Goal: Information Seeking & Learning: Learn about a topic

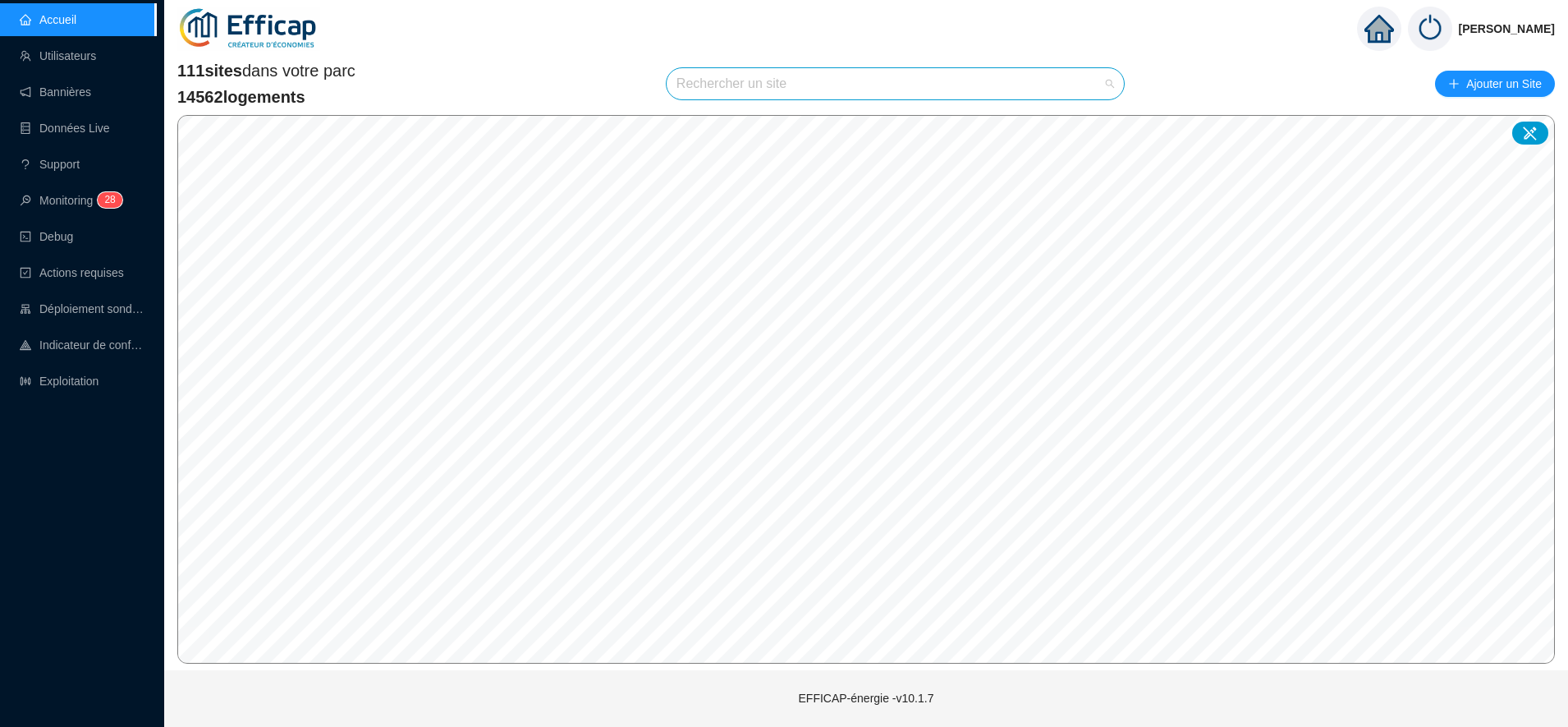
click at [711, 90] on input "search" at bounding box center [888, 84] width 423 height 32
type input "rives"
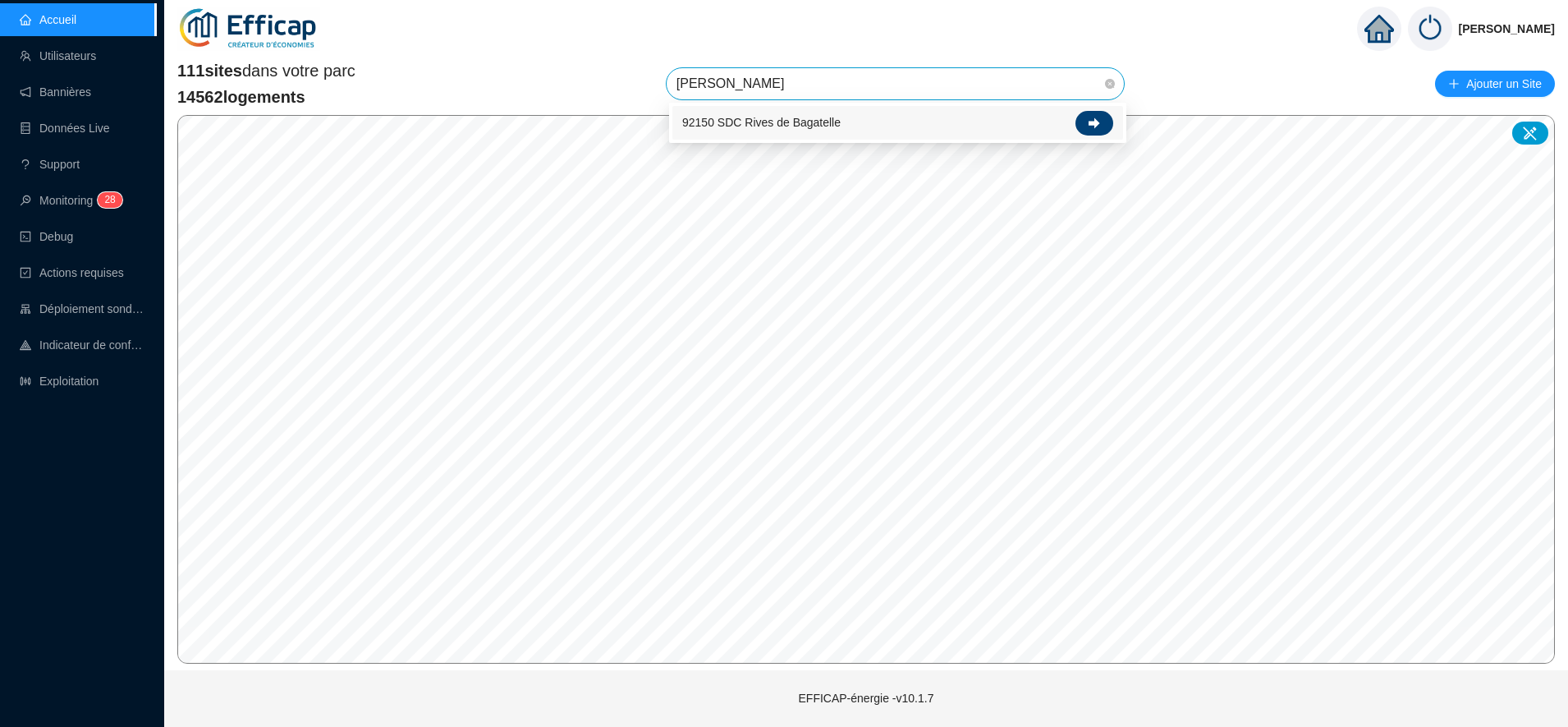
click at [1080, 122] on div at bounding box center [1094, 124] width 38 height 25
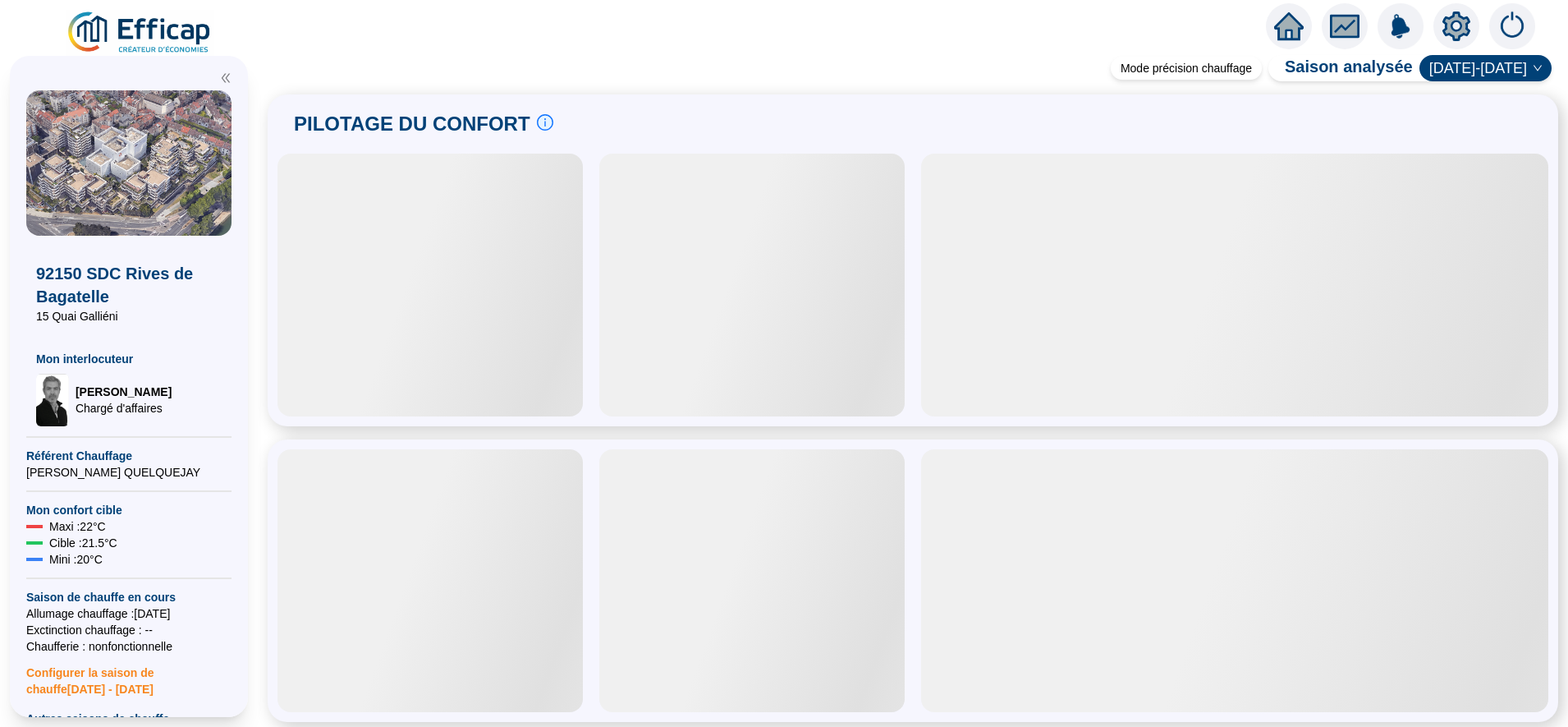
click at [1347, 35] on icon "fund" at bounding box center [1344, 27] width 25 height 19
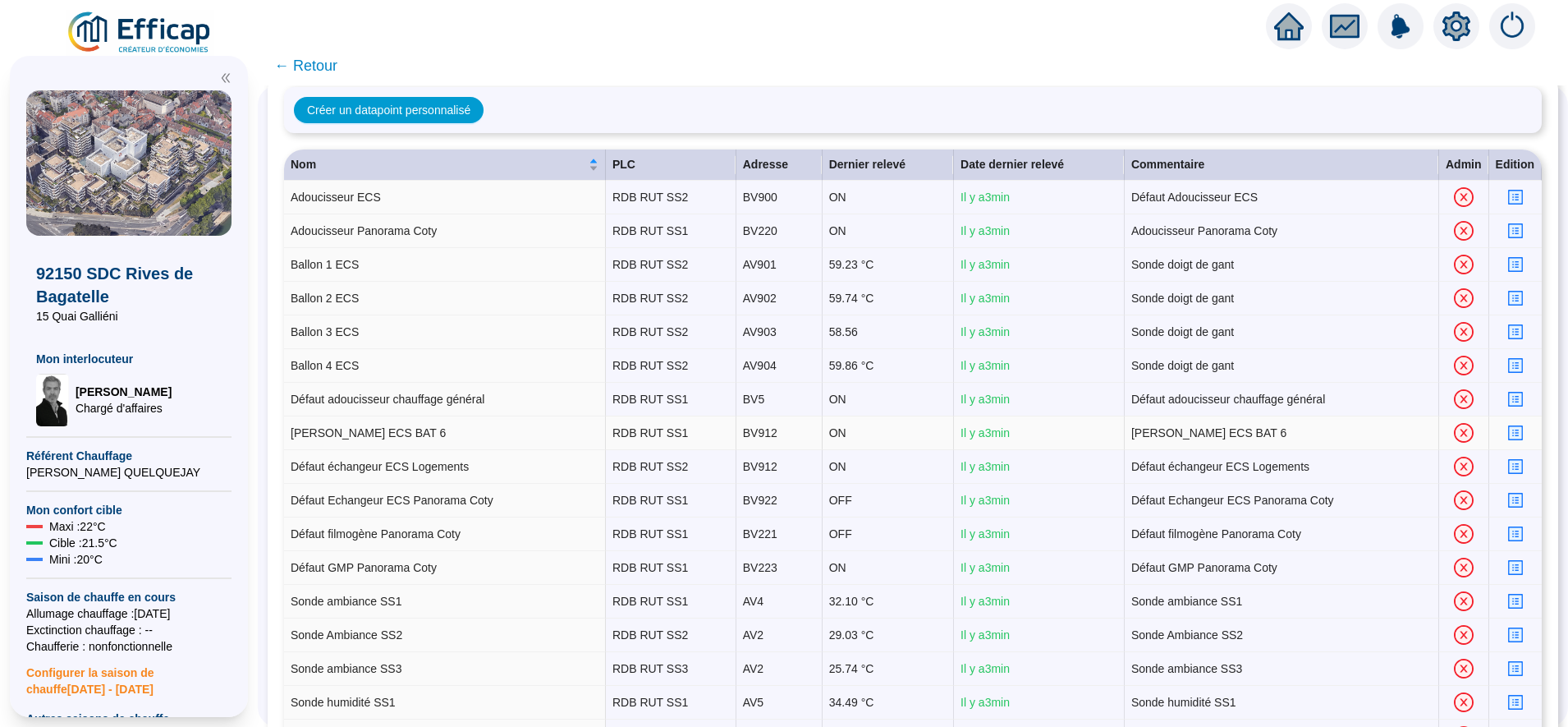
scroll to position [53, 0]
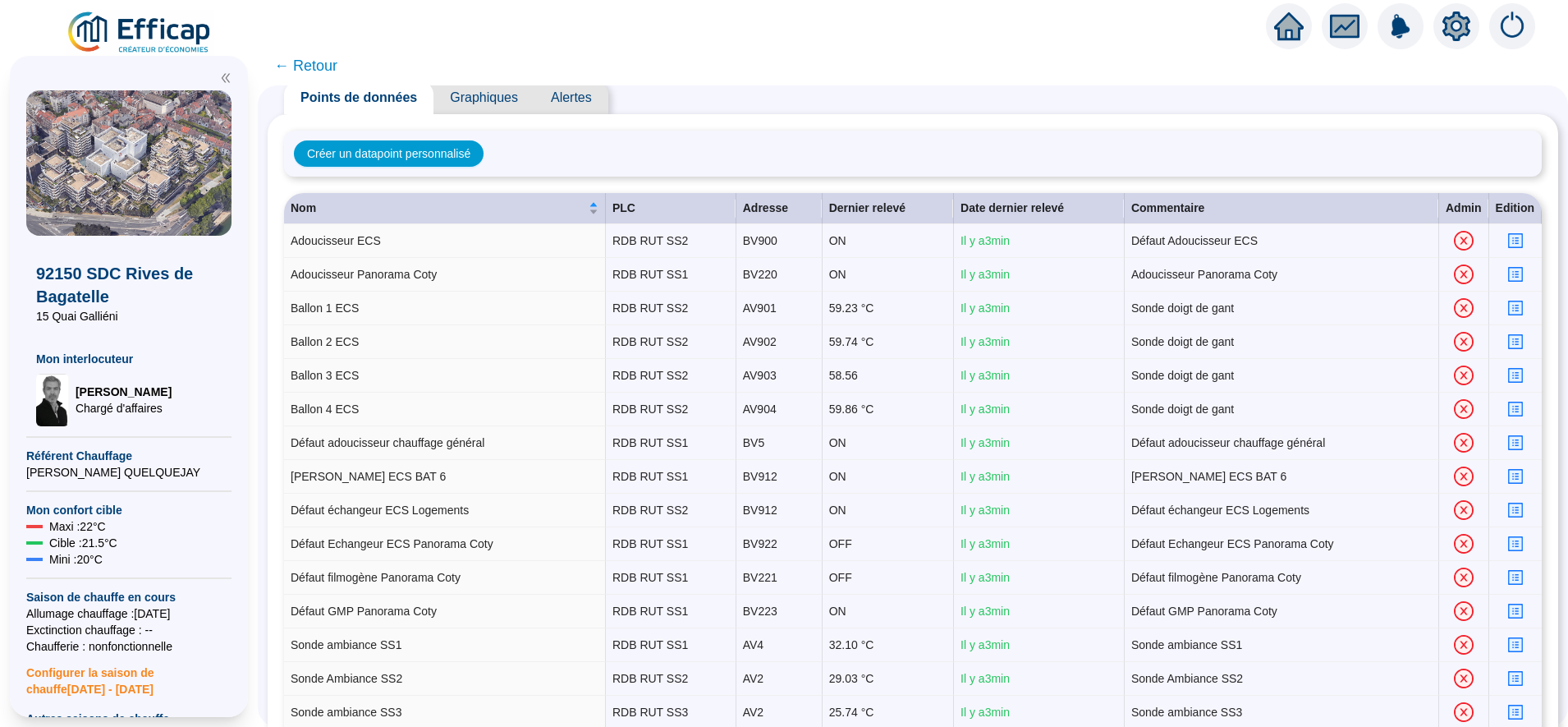
click at [511, 97] on span "Graphiques" at bounding box center [484, 98] width 101 height 33
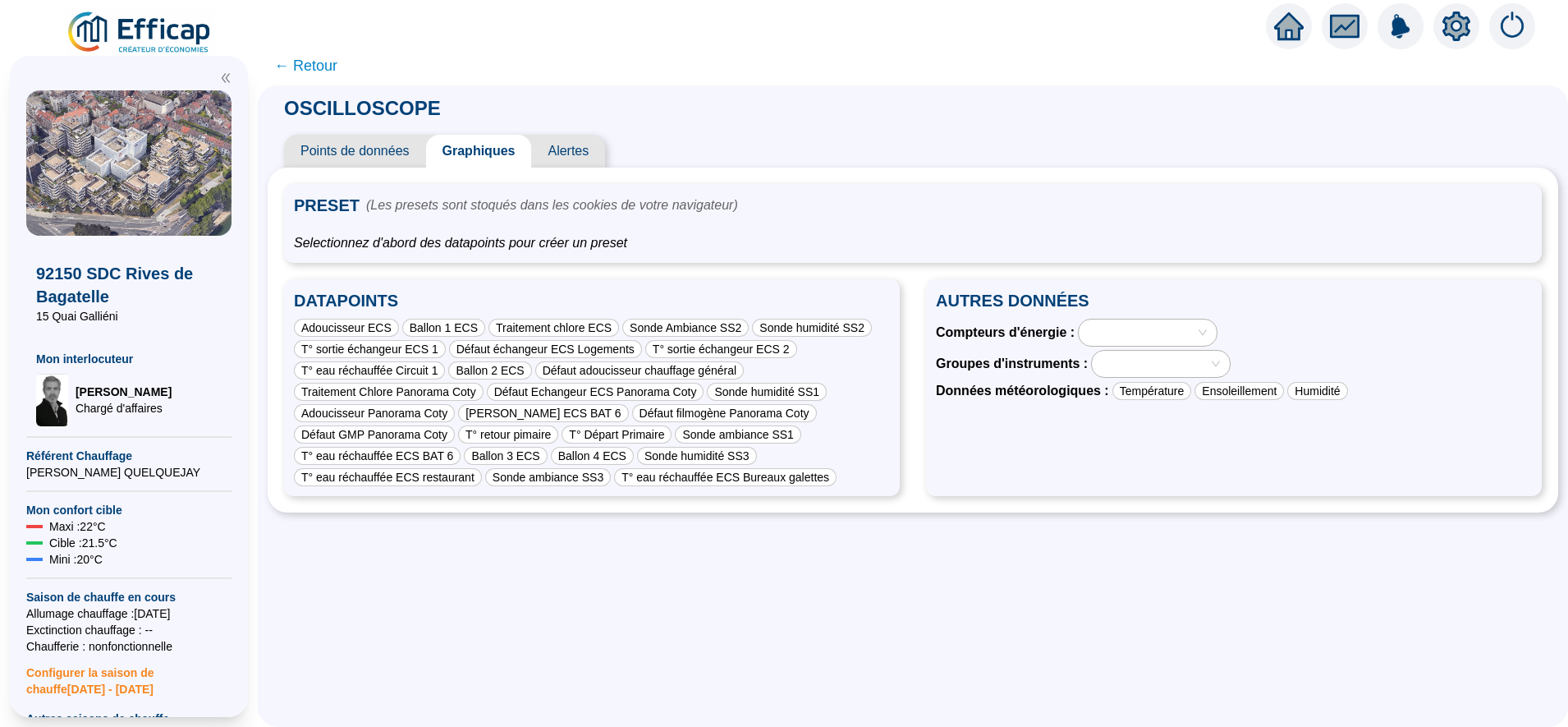
click at [375, 139] on span "Points de données" at bounding box center [355, 151] width 142 height 33
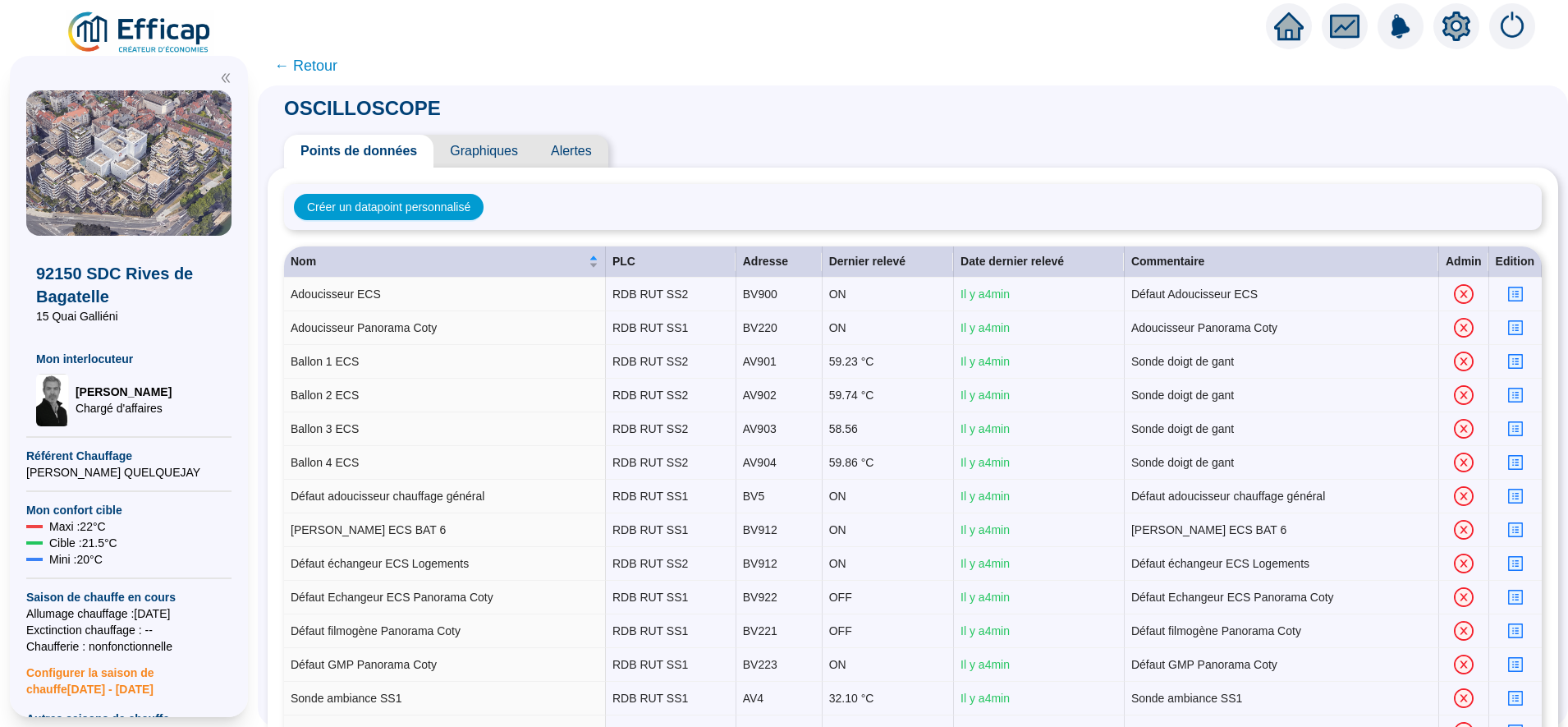
click at [498, 150] on span "Graphiques" at bounding box center [484, 151] width 101 height 33
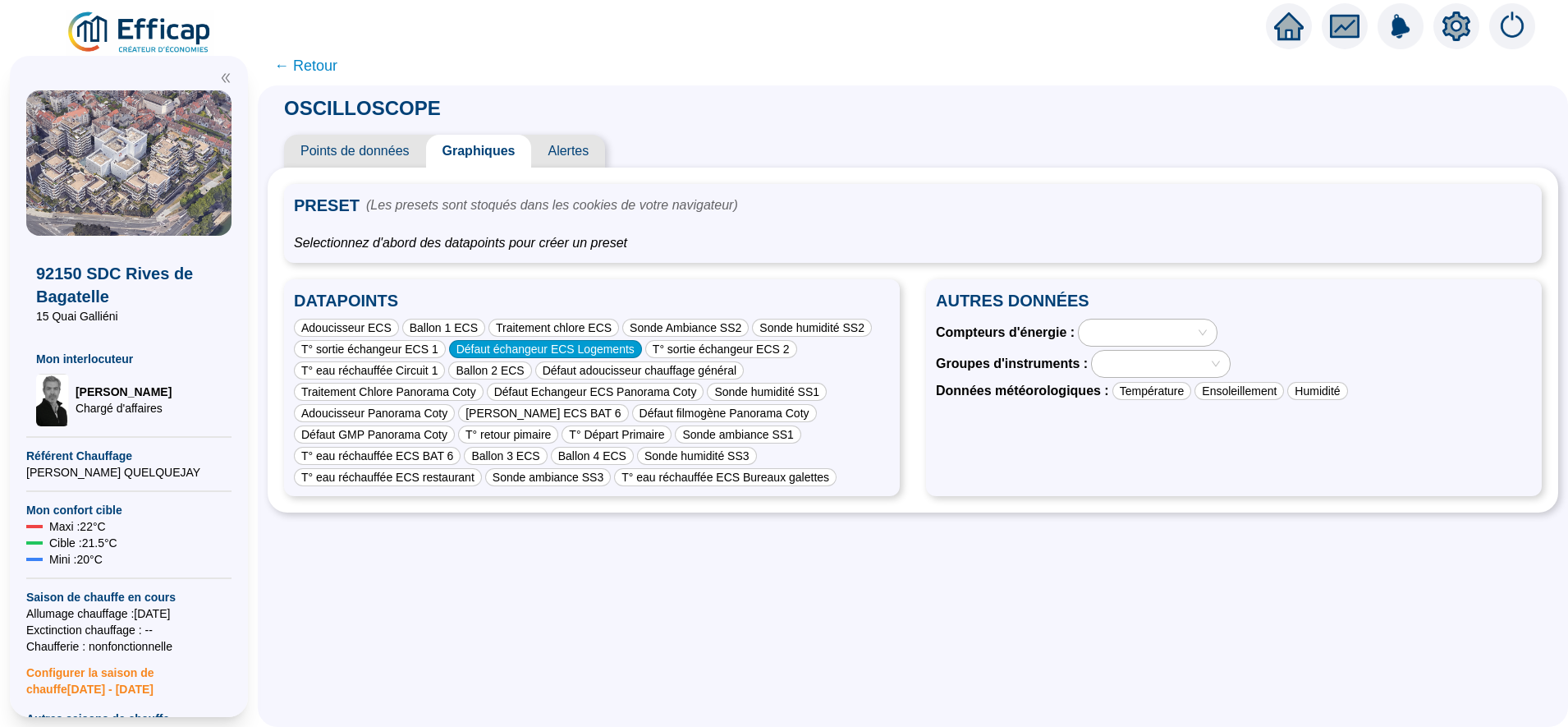
click at [529, 342] on div "Défaut échangeur ECS Logements" at bounding box center [545, 349] width 193 height 18
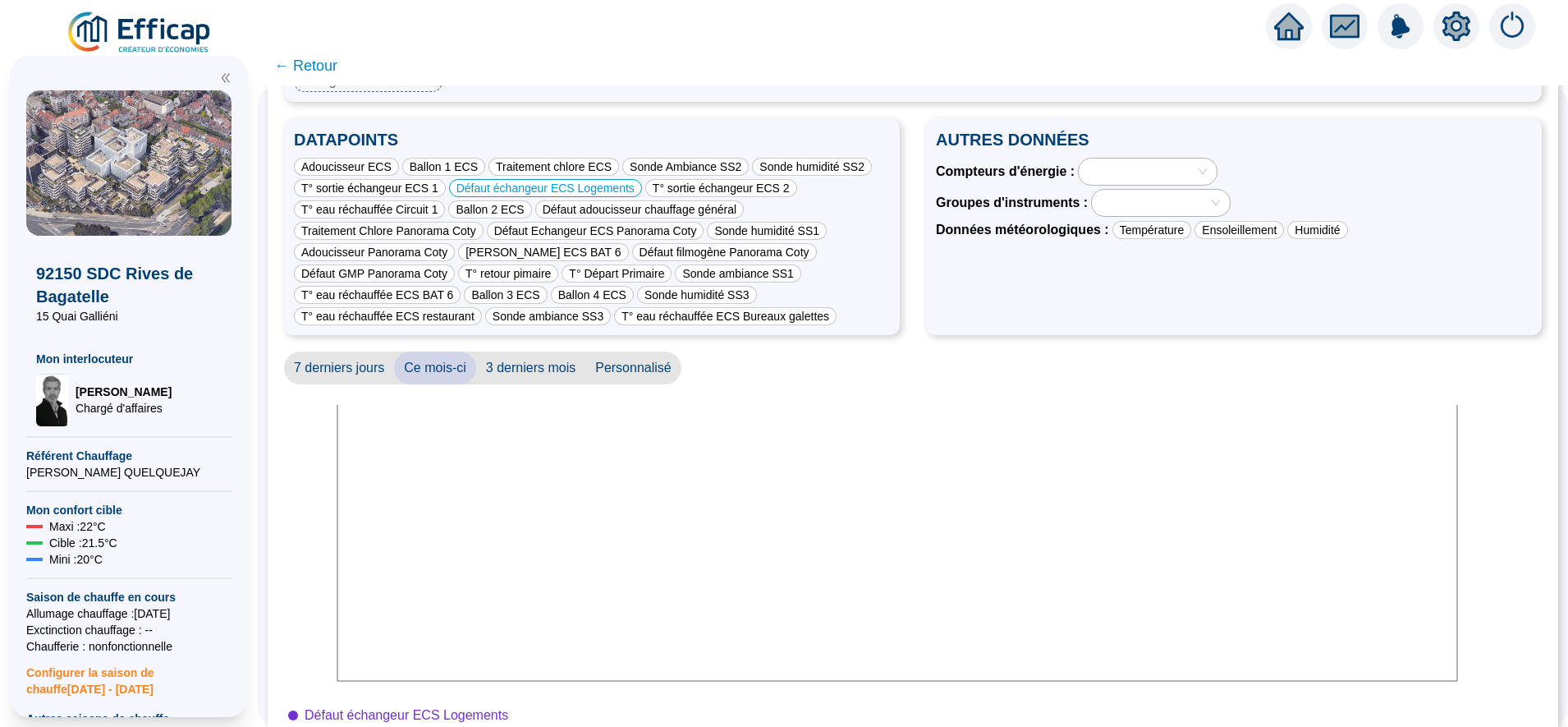
scroll to position [160, 0]
drag, startPoint x: 694, startPoint y: 560, endPoint x: 604, endPoint y: 548, distance: 90.8
click at [604, 548] on icon at bounding box center [898, 564] width 1227 height 328
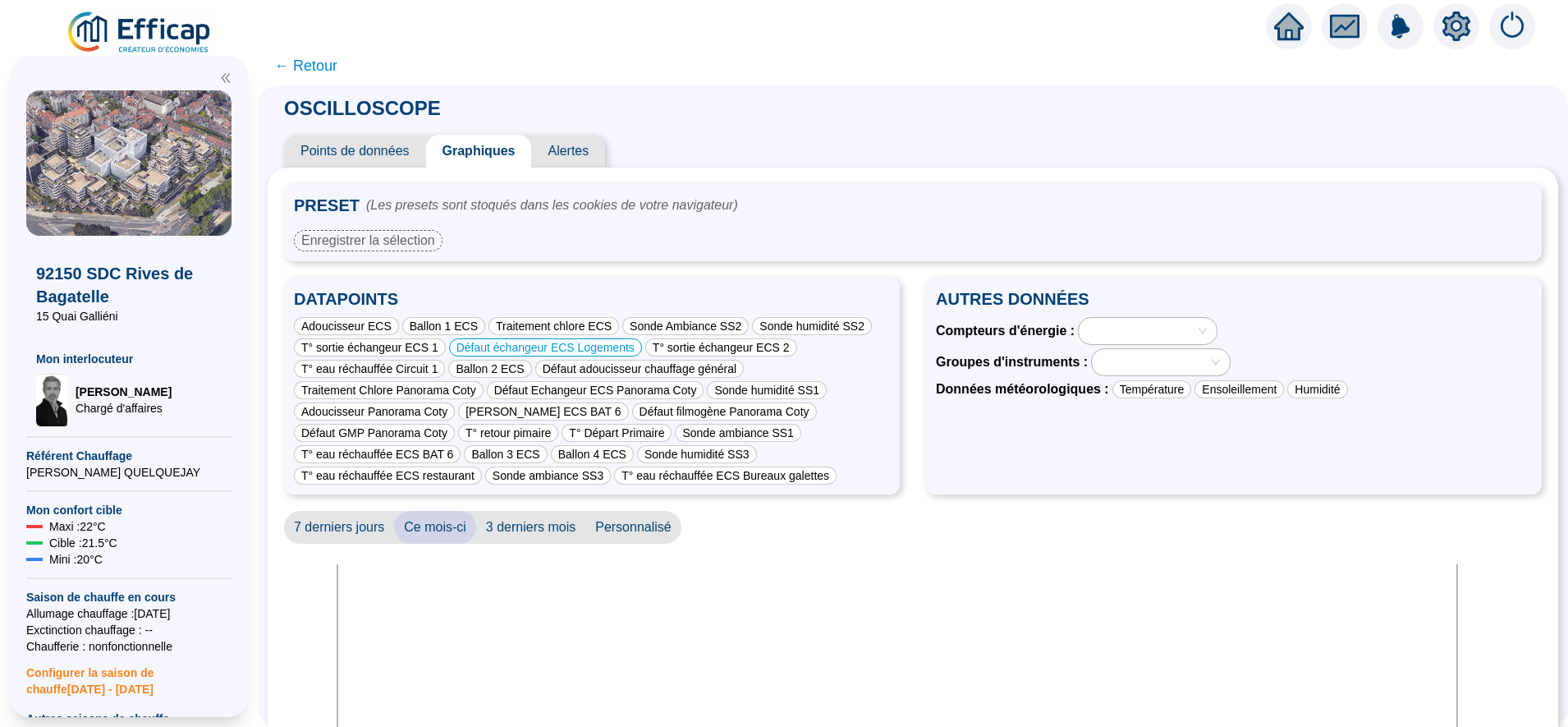
click at [385, 153] on span "Points de données" at bounding box center [355, 151] width 142 height 33
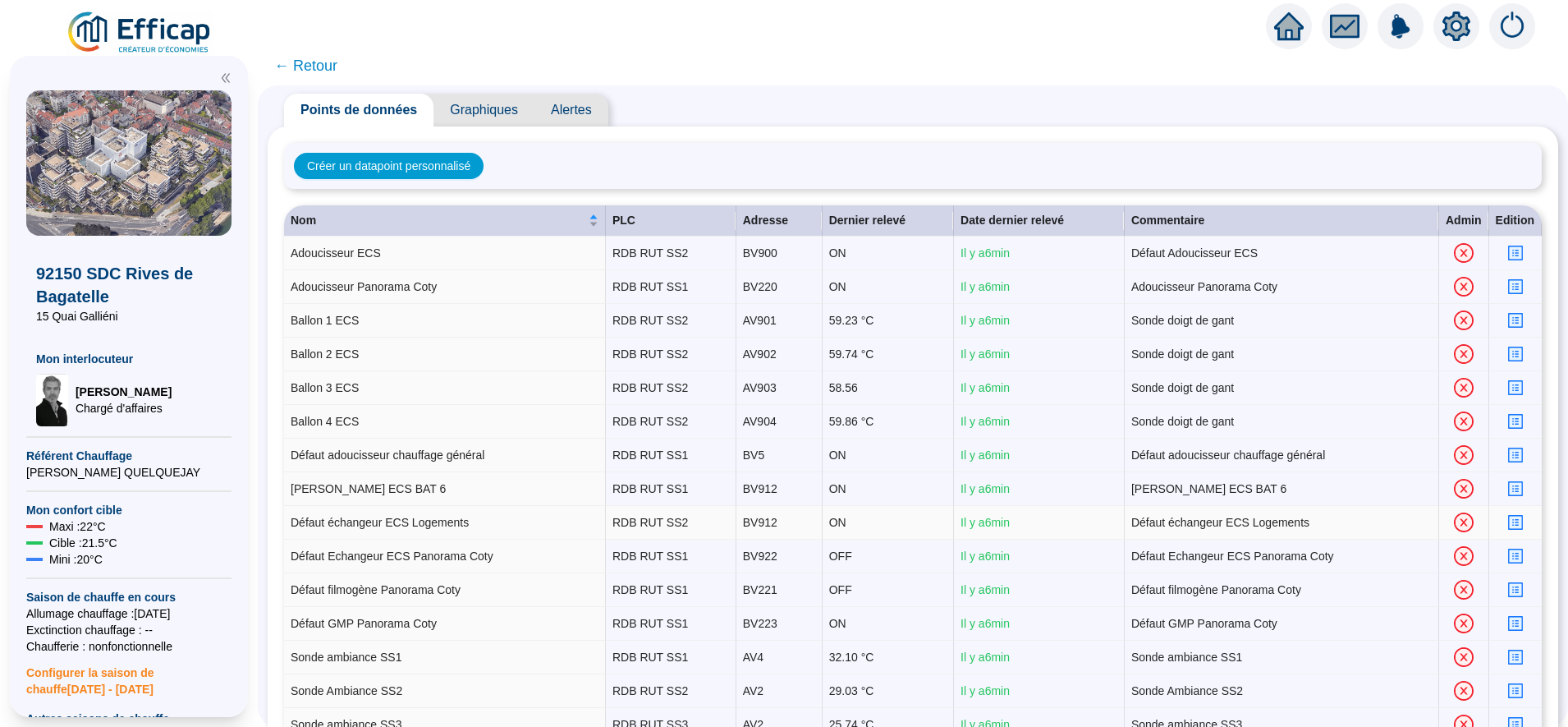
scroll to position [48, 0]
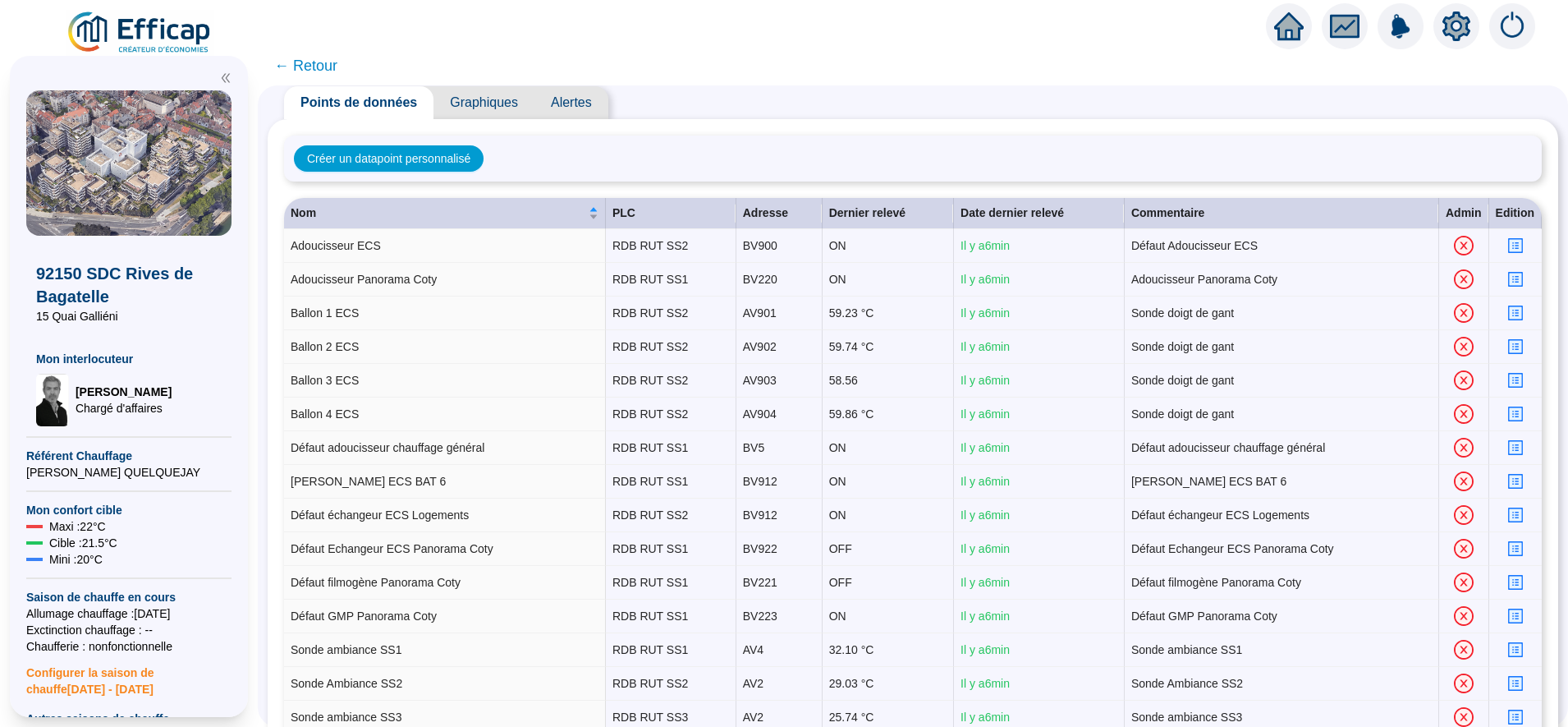
click at [506, 107] on span "Graphiques" at bounding box center [484, 103] width 101 height 33
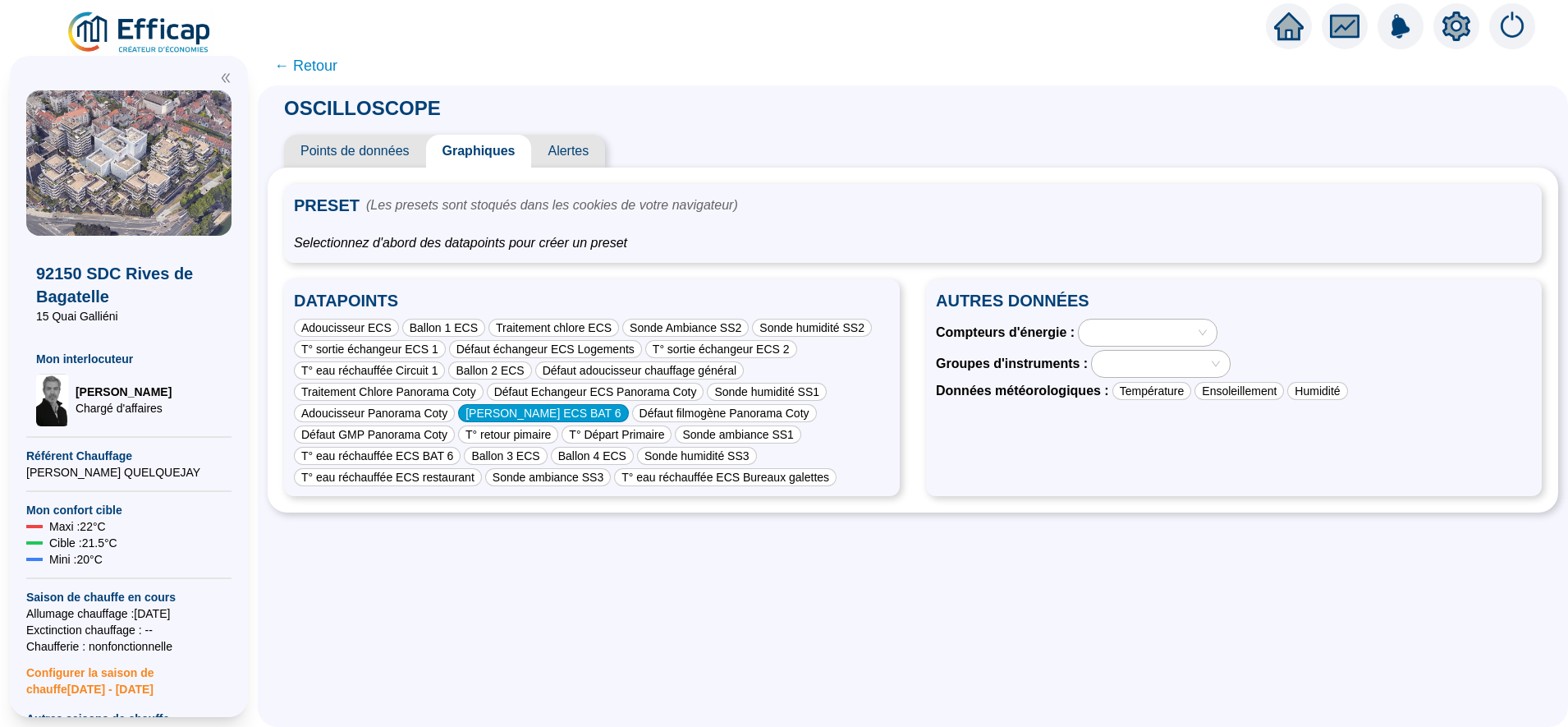
click at [562, 405] on div "[PERSON_NAME] ECS BAT 6" at bounding box center [543, 413] width 170 height 18
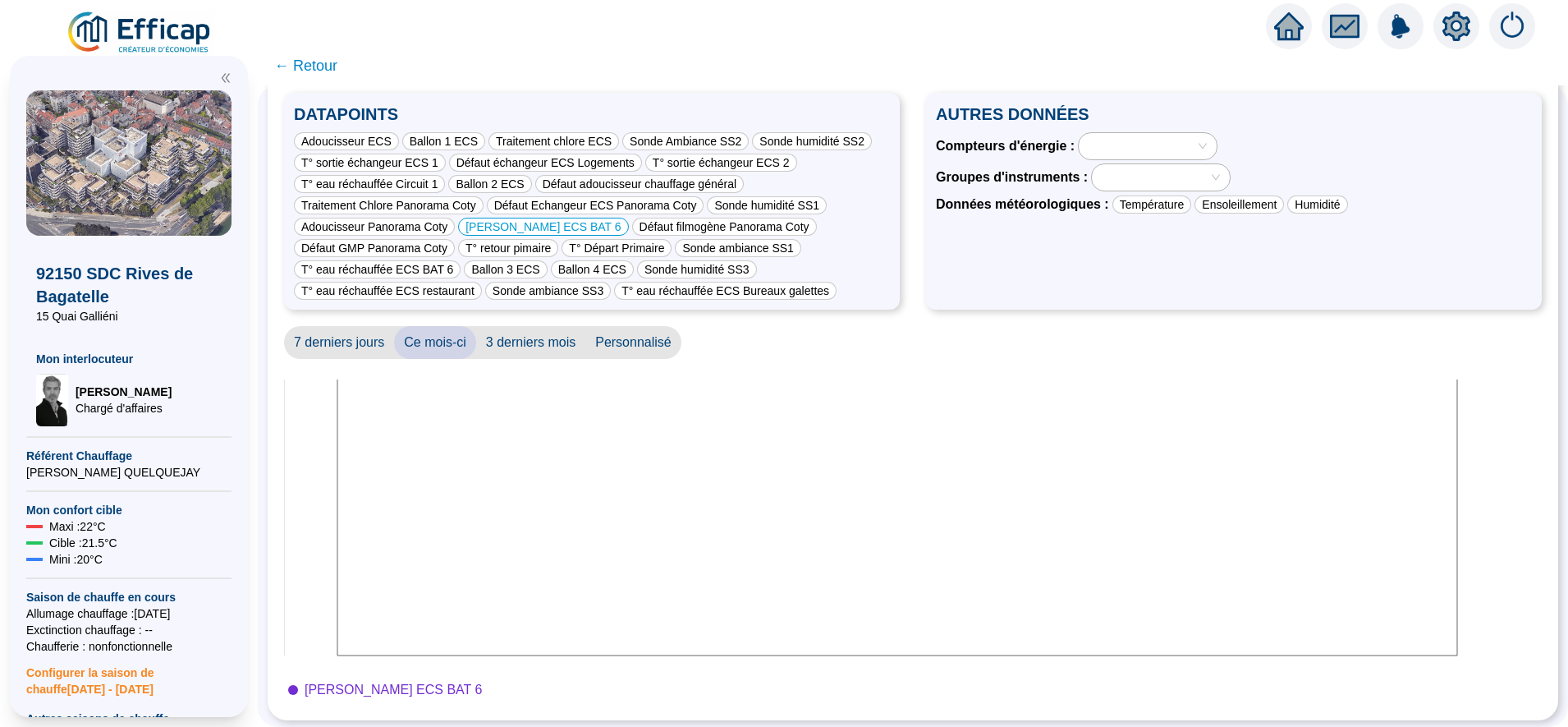
scroll to position [189, 0]
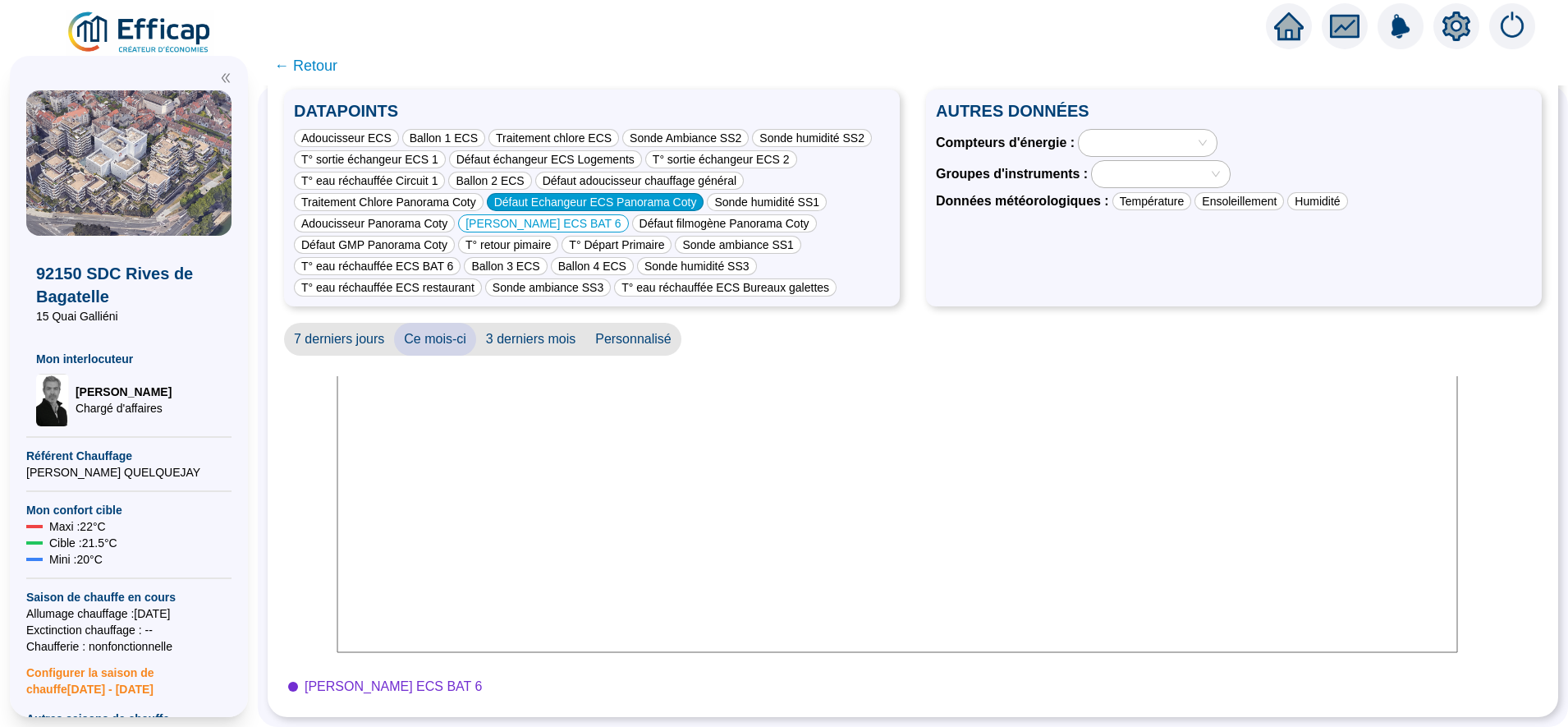
click at [643, 203] on div "Défaut Echangeur ECS Panorama Coty" at bounding box center [595, 202] width 217 height 18
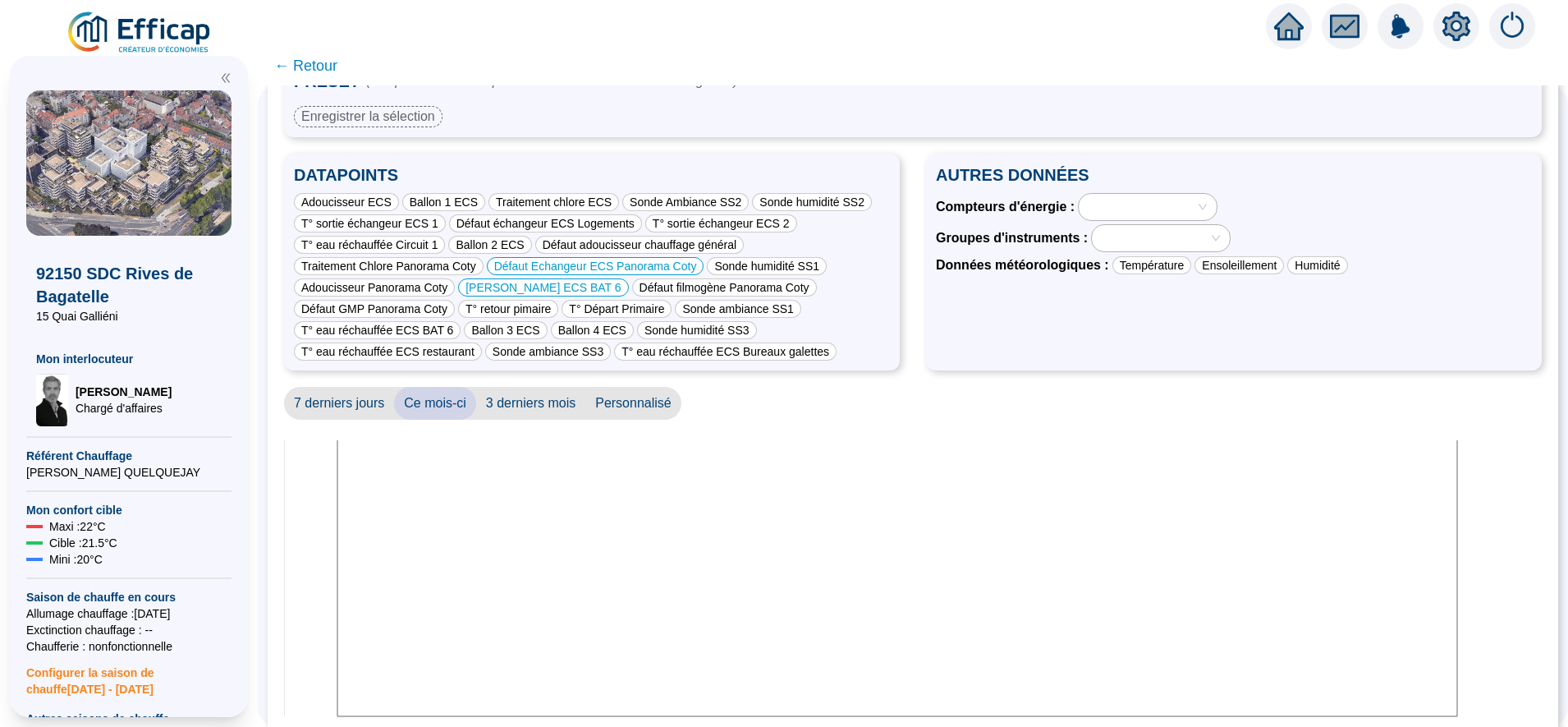
scroll to position [167, 0]
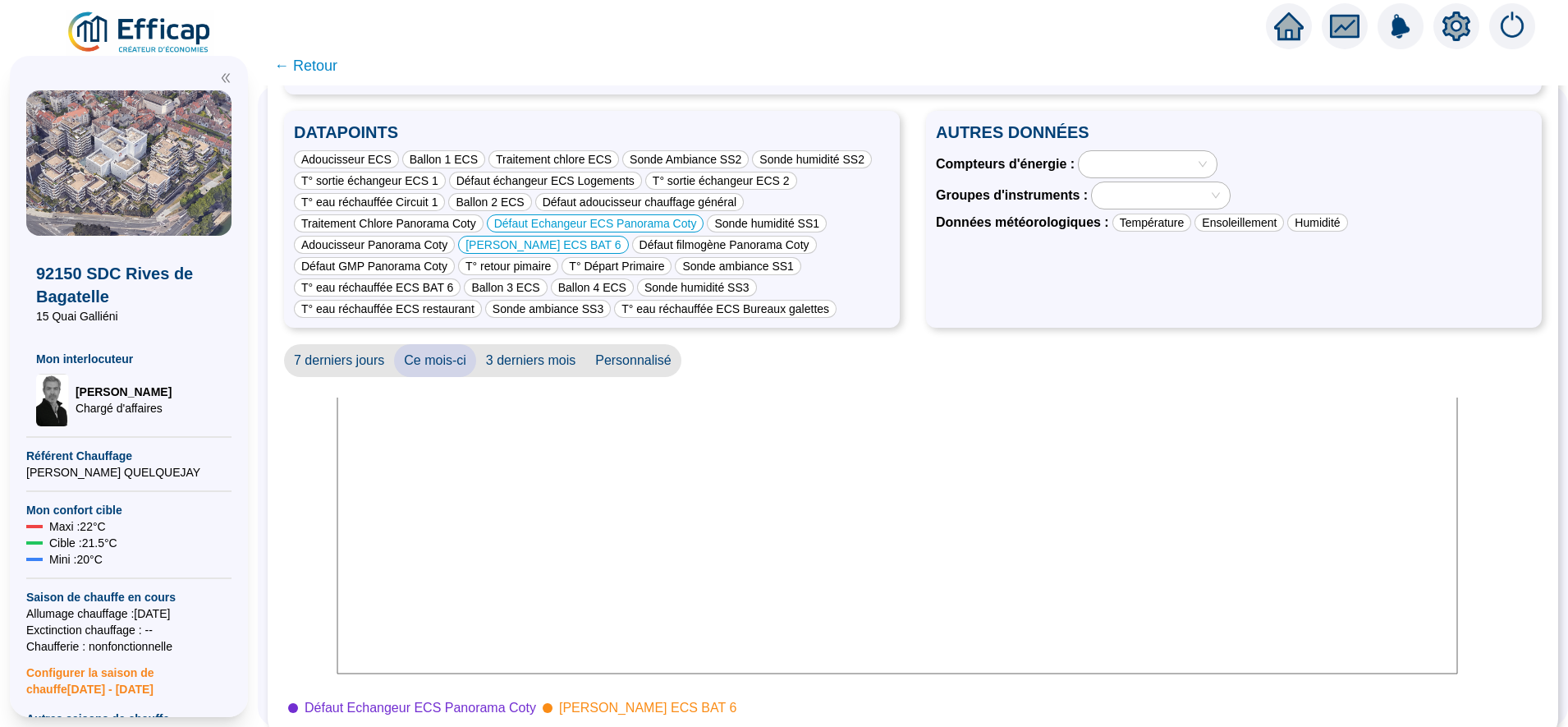
click at [350, 351] on span "7 derniers jours" at bounding box center [339, 361] width 110 height 33
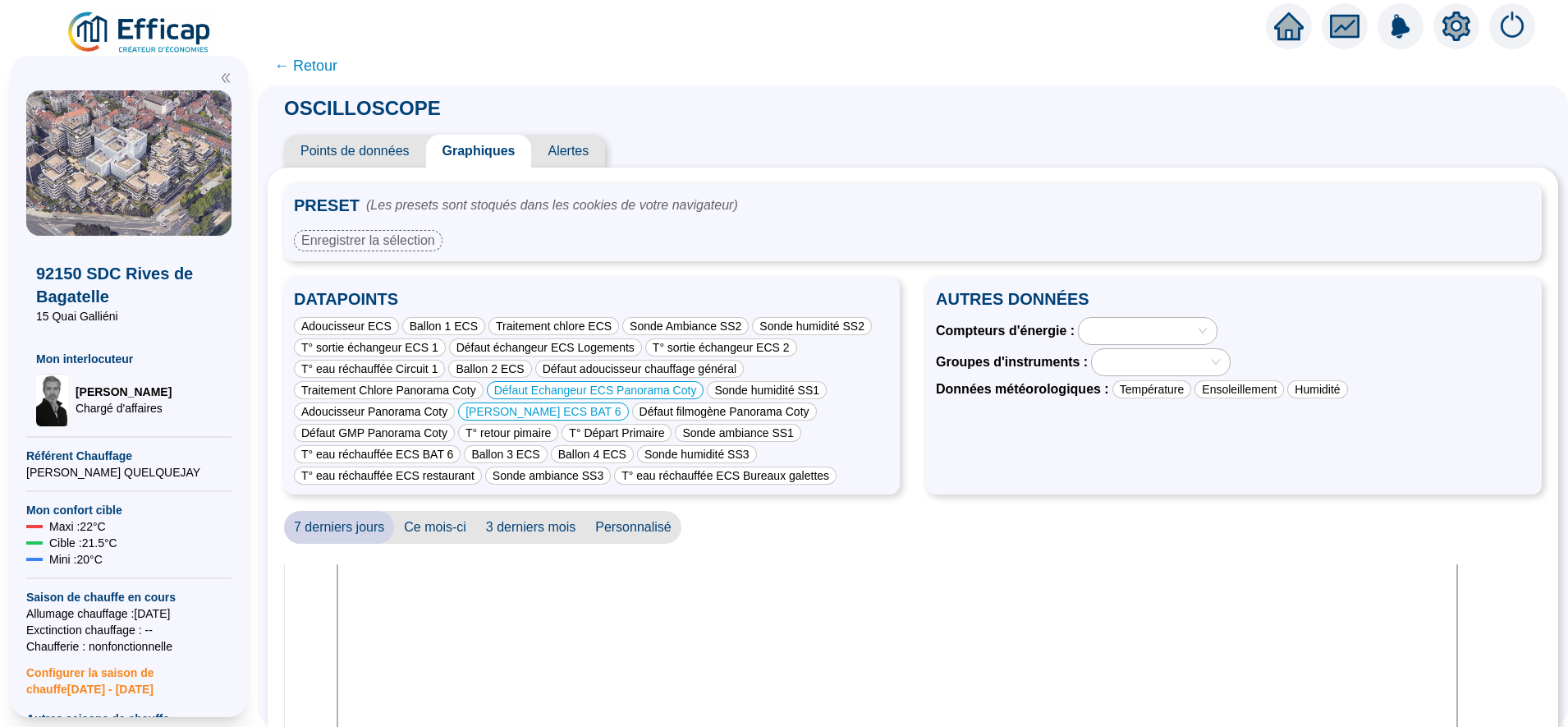
scroll to position [28, 0]
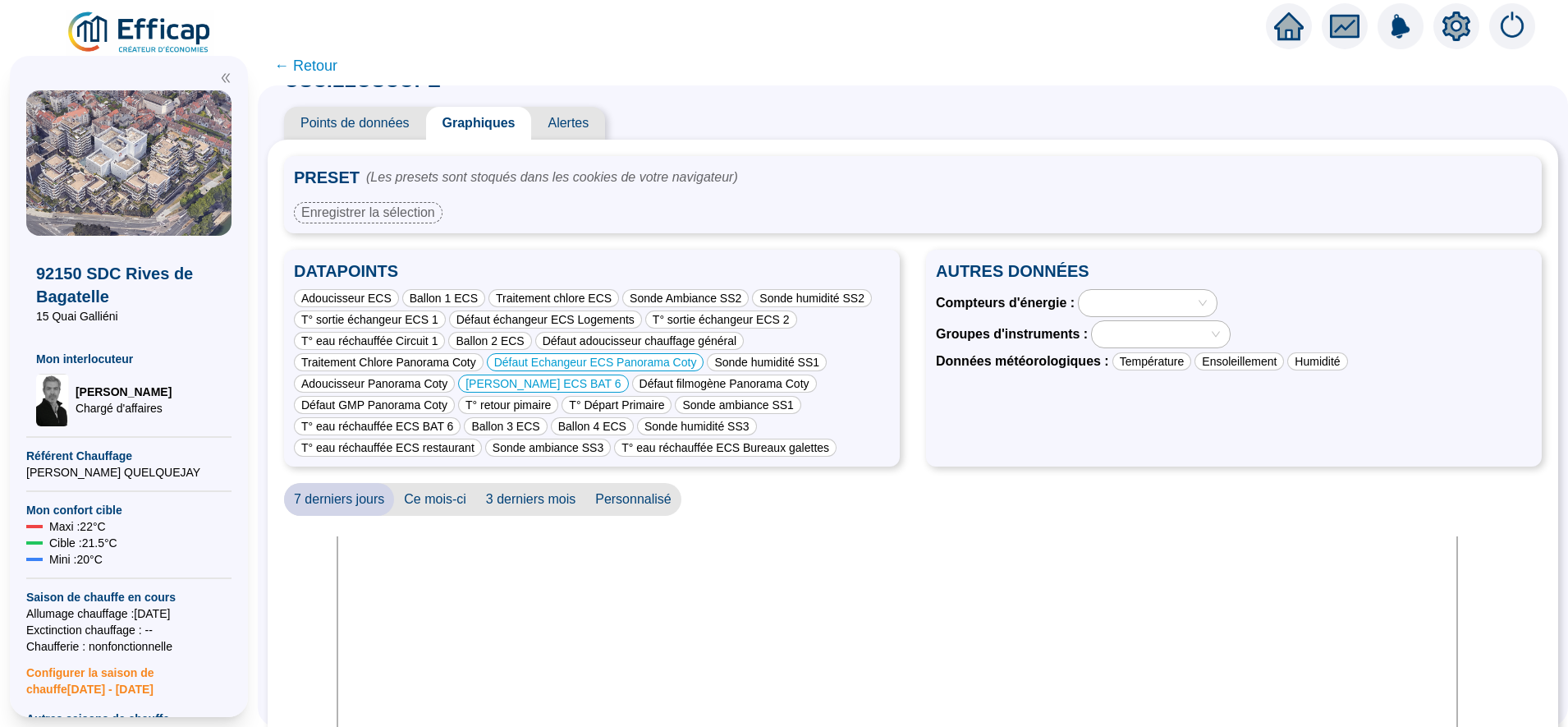
click at [371, 116] on span "Points de données" at bounding box center [355, 124] width 142 height 33
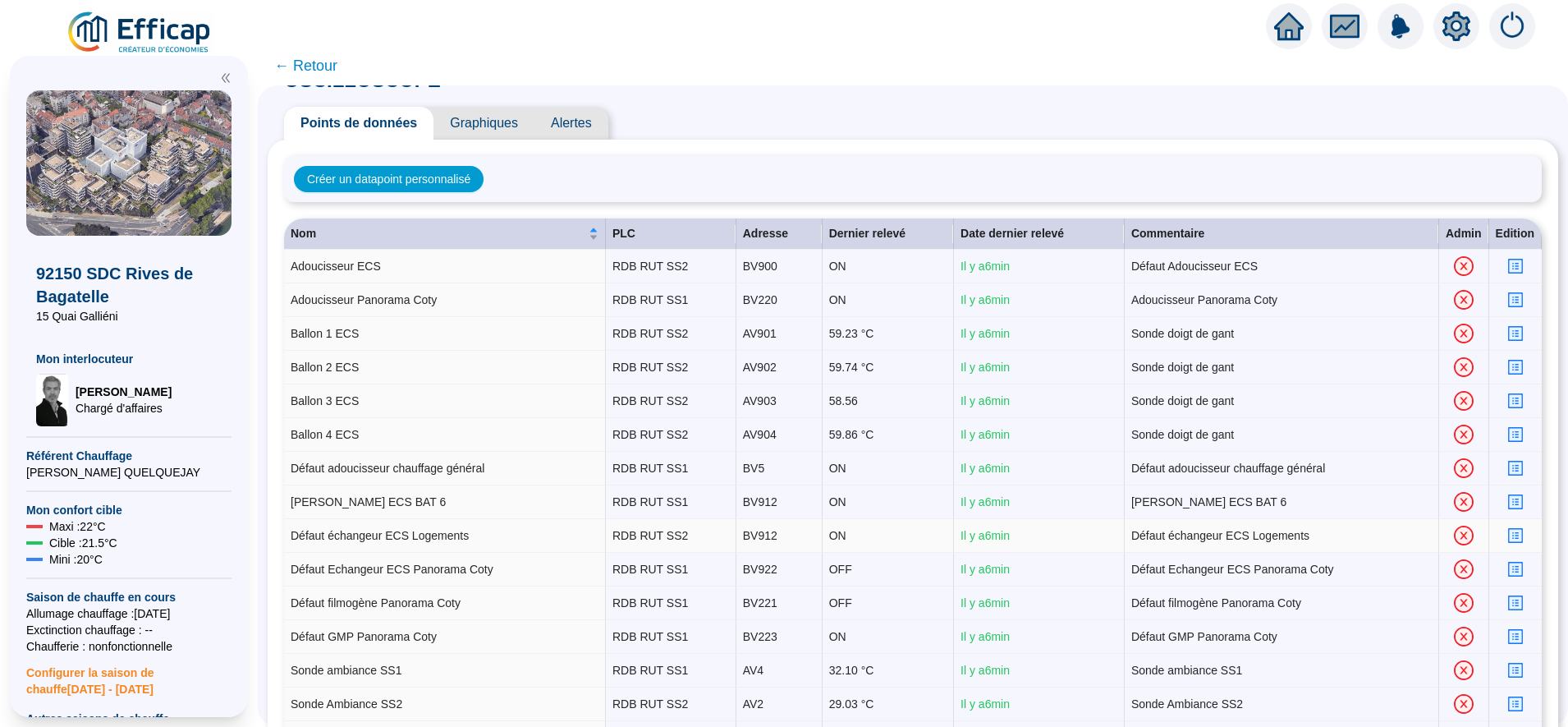
click at [1508, 539] on icon "profile" at bounding box center [1514, 536] width 12 height 12
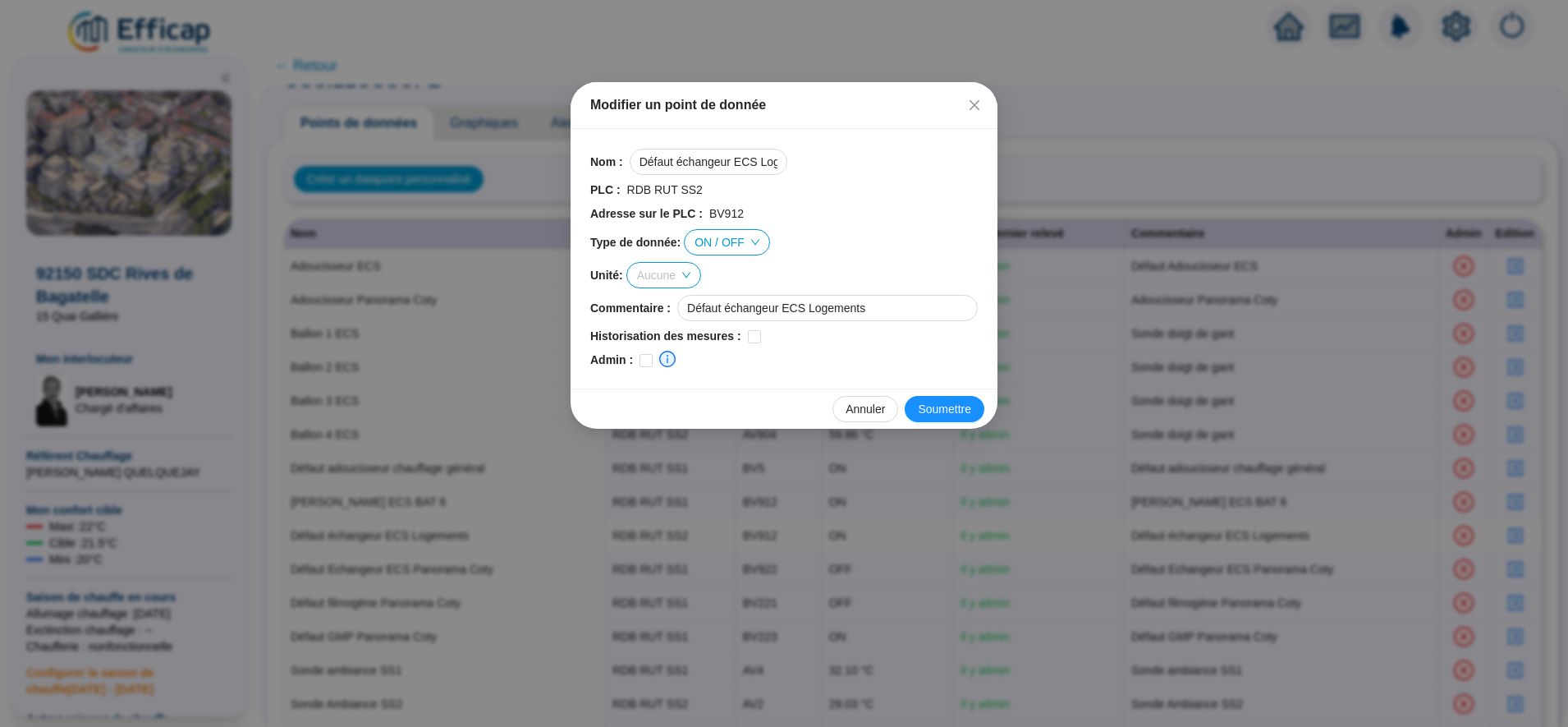
click at [668, 270] on span "Aucune" at bounding box center [664, 275] width 53 height 25
click at [670, 330] on div "°C" at bounding box center [665, 333] width 46 height 17
click at [949, 411] on span "Soumettre" at bounding box center [944, 409] width 53 height 17
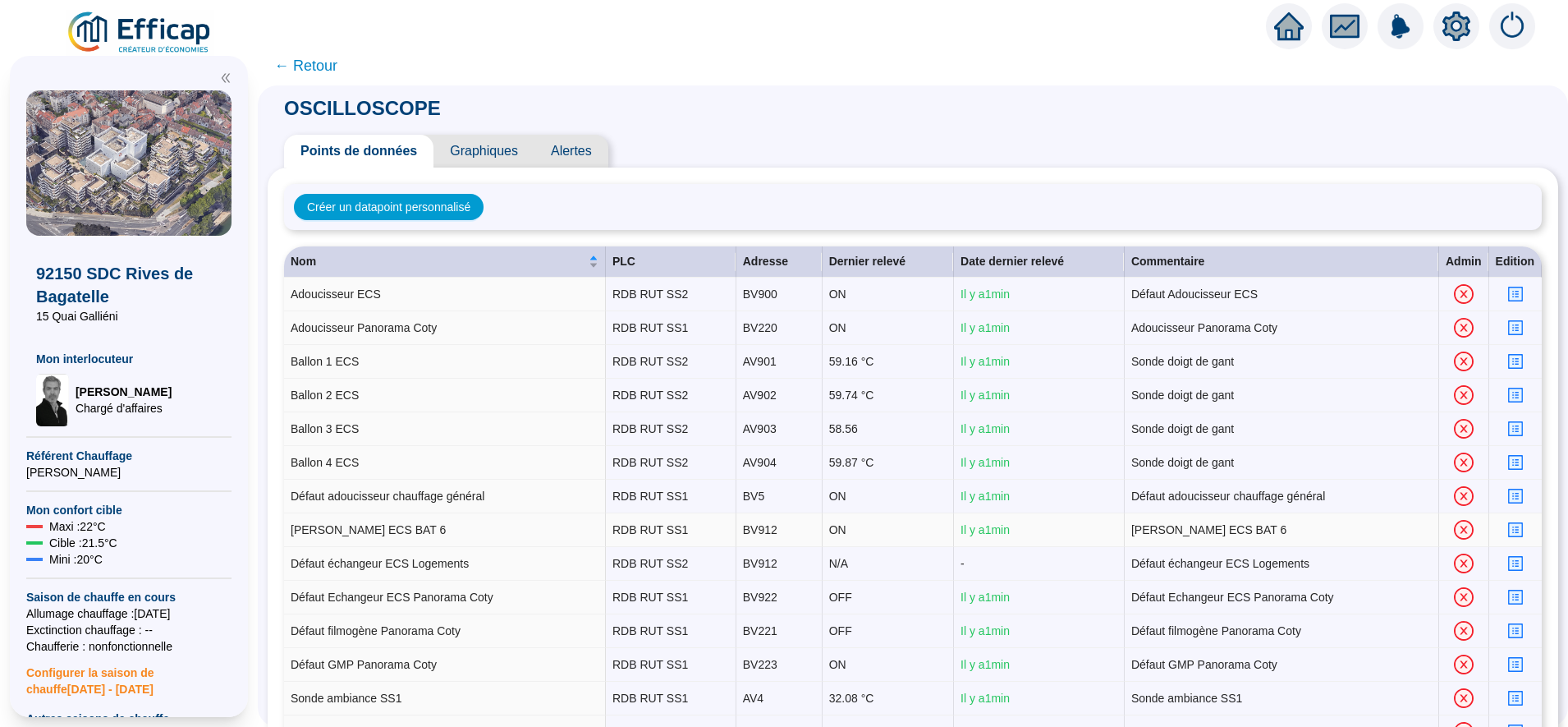
click at [1512, 527] on icon "profile" at bounding box center [1515, 530] width 7 height 7
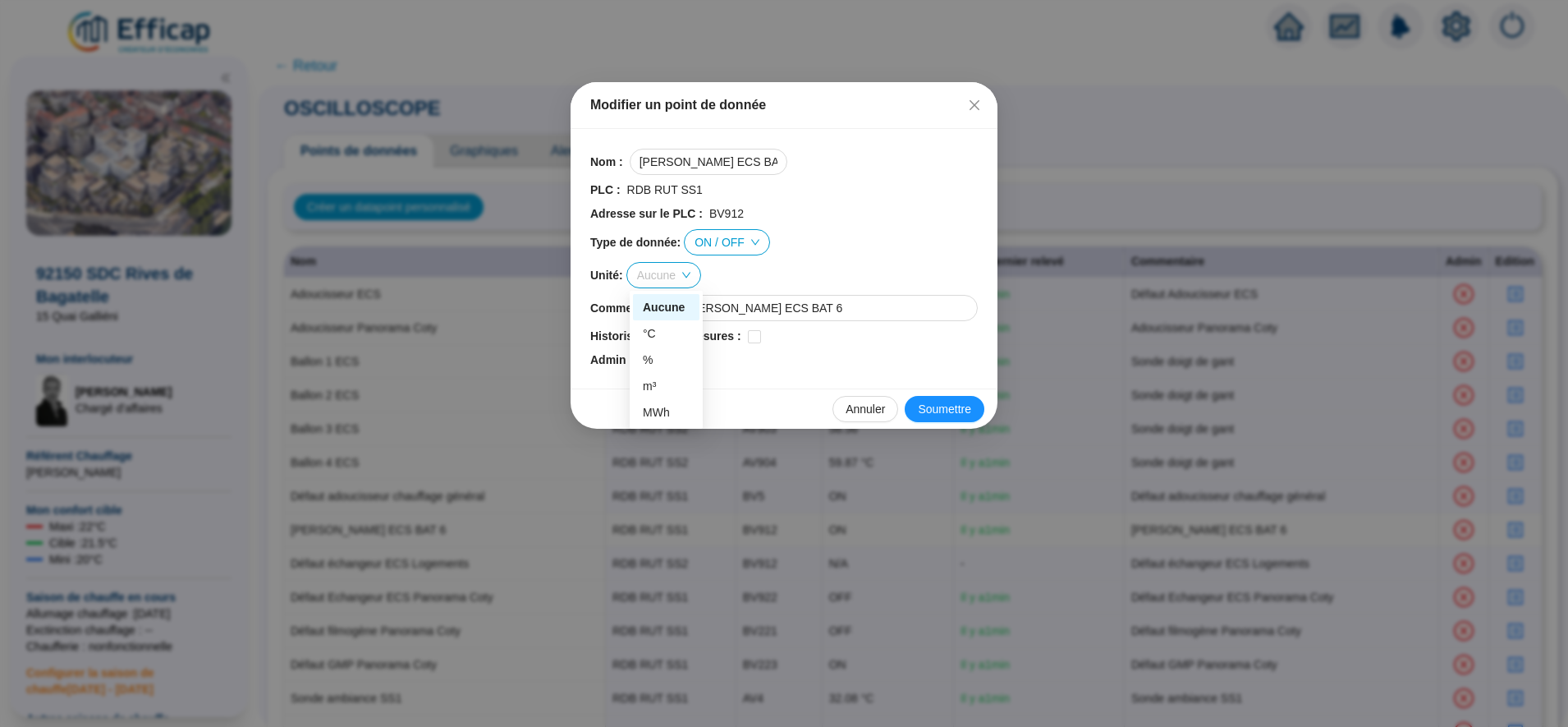
click at [662, 269] on span "Aucune" at bounding box center [664, 275] width 53 height 25
click at [666, 325] on div "°C" at bounding box center [665, 333] width 46 height 17
click at [949, 417] on span "Soumettre" at bounding box center [944, 409] width 53 height 17
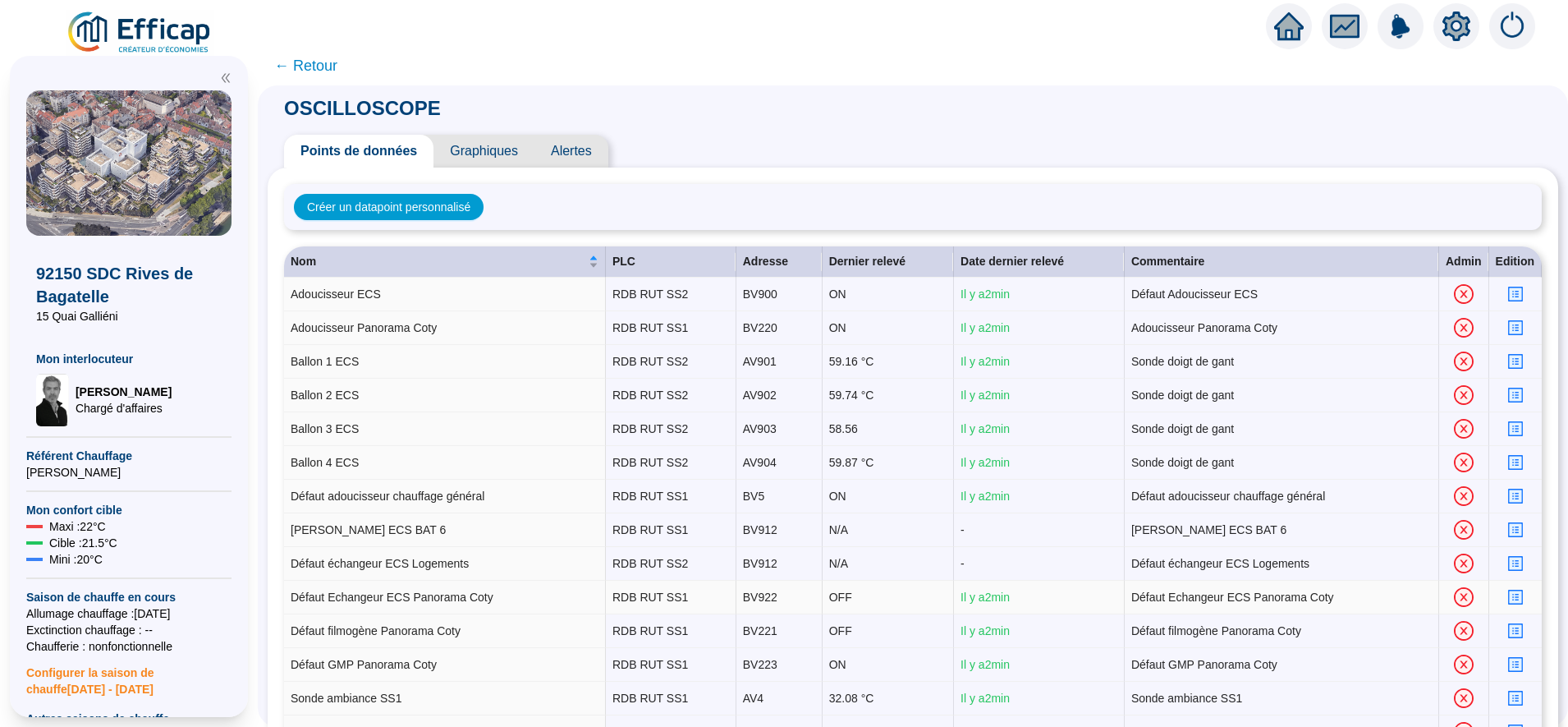
click at [1508, 596] on icon "profile" at bounding box center [1514, 597] width 12 height 12
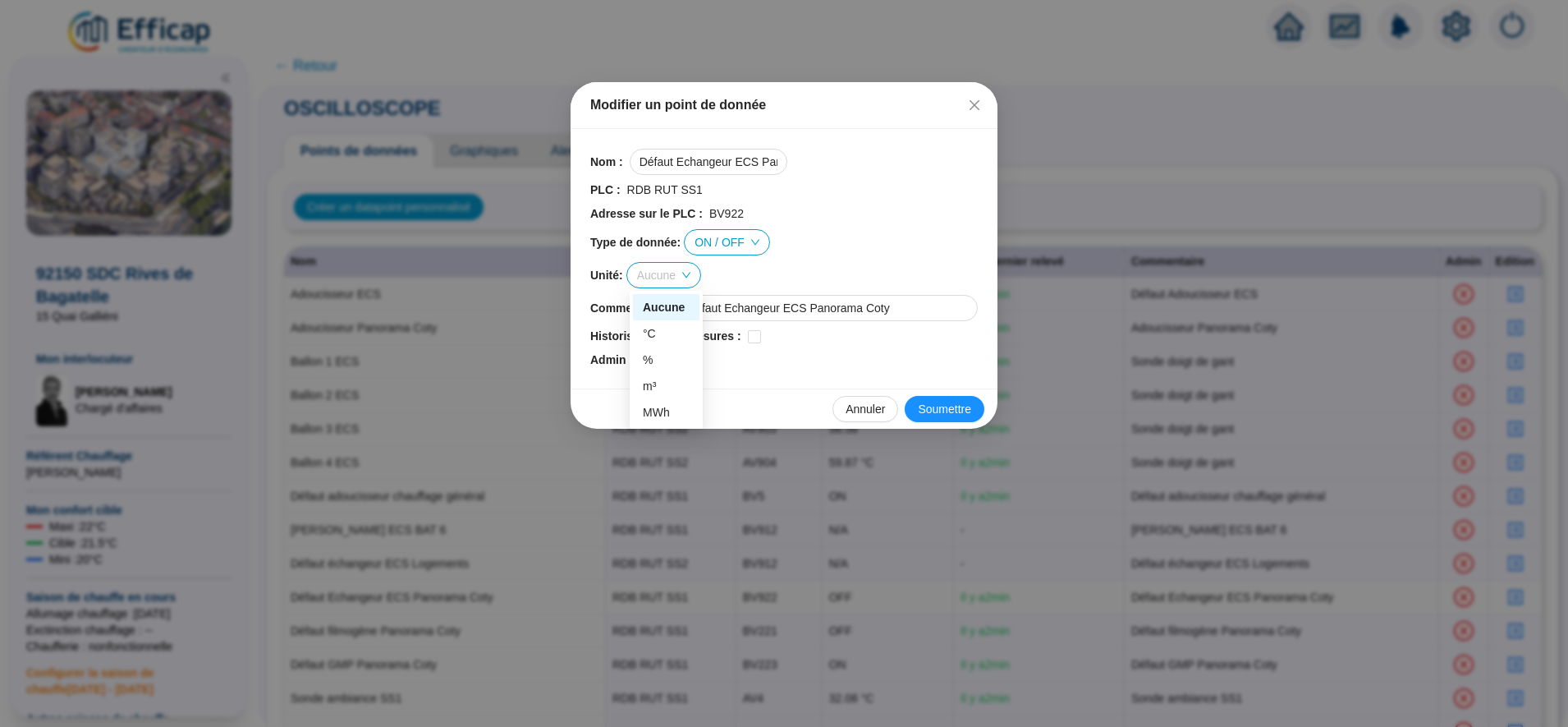
click at [647, 274] on span "Aucune" at bounding box center [664, 275] width 53 height 25
click at [665, 332] on div "°C" at bounding box center [665, 333] width 46 height 17
click at [945, 408] on span "Soumettre" at bounding box center [944, 409] width 53 height 17
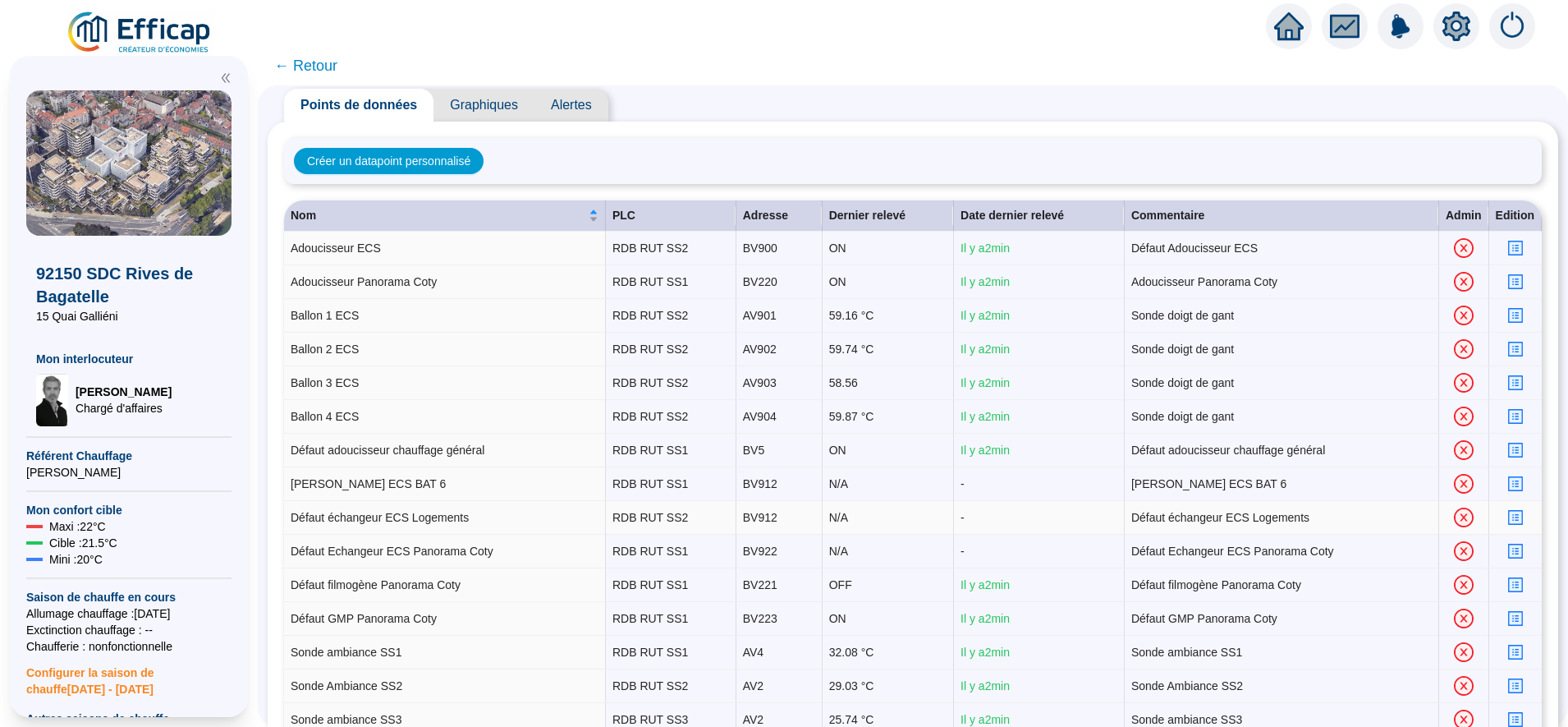
scroll to position [49, 0]
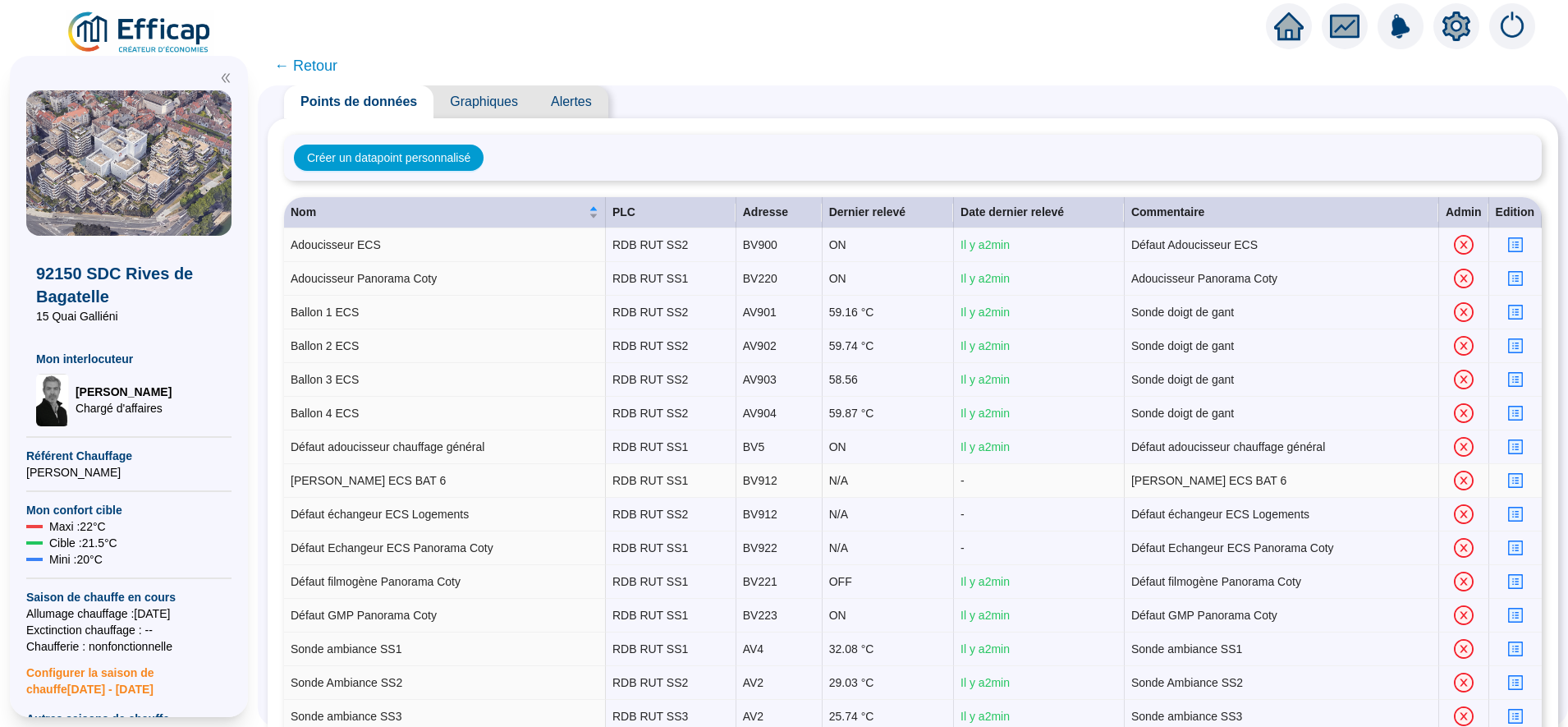
click at [1508, 482] on icon "profile" at bounding box center [1514, 480] width 12 height 12
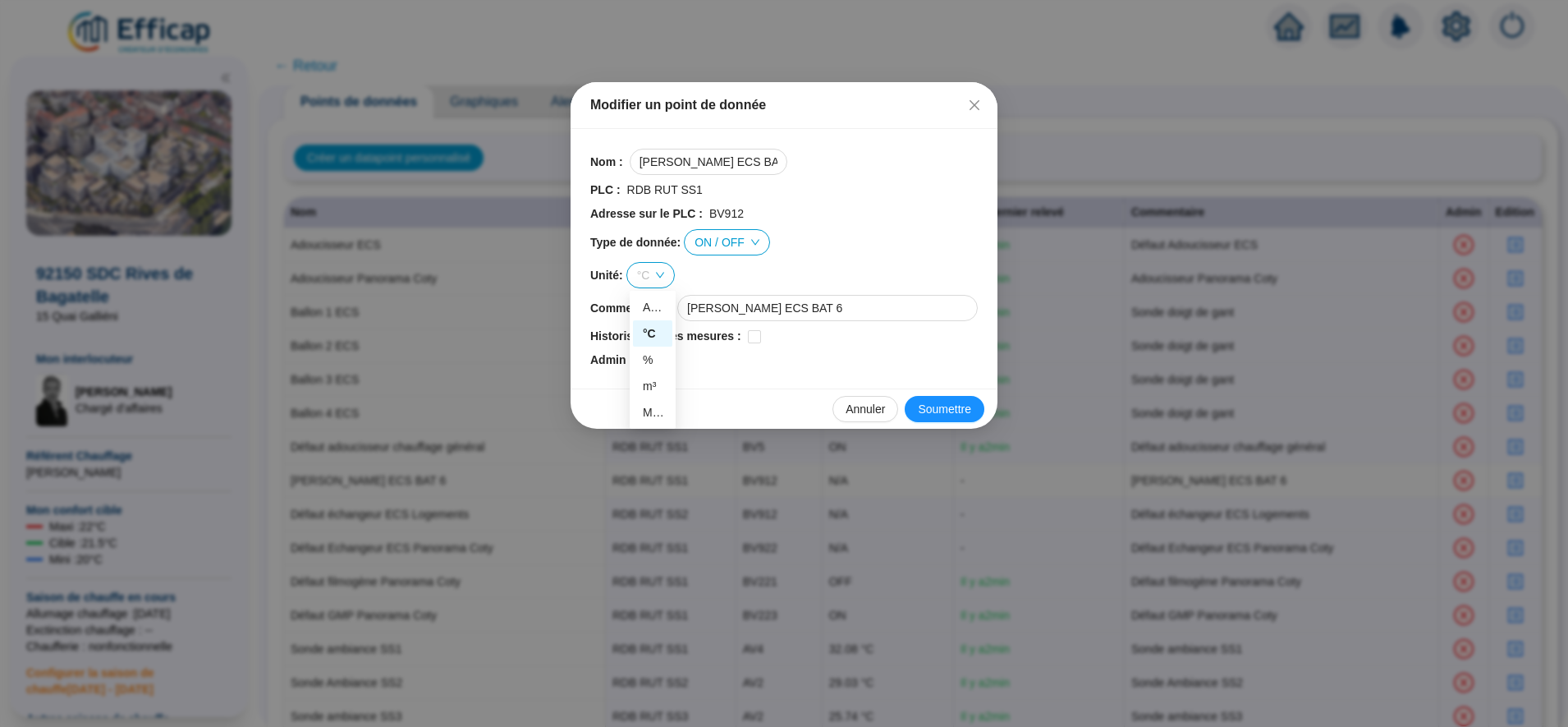
click at [639, 282] on div "°C" at bounding box center [651, 275] width 47 height 25
click at [650, 307] on div "Aucune" at bounding box center [652, 308] width 20 height 17
click at [944, 414] on span "Soumettre" at bounding box center [944, 409] width 53 height 17
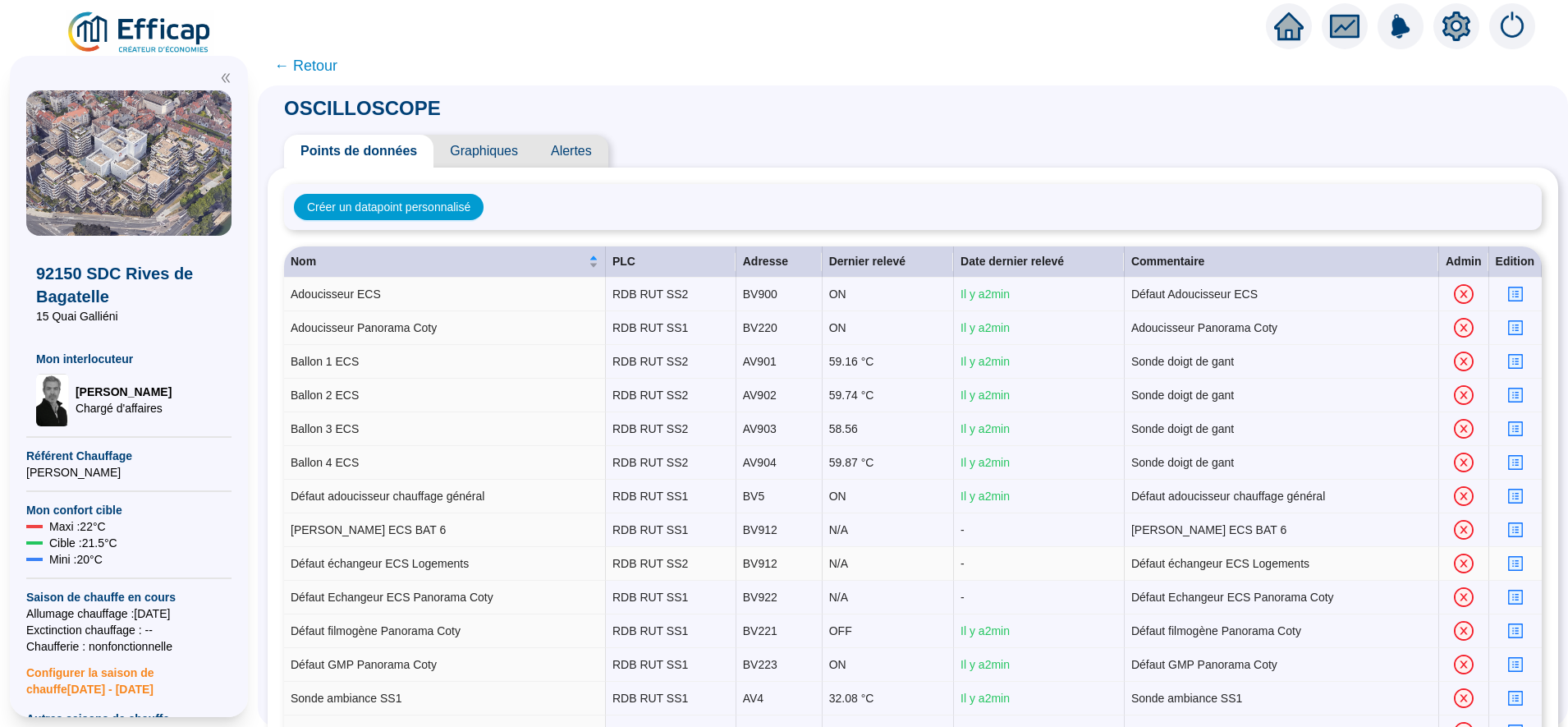
click at [1508, 561] on icon "profile" at bounding box center [1514, 563] width 12 height 12
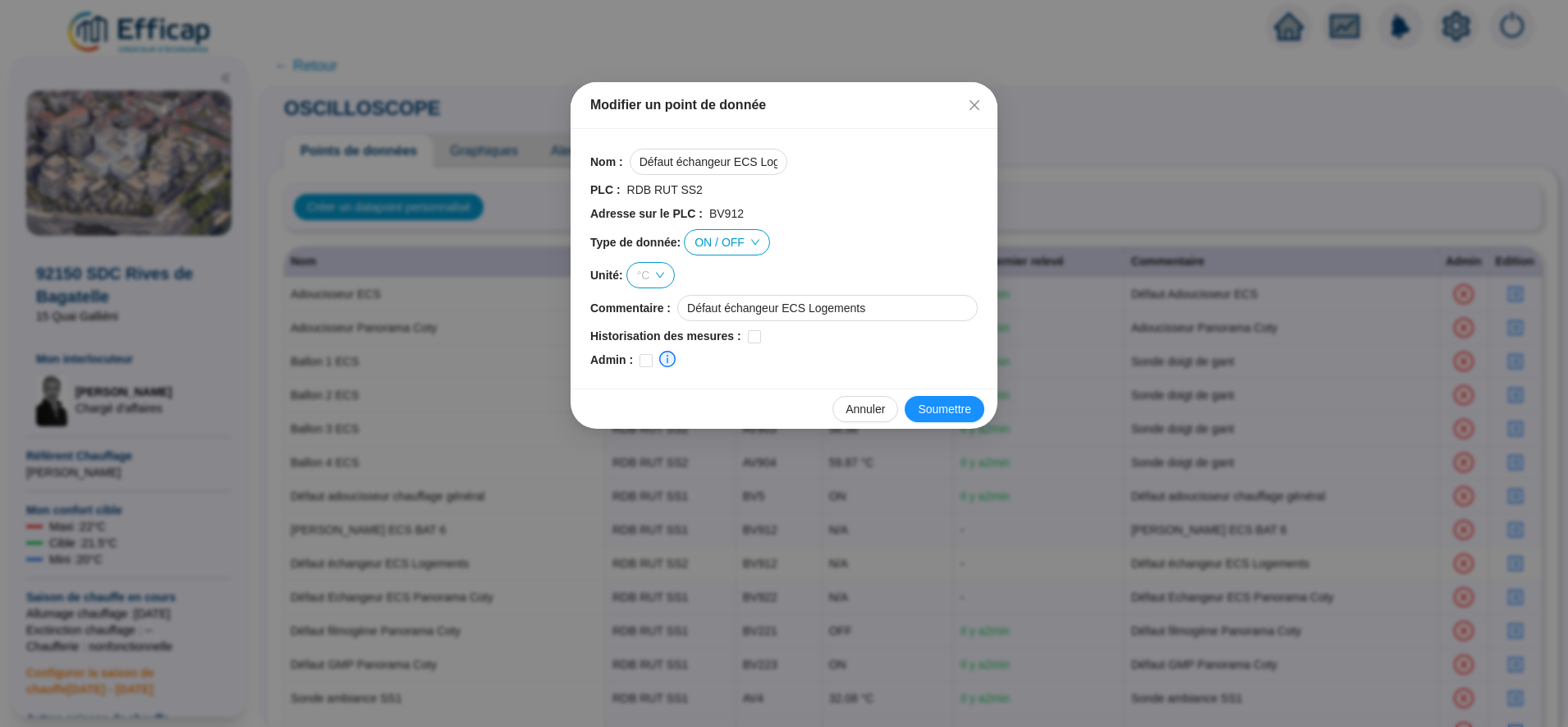
click at [652, 277] on span "°C" at bounding box center [651, 275] width 28 height 25
click at [651, 299] on div "Aucune" at bounding box center [652, 308] width 20 height 17
click at [952, 408] on span "Soumettre" at bounding box center [944, 409] width 53 height 17
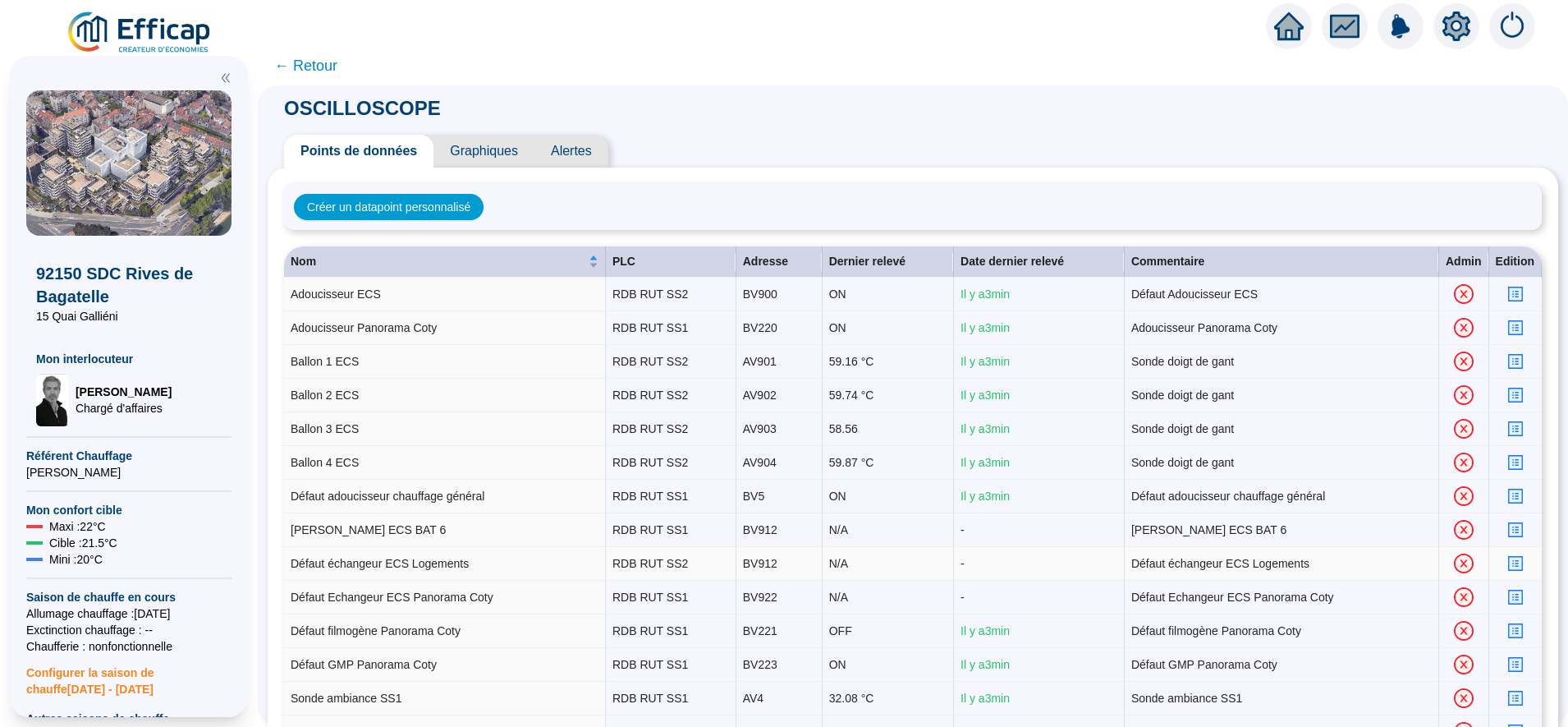
click at [1508, 565] on icon "profile" at bounding box center [1514, 563] width 12 height 12
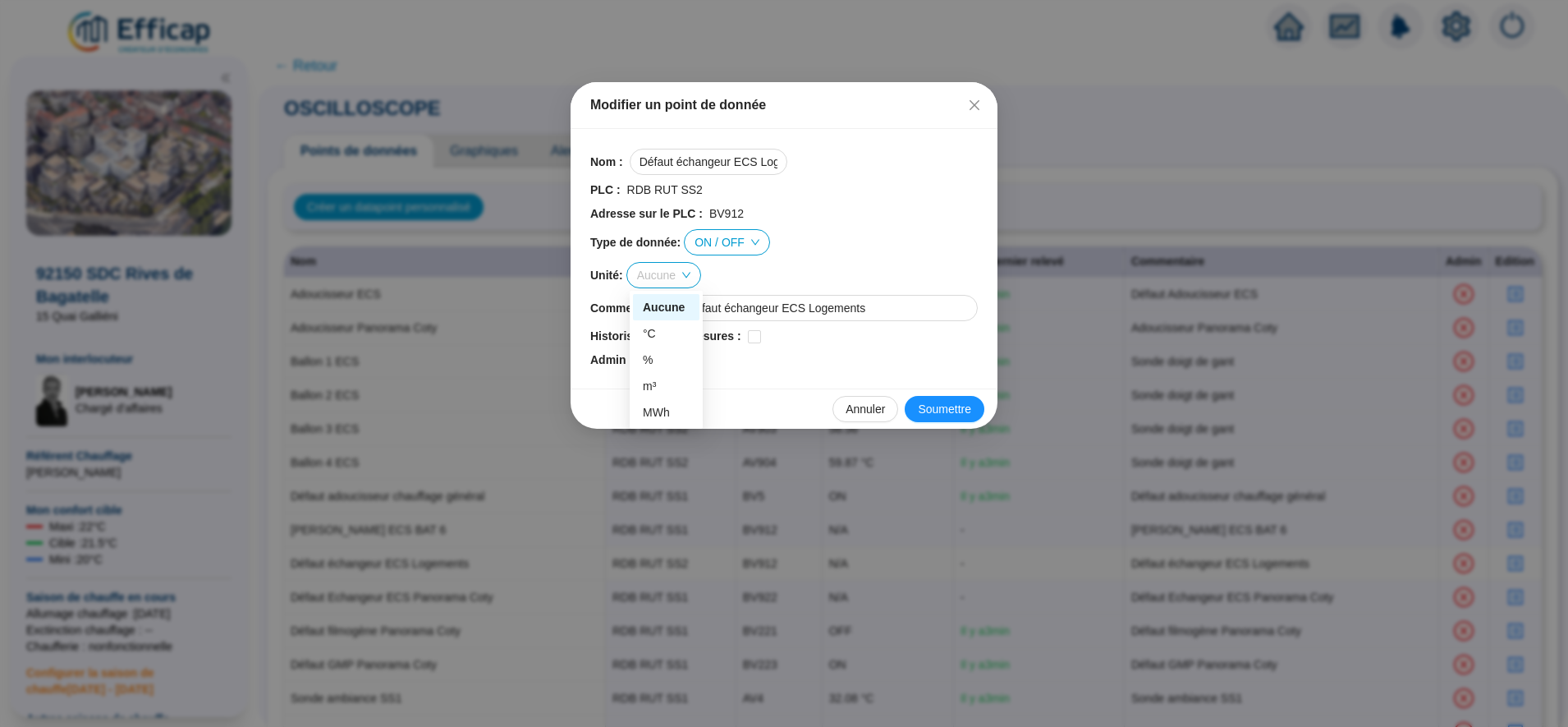
click at [642, 274] on span "Aucune" at bounding box center [664, 275] width 53 height 25
click at [661, 328] on div "°C" at bounding box center [665, 333] width 46 height 17
click at [942, 407] on span "Soumettre" at bounding box center [944, 409] width 53 height 17
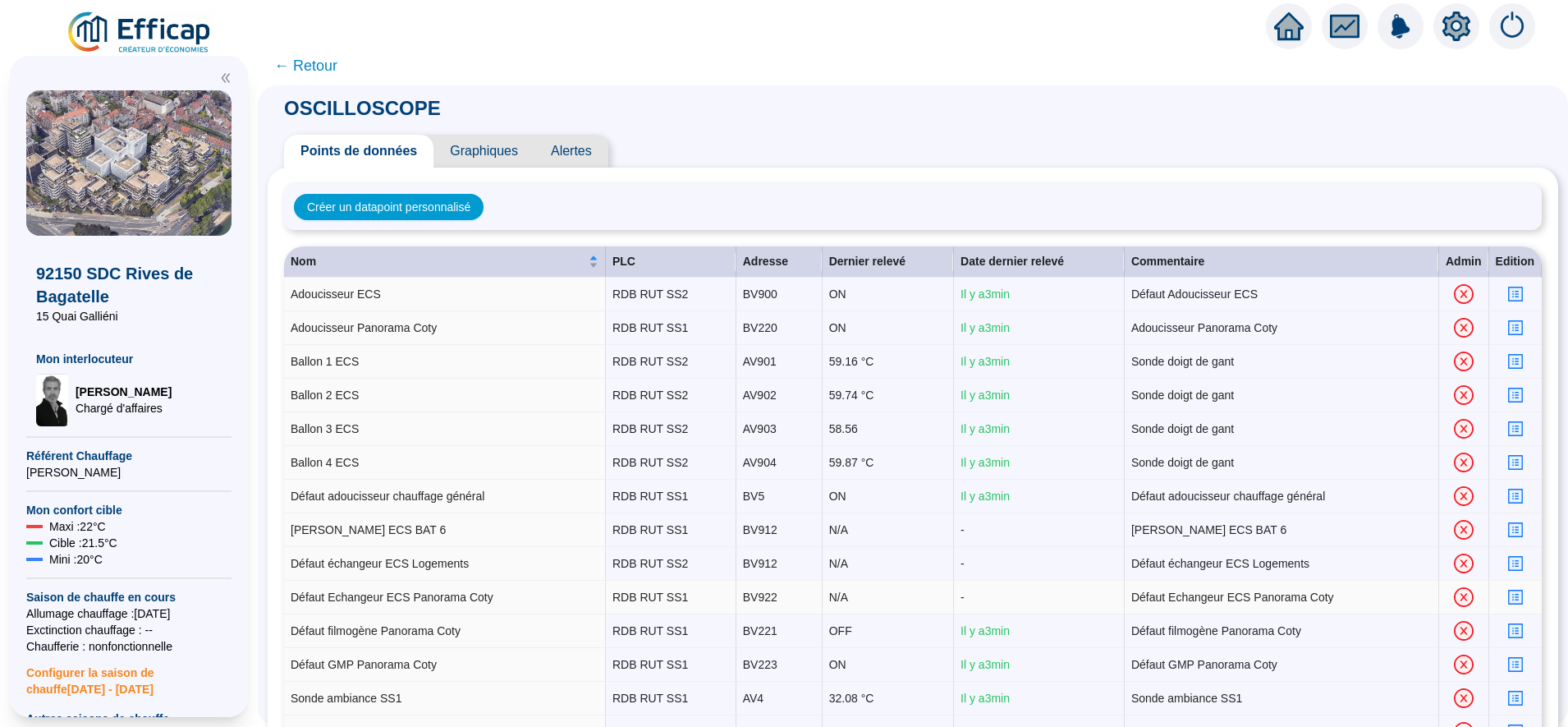
click at [1508, 598] on icon "profile" at bounding box center [1515, 597] width 15 height 15
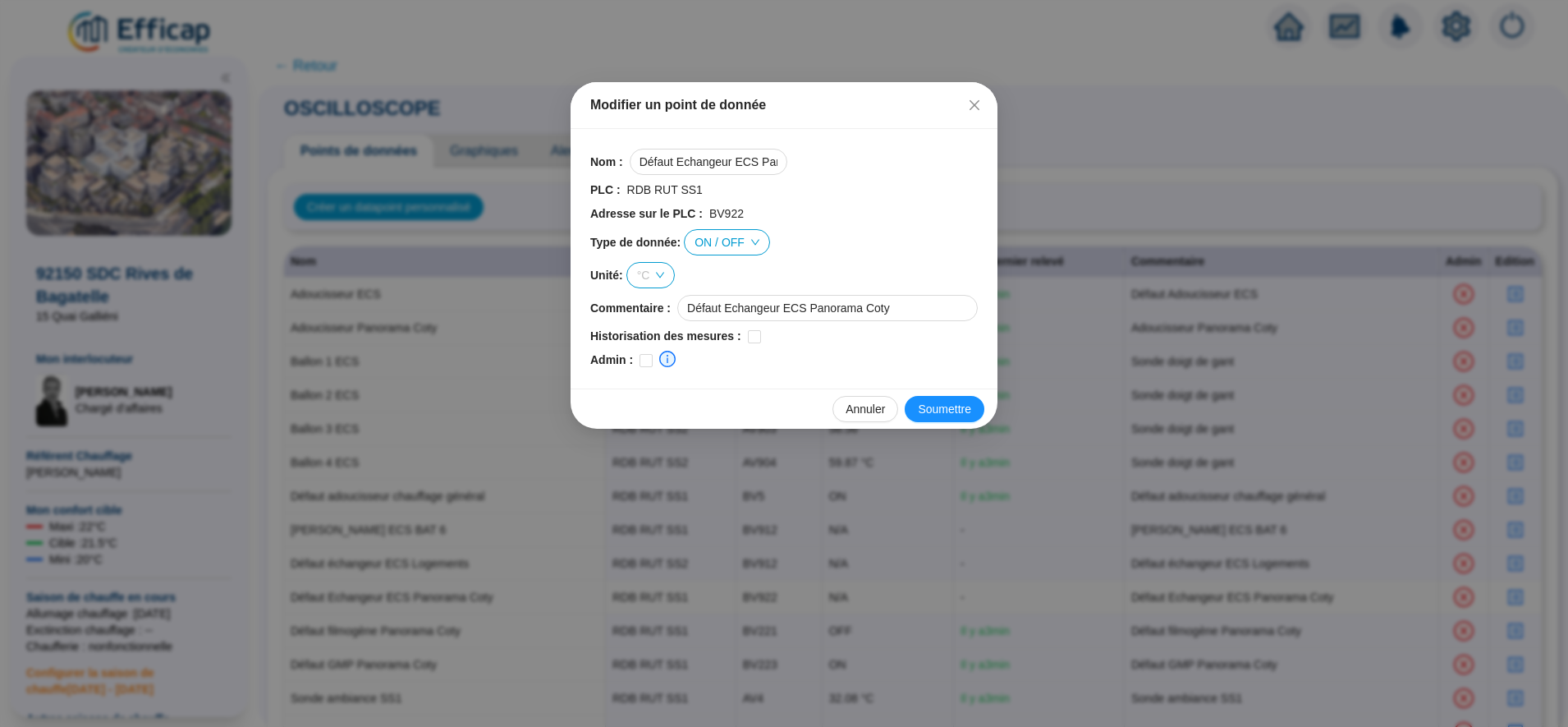
click at [648, 273] on span "°C" at bounding box center [651, 275] width 28 height 25
click at [653, 299] on div "Aucune" at bounding box center [652, 308] width 20 height 17
click at [946, 416] on span "Soumettre" at bounding box center [944, 409] width 53 height 17
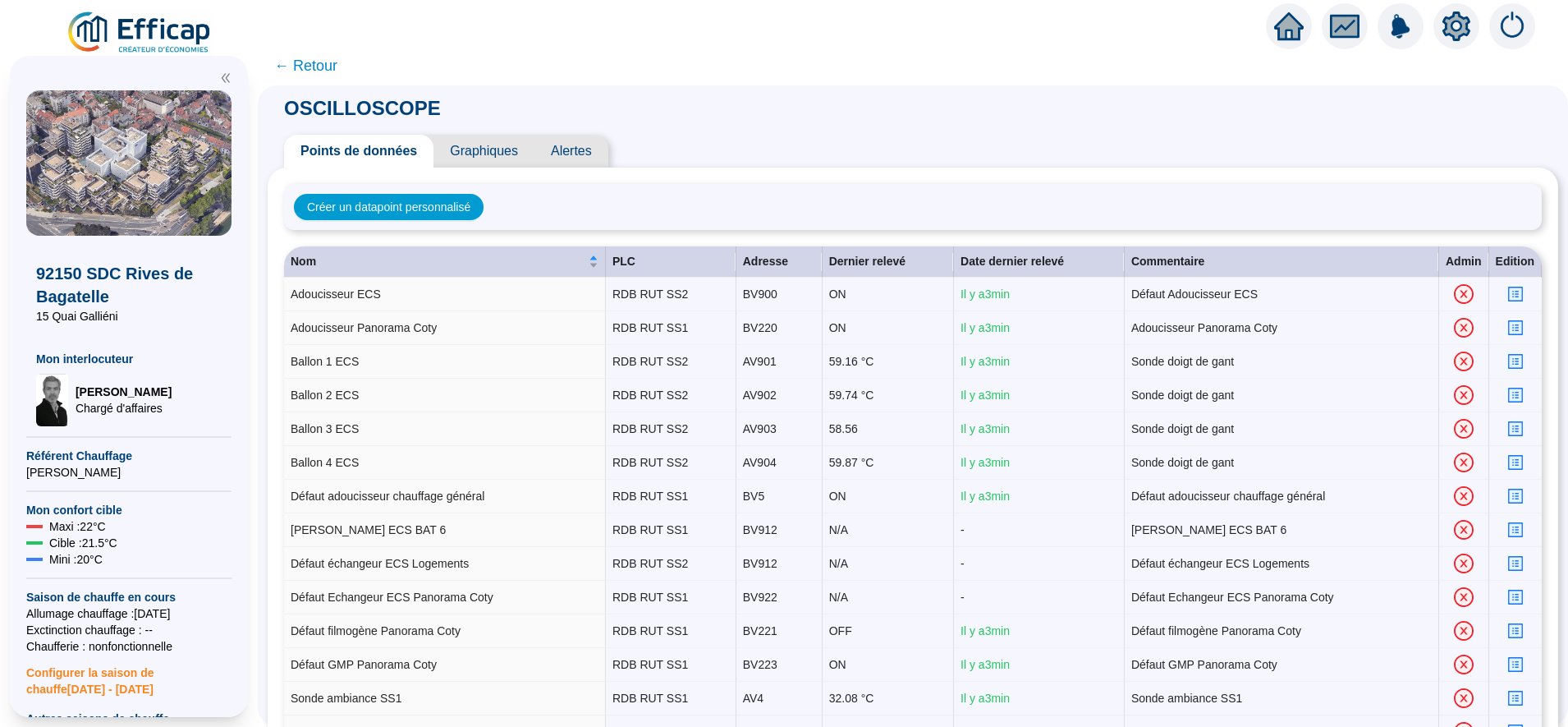
click at [494, 155] on span "Graphiques" at bounding box center [484, 151] width 101 height 33
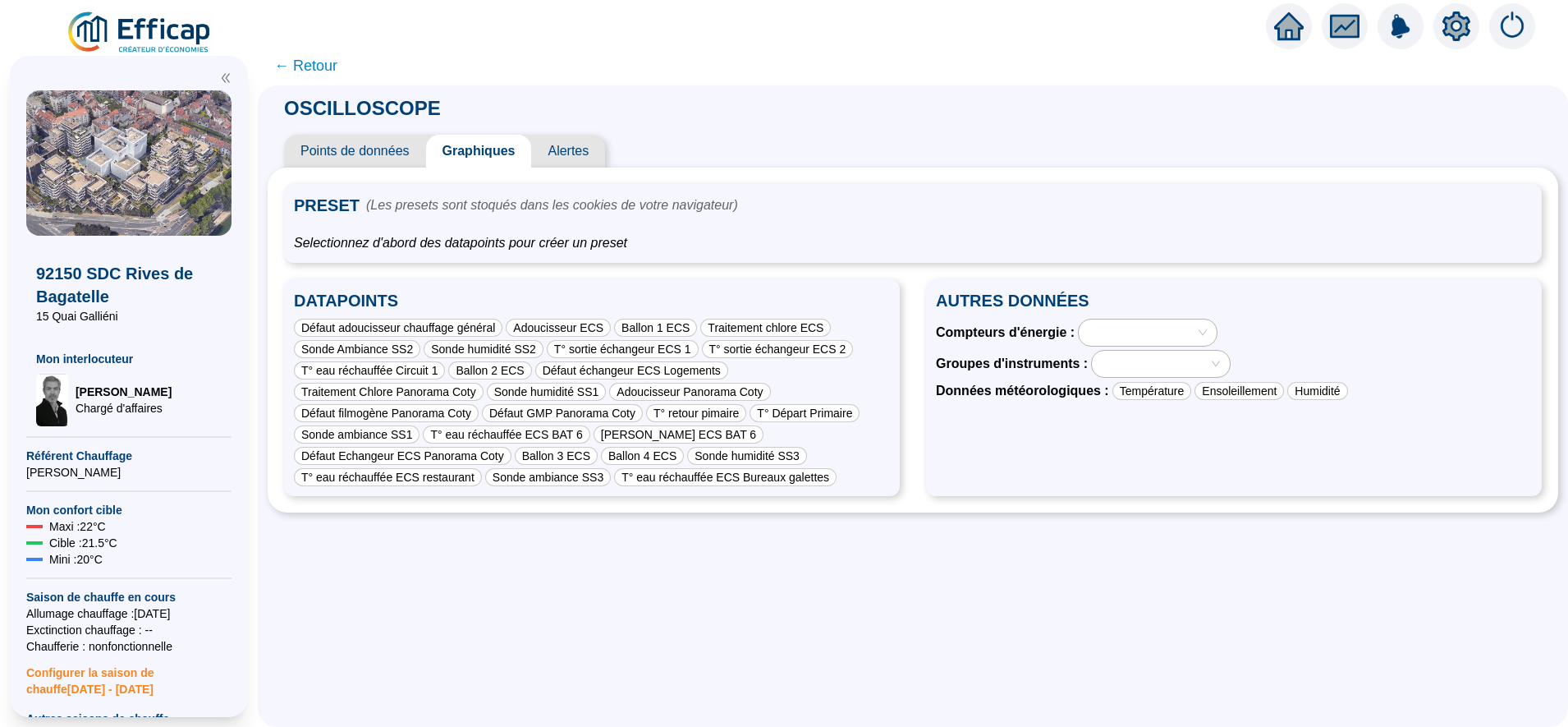
click at [377, 146] on span "Points de données" at bounding box center [355, 151] width 142 height 33
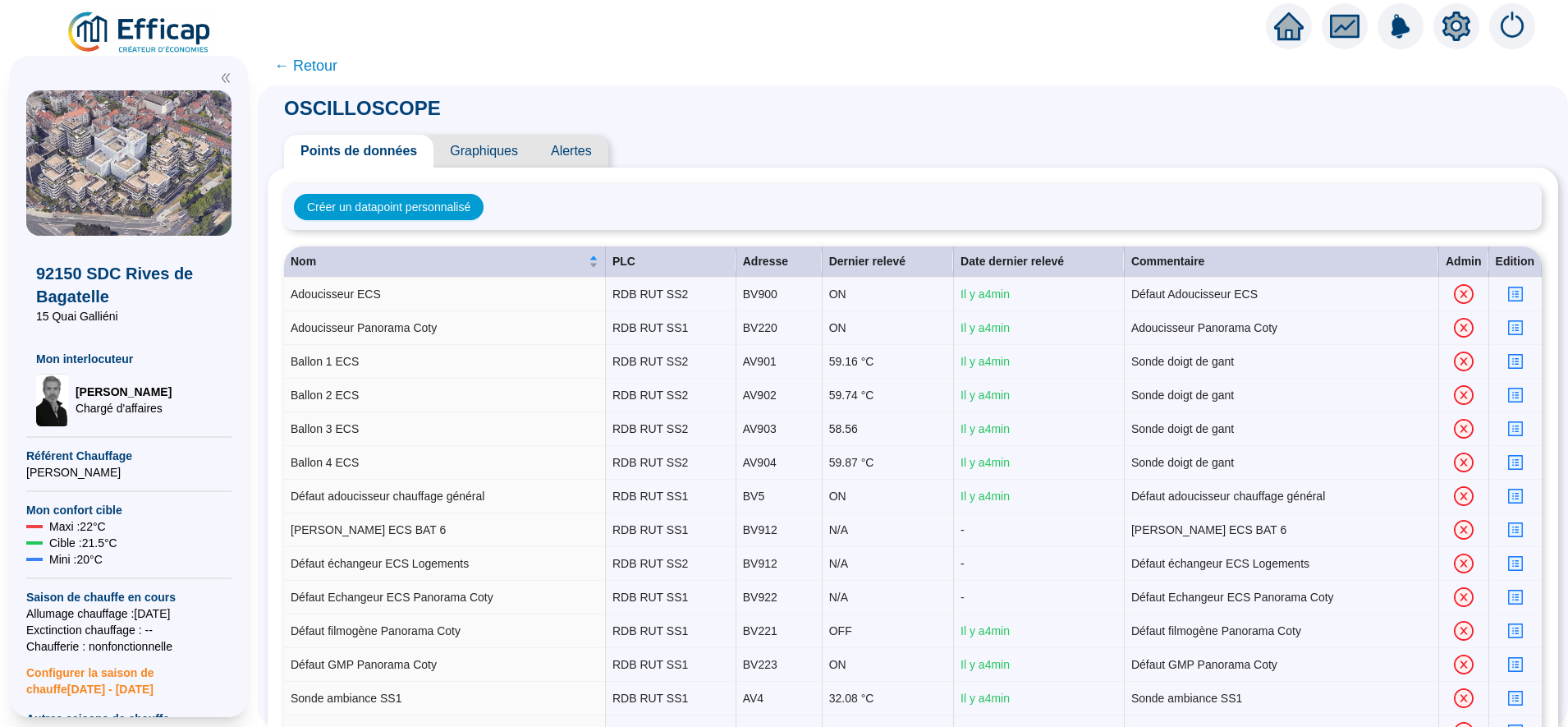
click at [491, 148] on span "Graphiques" at bounding box center [484, 151] width 101 height 33
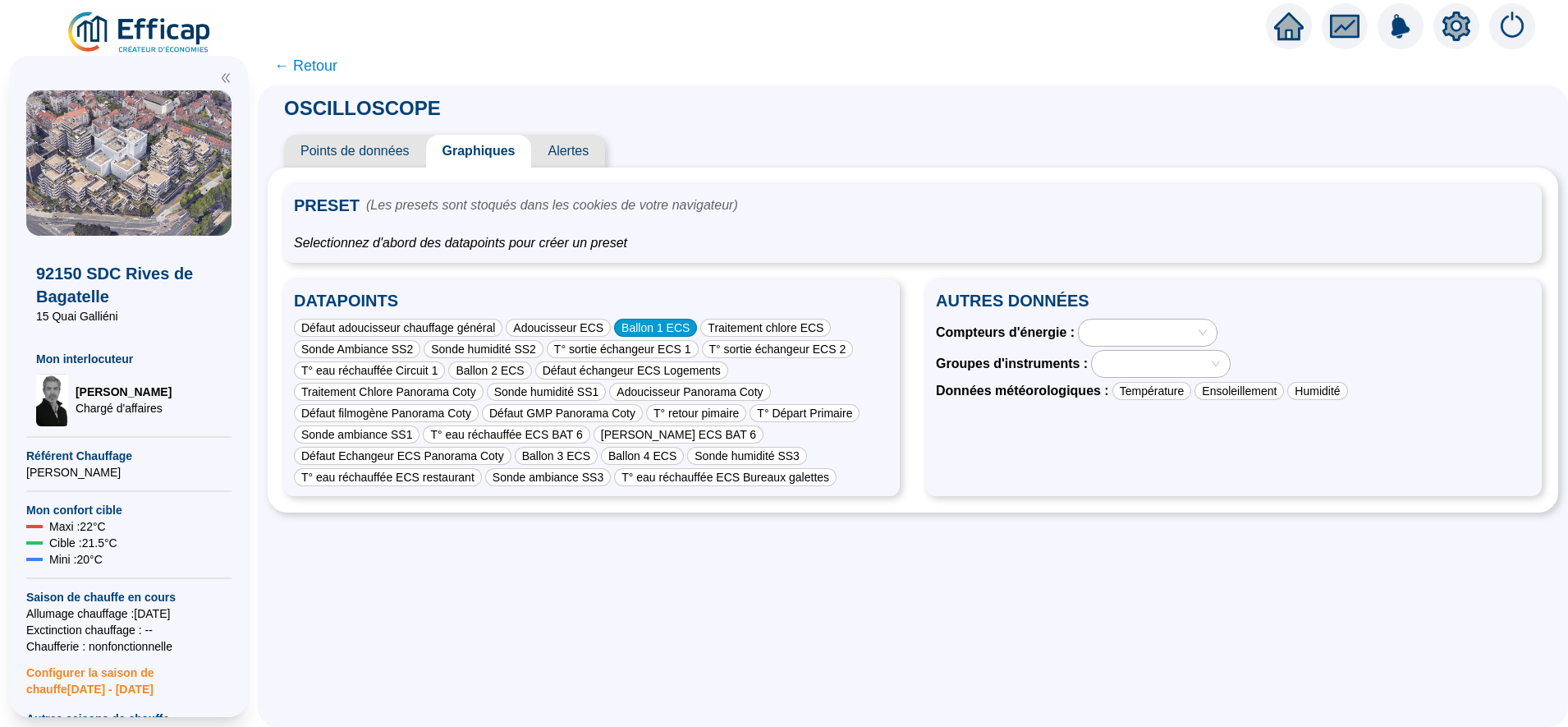
click at [659, 323] on div "Ballon 1 ECS" at bounding box center [656, 327] width 83 height 18
click at [360, 155] on span "Points de données" at bounding box center [355, 151] width 142 height 33
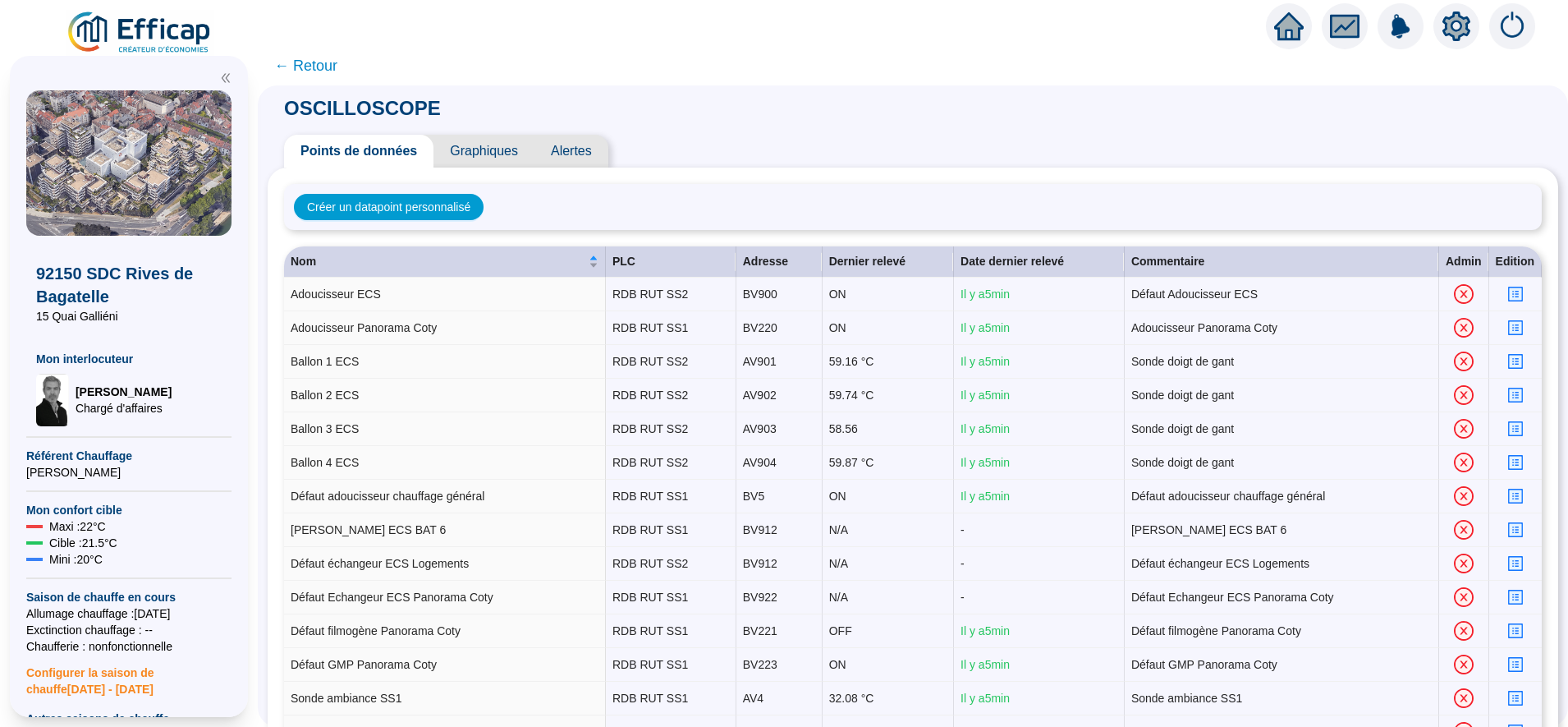
click at [507, 156] on span "Graphiques" at bounding box center [484, 151] width 101 height 33
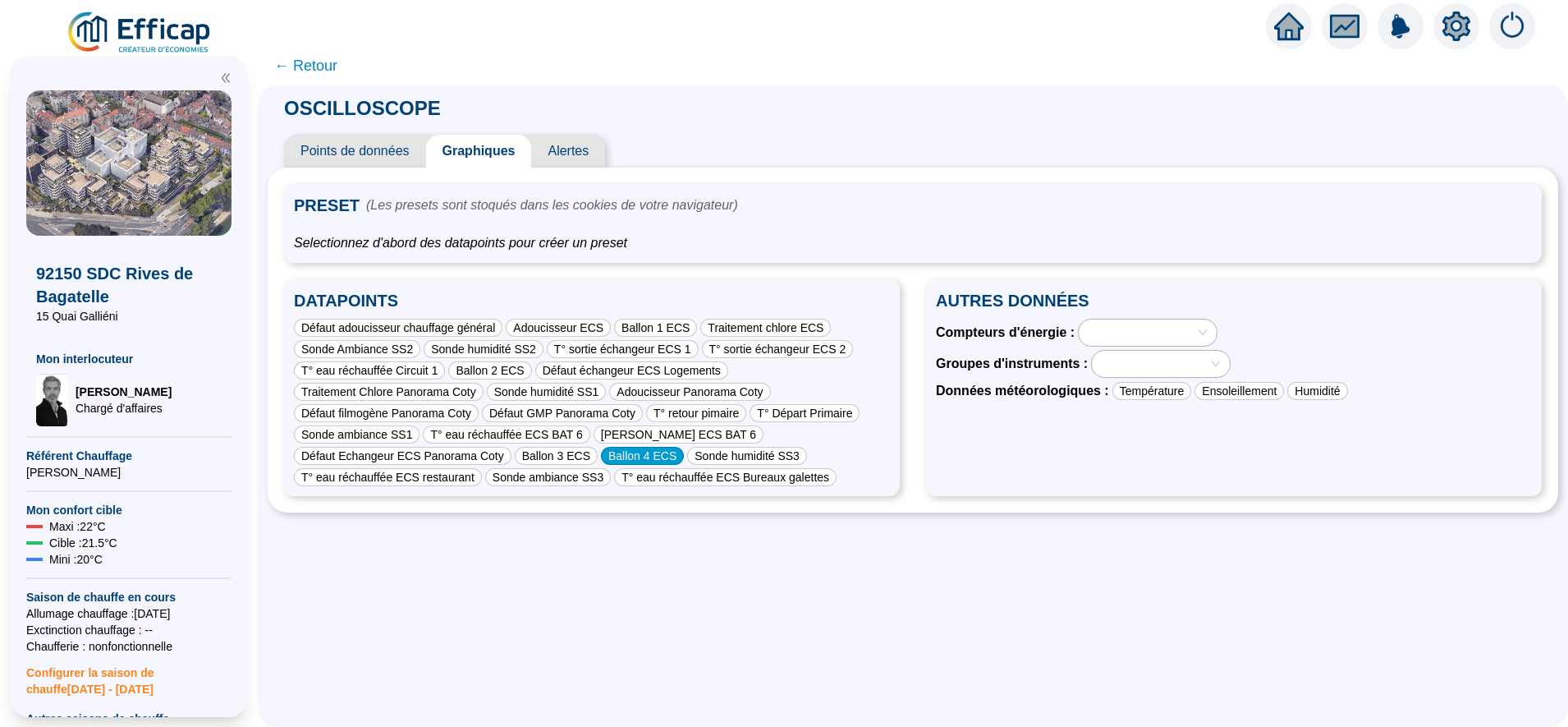
click at [640, 453] on div "Ballon 4 ECS" at bounding box center [642, 456] width 83 height 18
click at [359, 148] on span "Points de données" at bounding box center [355, 151] width 142 height 33
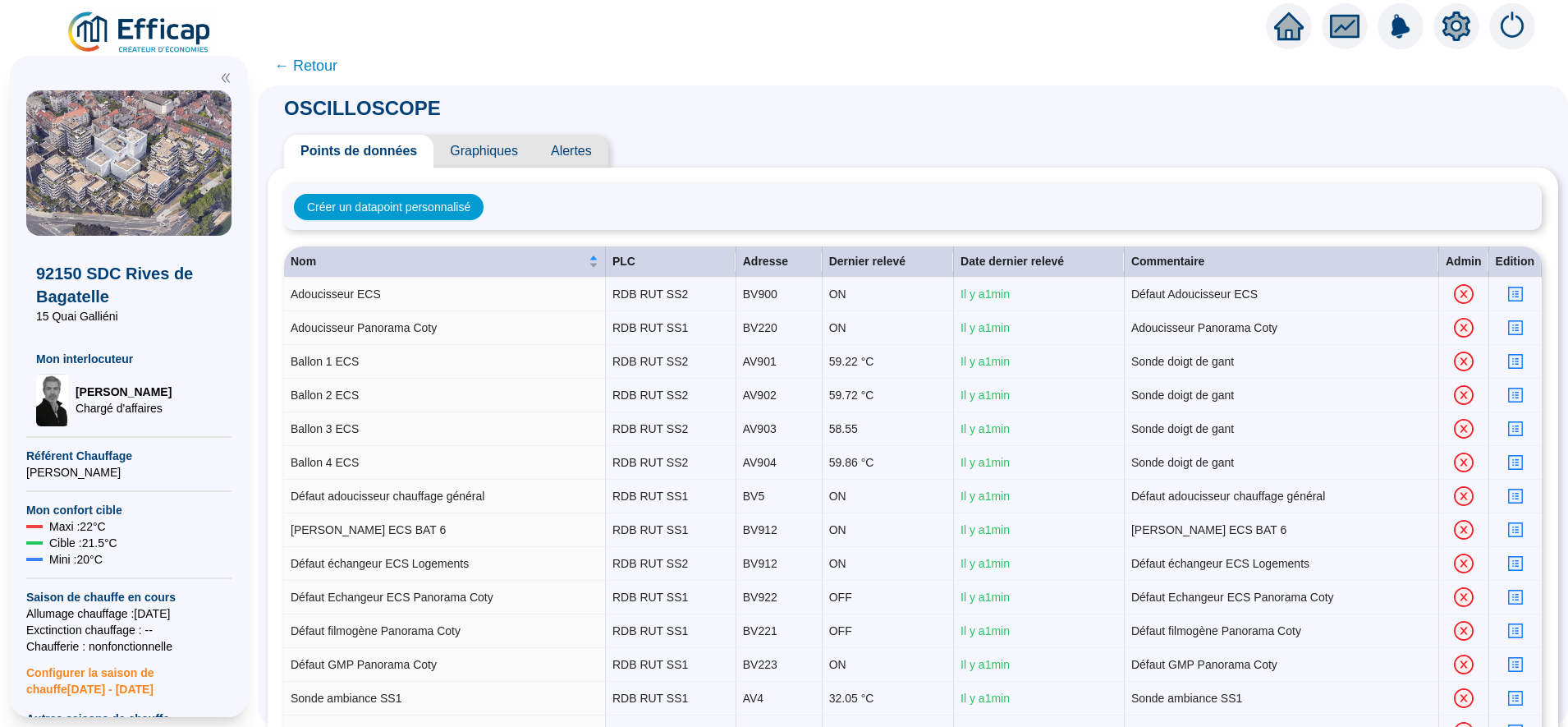
click at [511, 152] on span "Graphiques" at bounding box center [484, 151] width 101 height 33
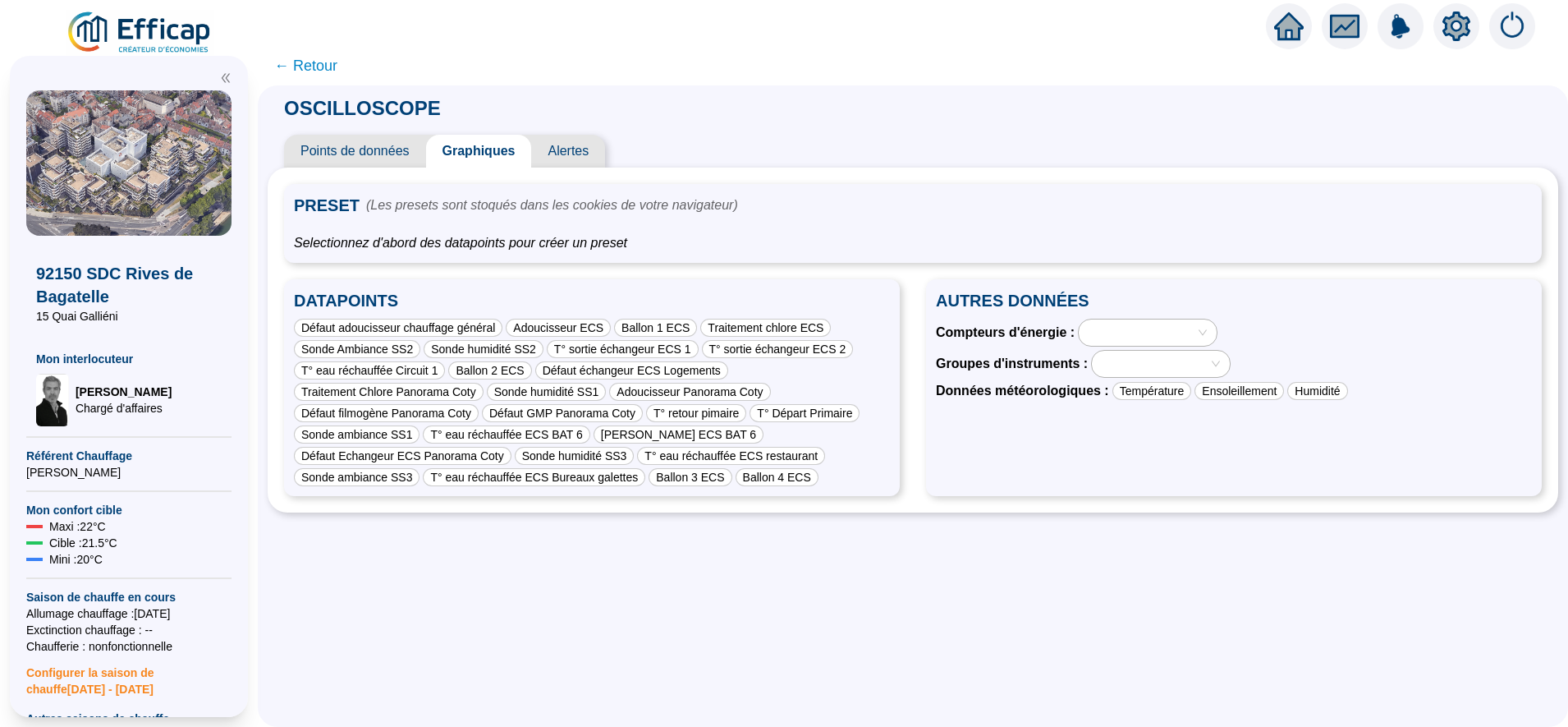
click at [327, 64] on span "← Retour" at bounding box center [306, 65] width 63 height 23
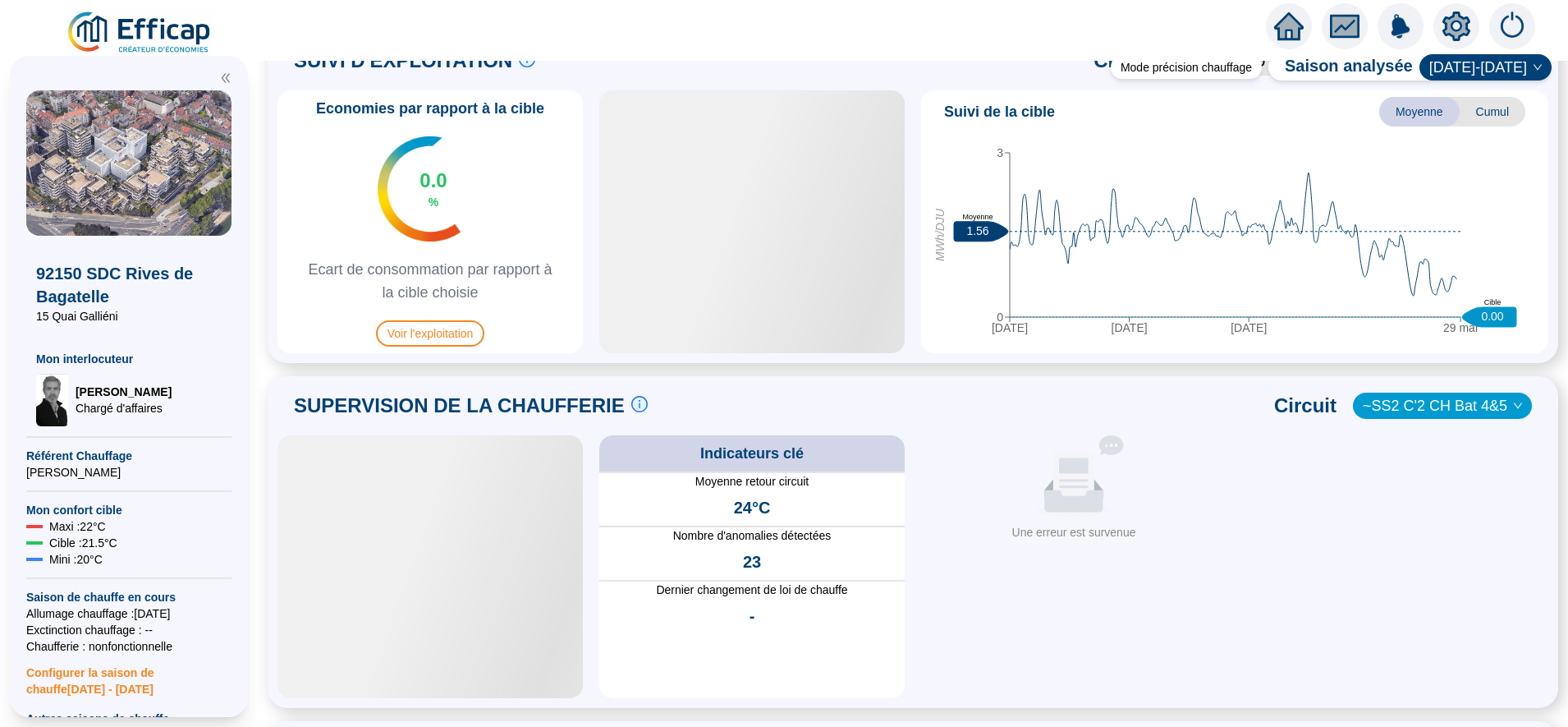
scroll to position [797, 0]
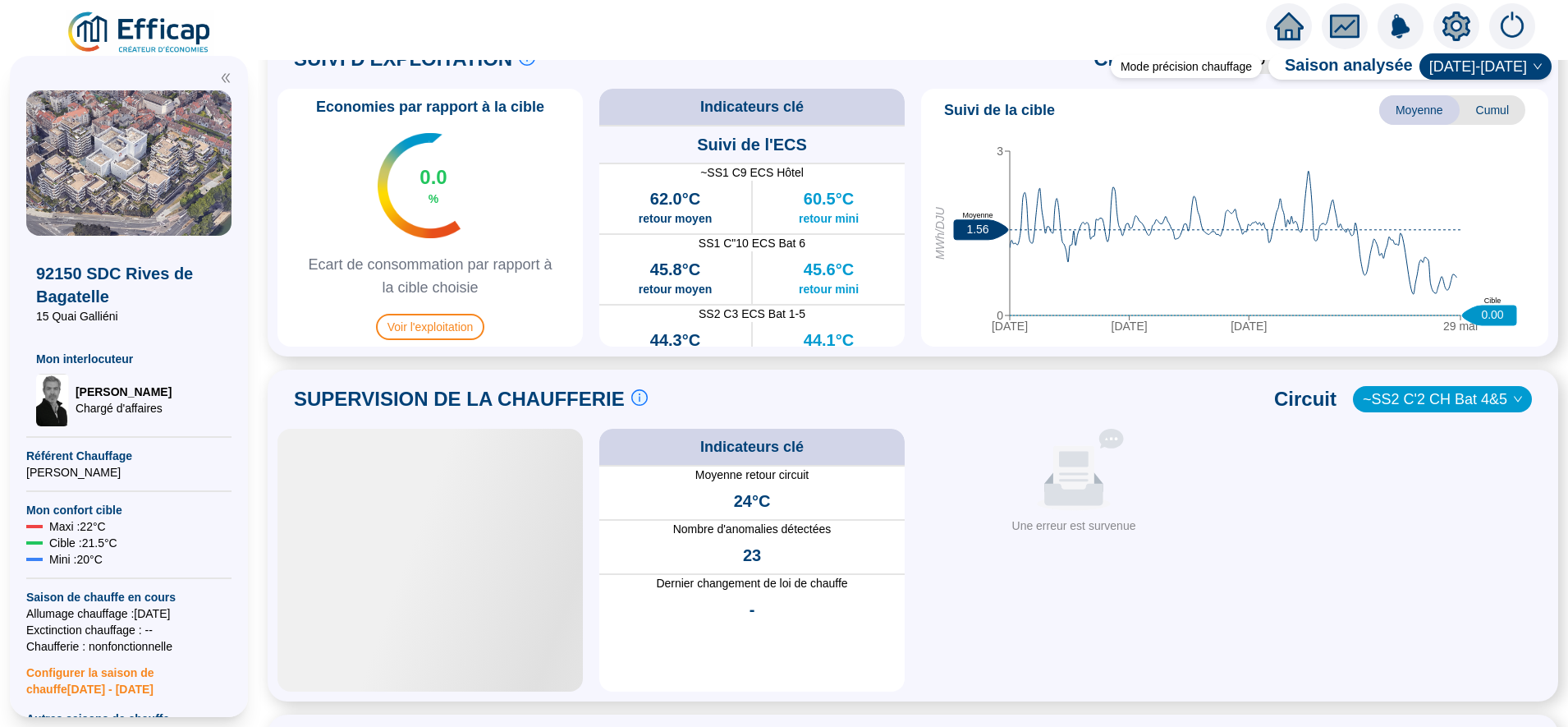
click at [448, 652] on div at bounding box center [430, 560] width 305 height 263
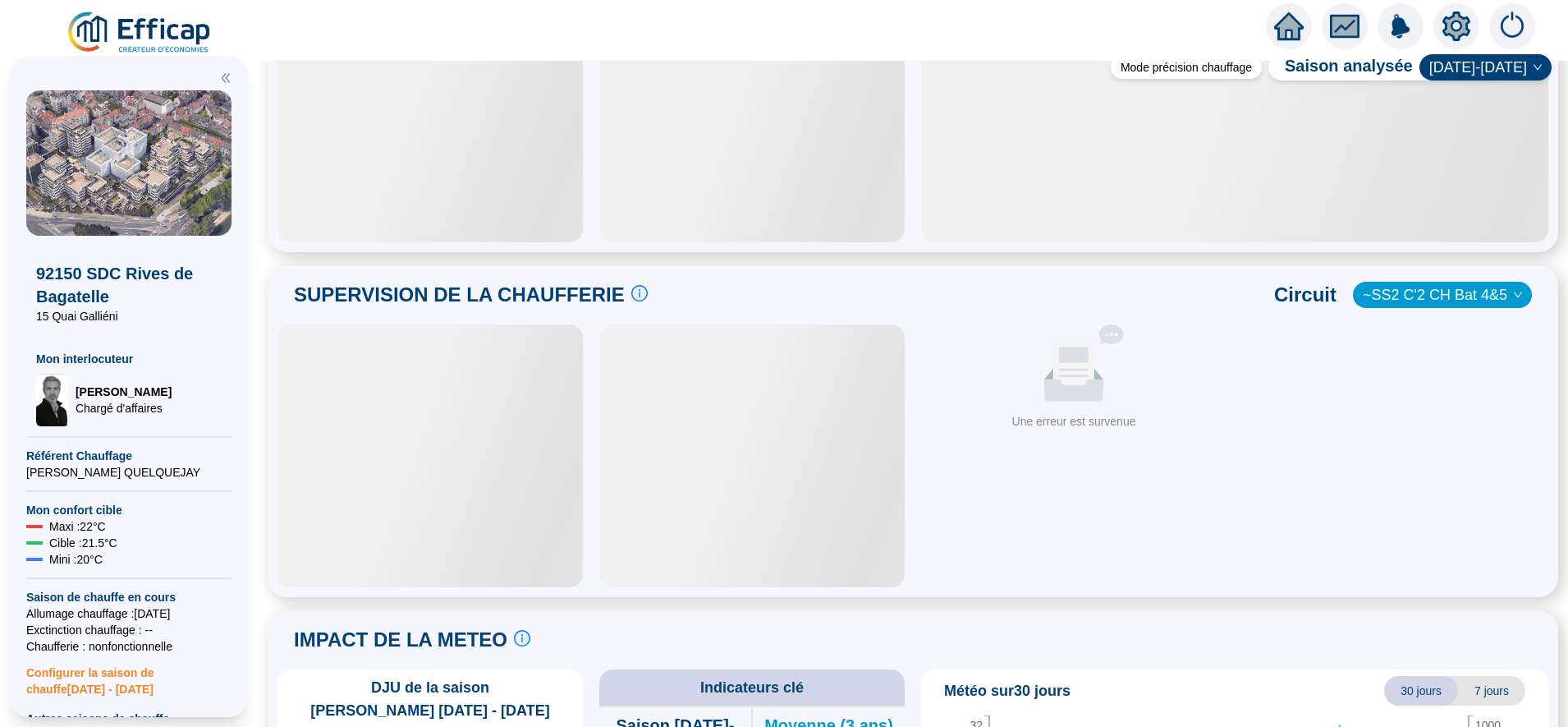
scroll to position [858, 0]
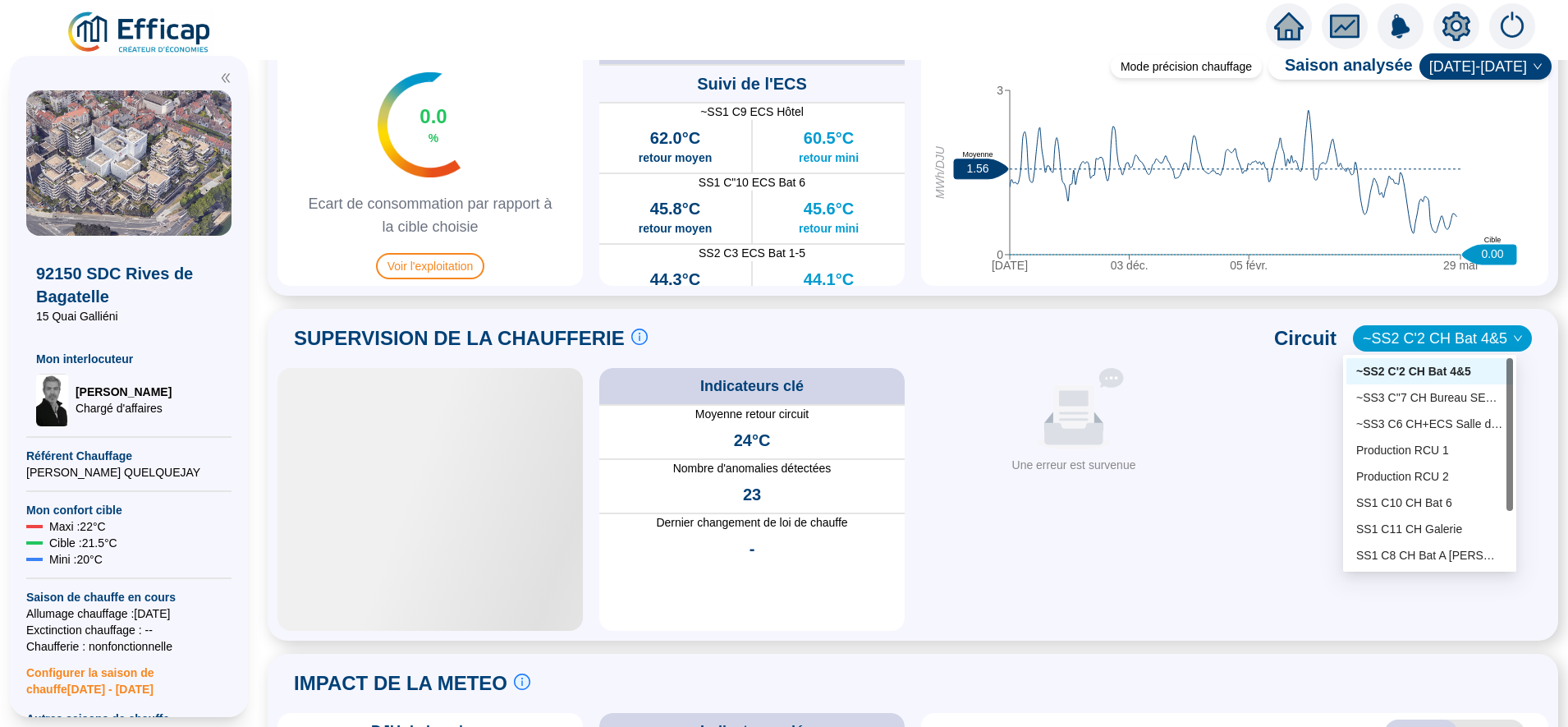
click at [1444, 337] on span "~SS2 C'2 CH Bat 4&5" at bounding box center [1442, 338] width 159 height 25
click at [1458, 481] on div "SS1 C8 CH Bat A P. Coty" at bounding box center [1429, 477] width 147 height 17
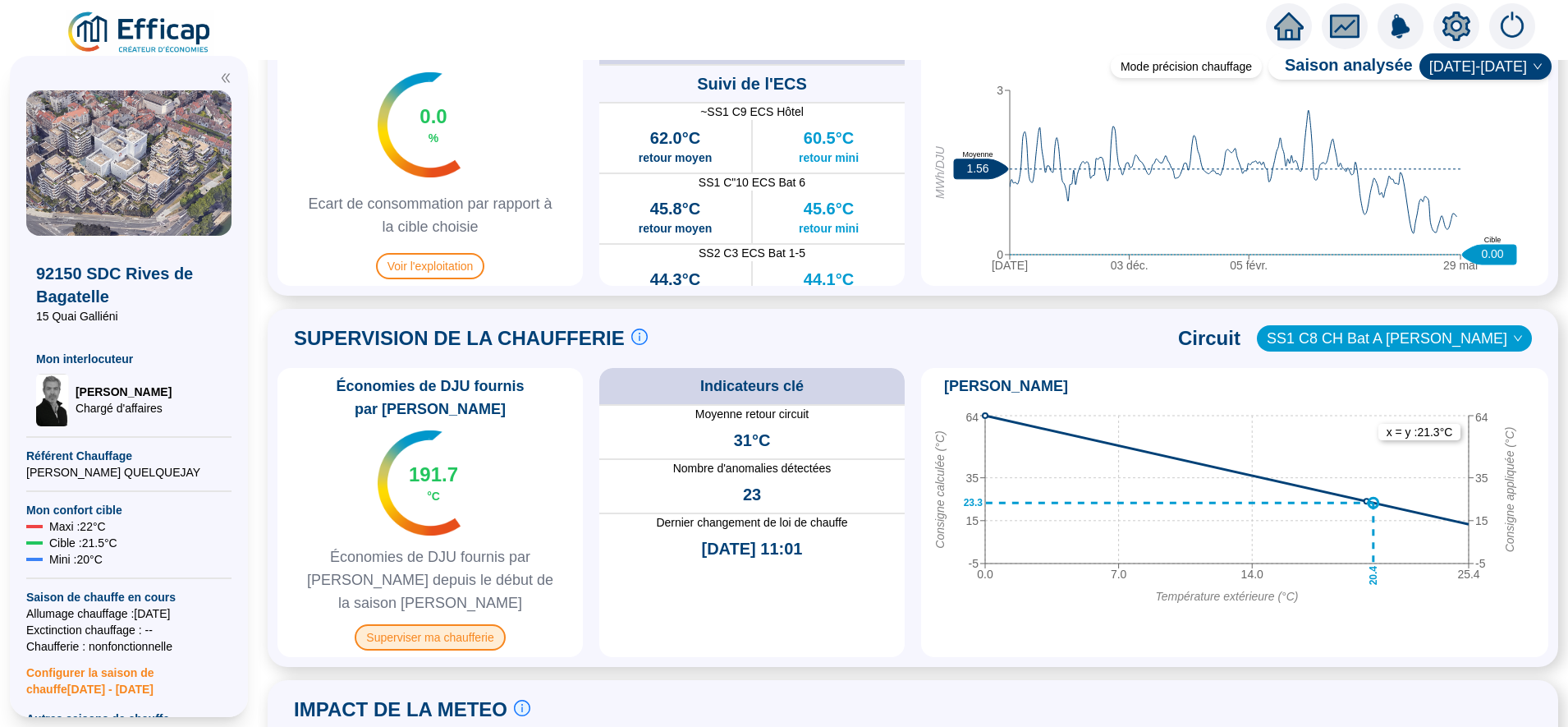
click at [464, 624] on span "Superviser ma chaufferie" at bounding box center [429, 637] width 150 height 27
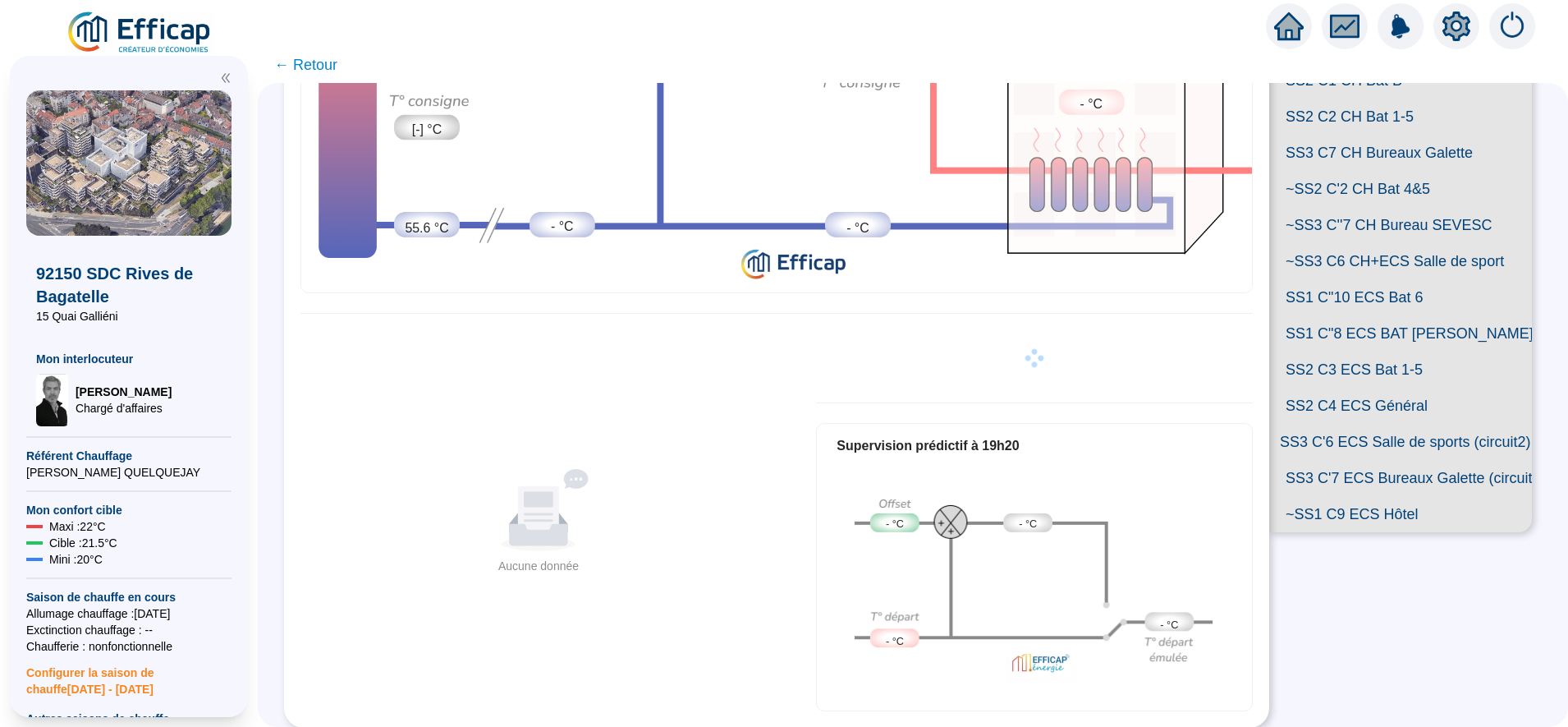
scroll to position [419, 0]
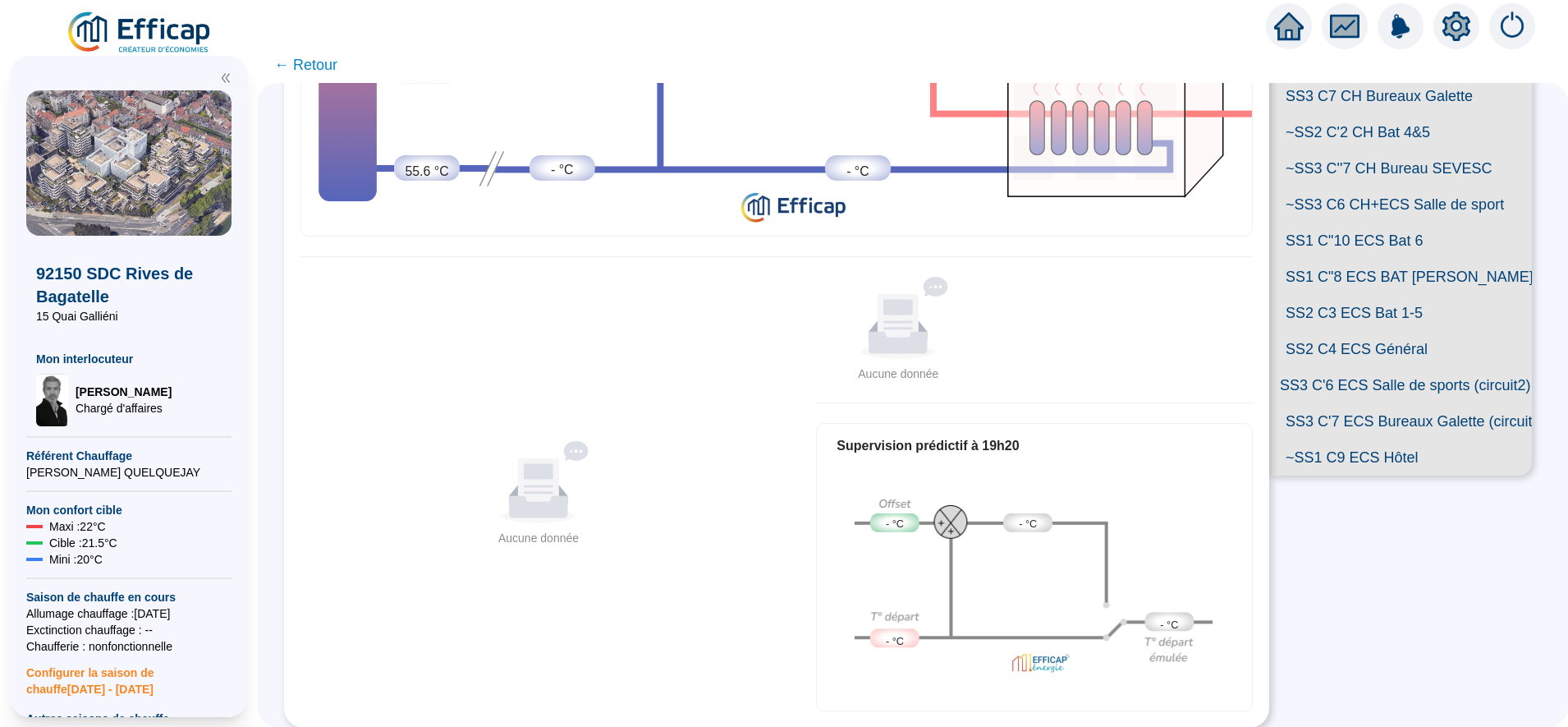
click at [1365, 295] on span "SS1 C"8 ECS BAT [PERSON_NAME]" at bounding box center [1400, 277] width 263 height 36
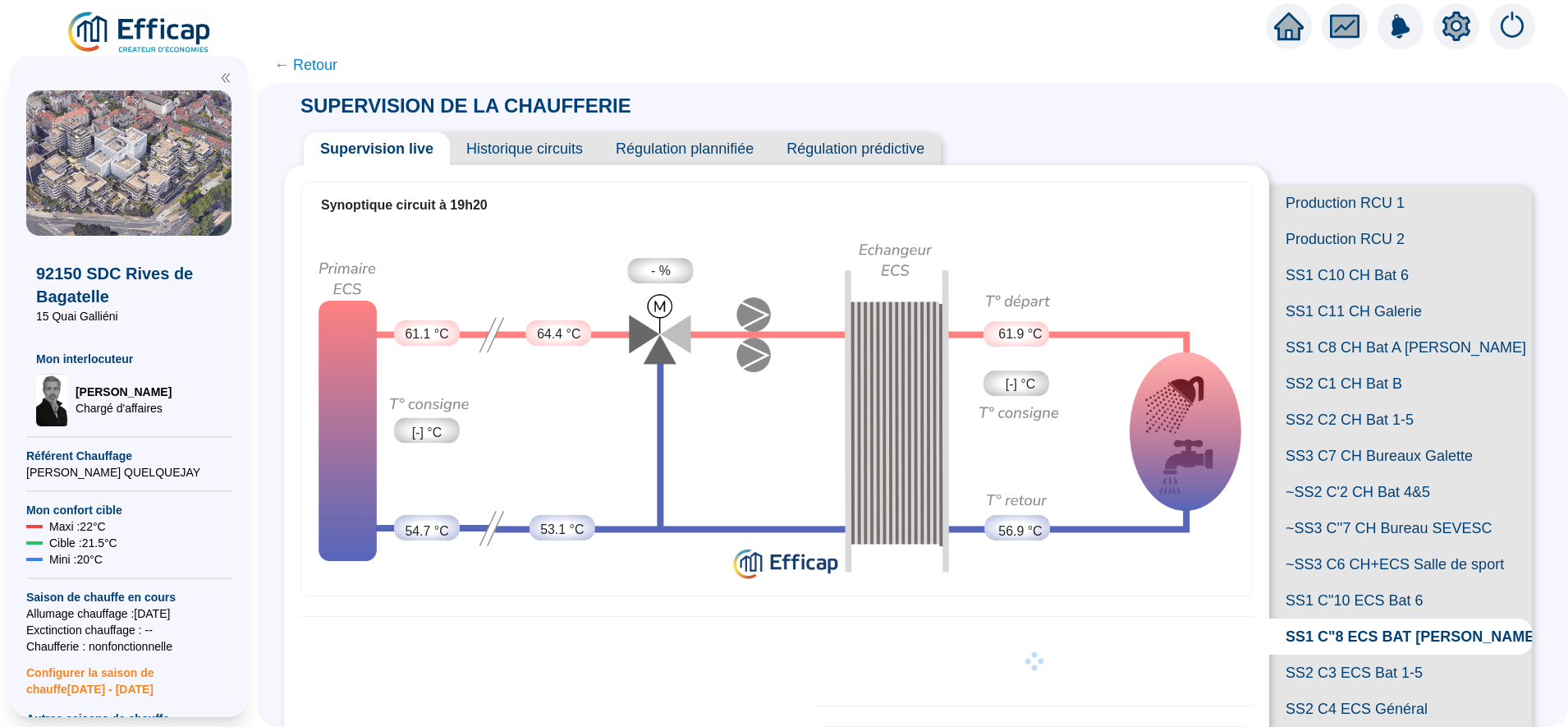
click at [544, 155] on span "Historique circuits" at bounding box center [525, 148] width 149 height 33
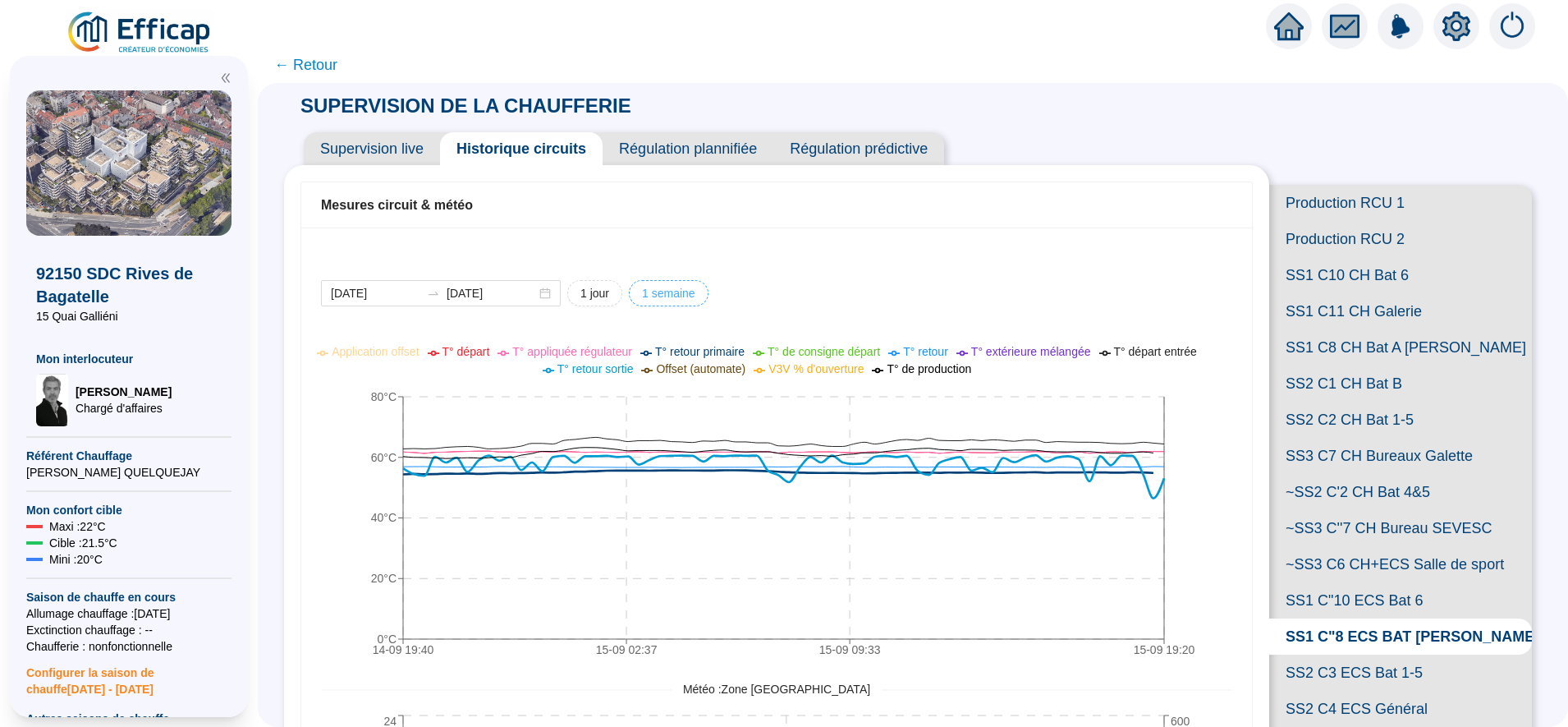
click at [690, 288] on span "1 semaine" at bounding box center [668, 293] width 53 height 17
type input "2025-09-08"
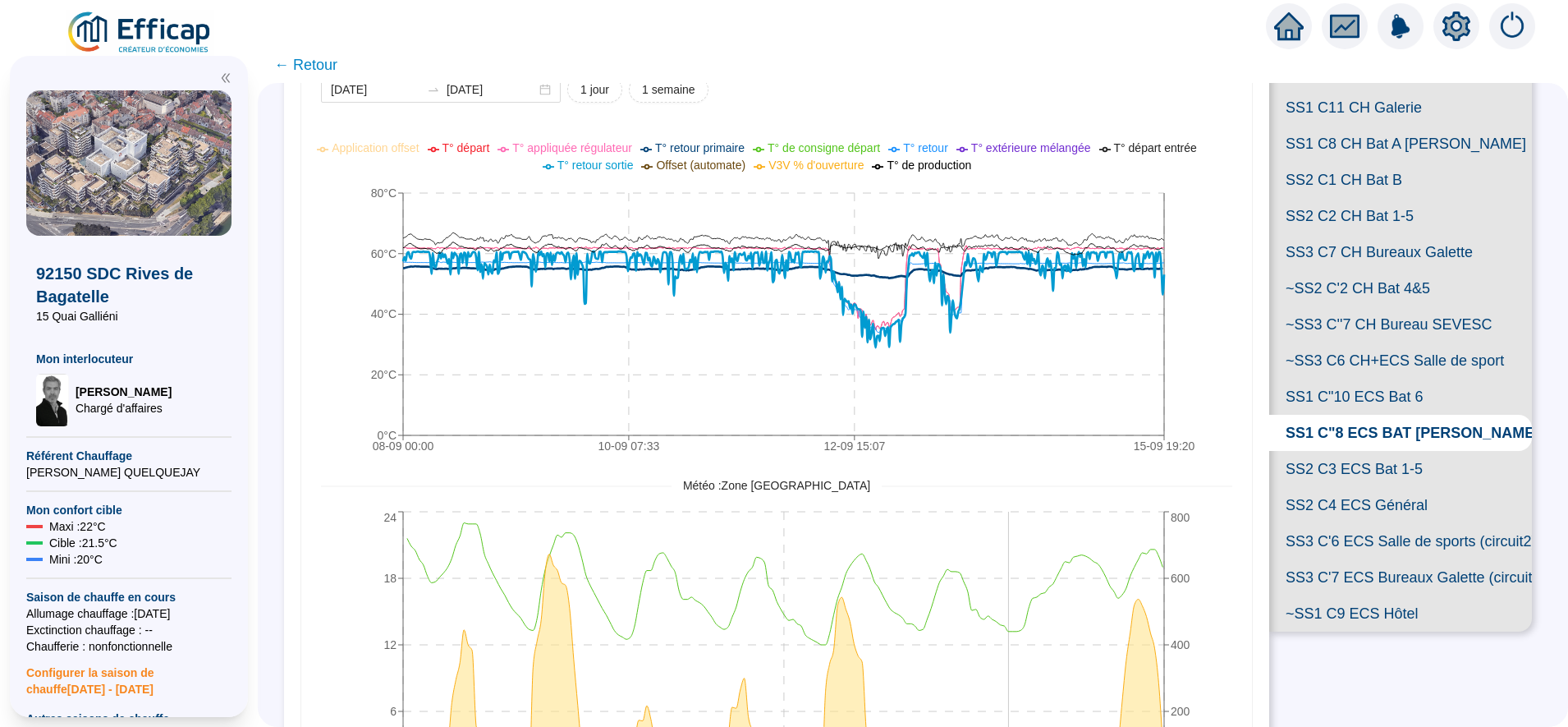
scroll to position [200, 0]
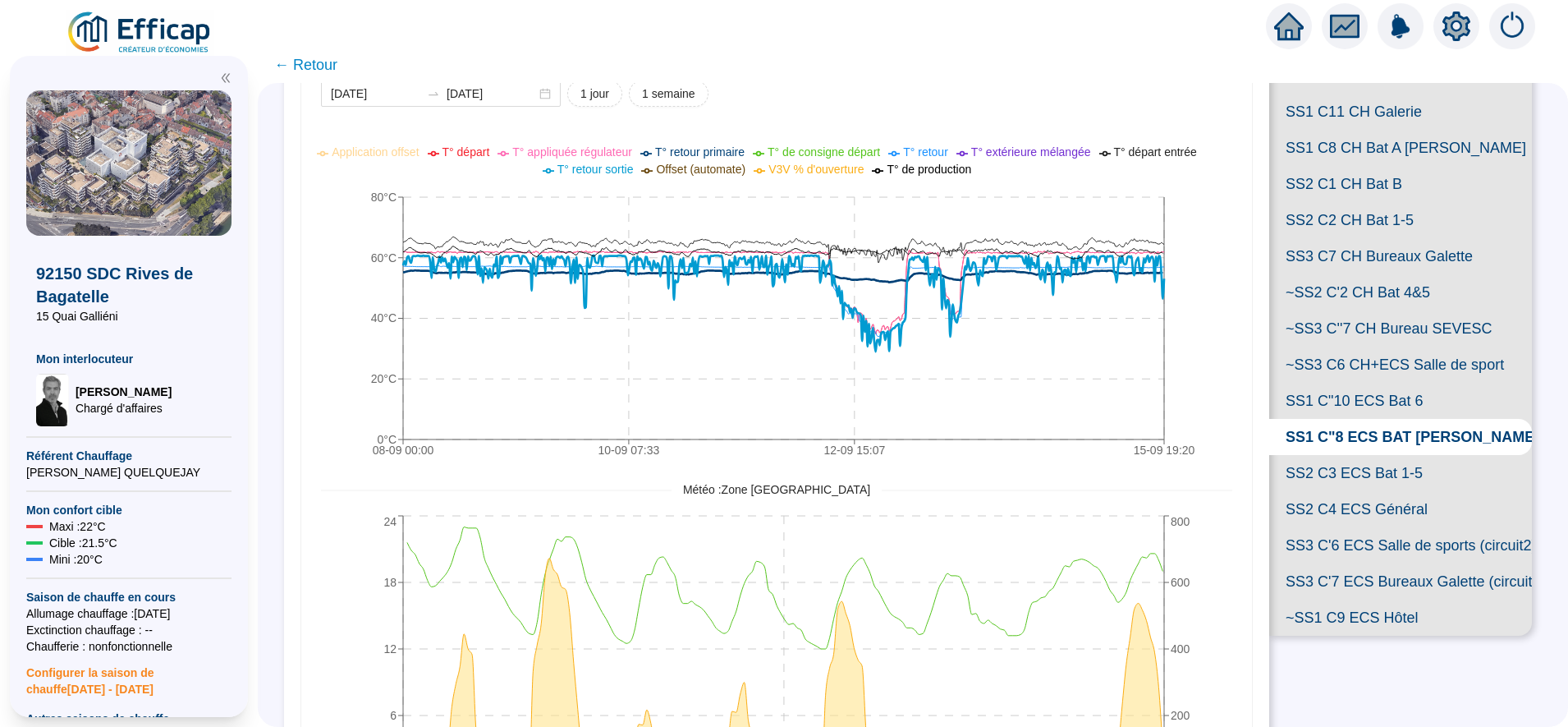
click at [322, 65] on span "← Retour" at bounding box center [306, 65] width 63 height 23
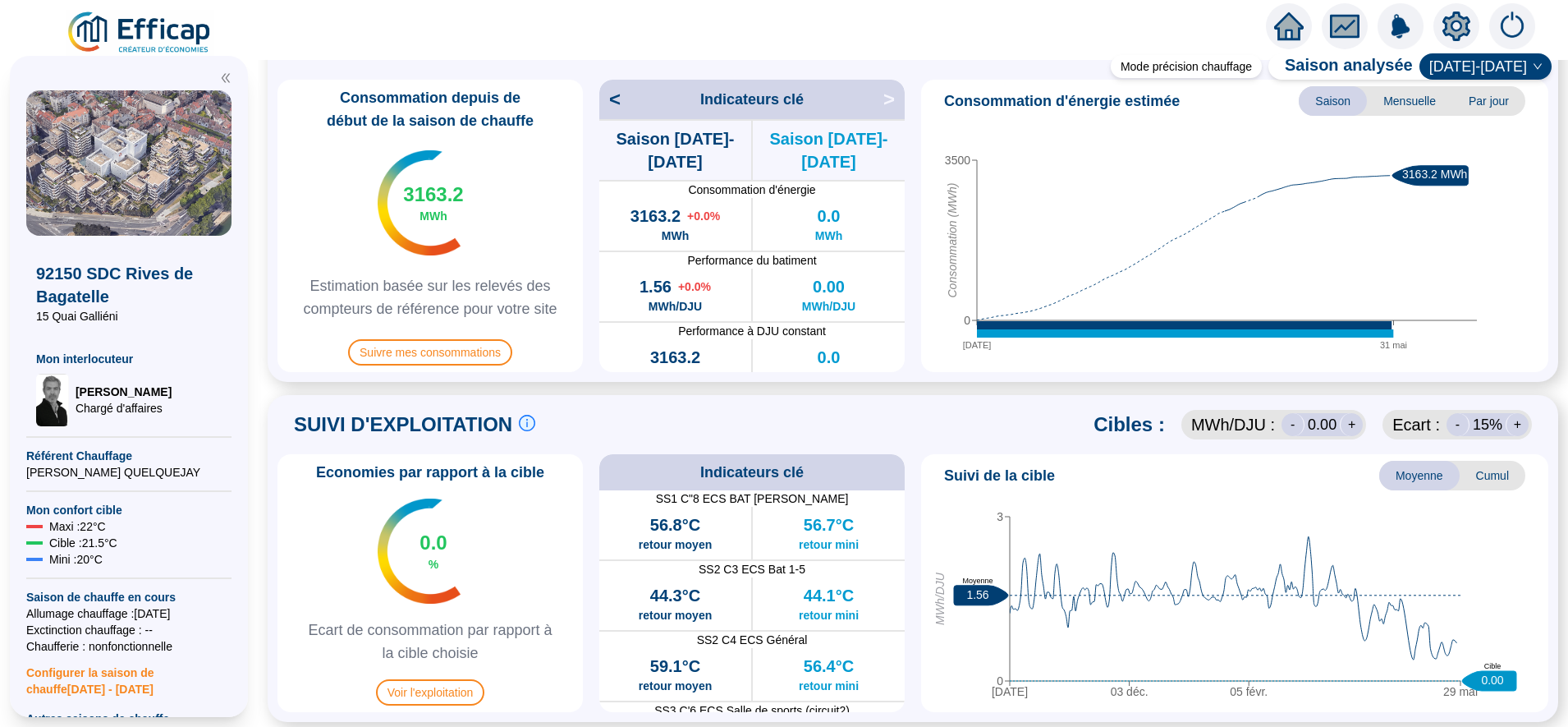
scroll to position [418, 0]
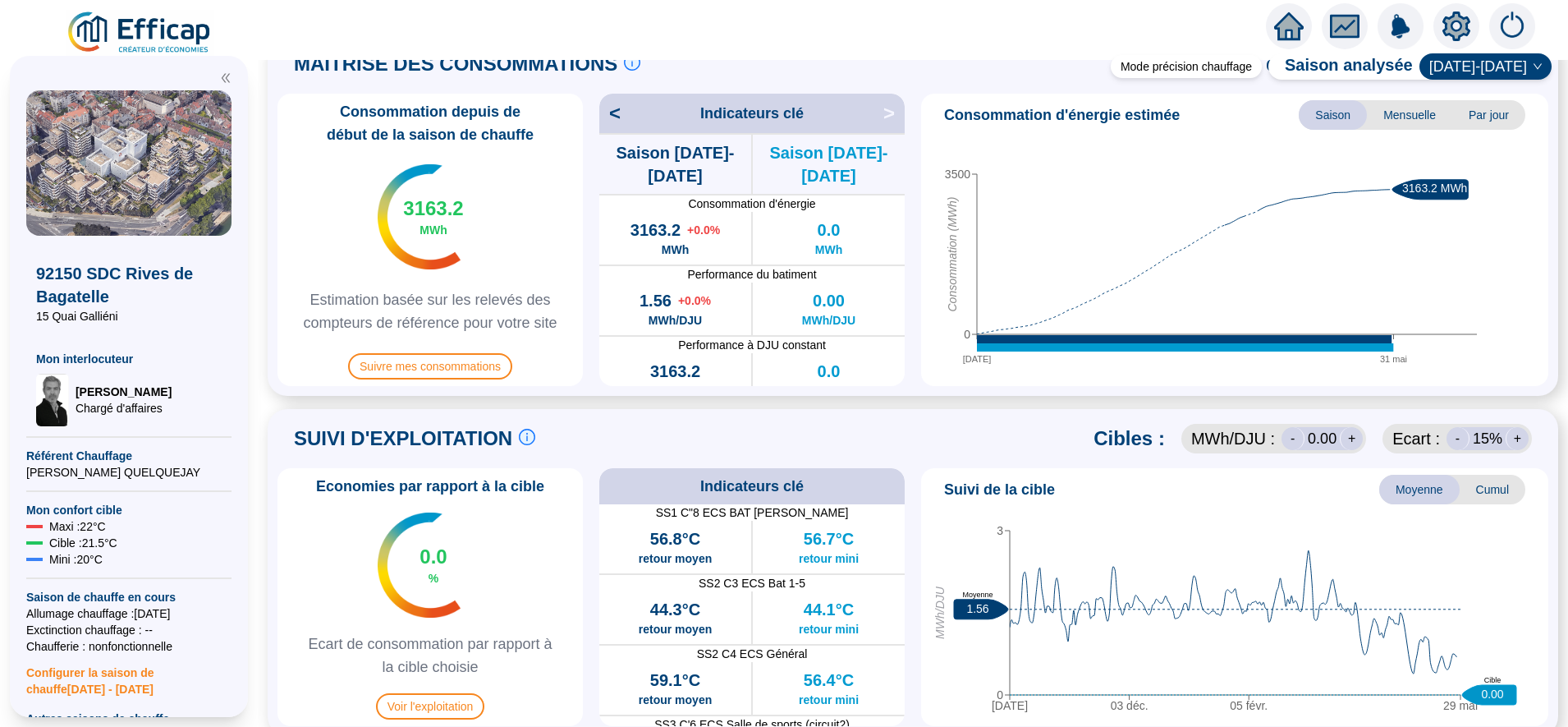
drag, startPoint x: 698, startPoint y: 360, endPoint x: 1348, endPoint y: 24, distance: 731.7
click at [1348, 24] on icon "fund" at bounding box center [1344, 27] width 25 height 19
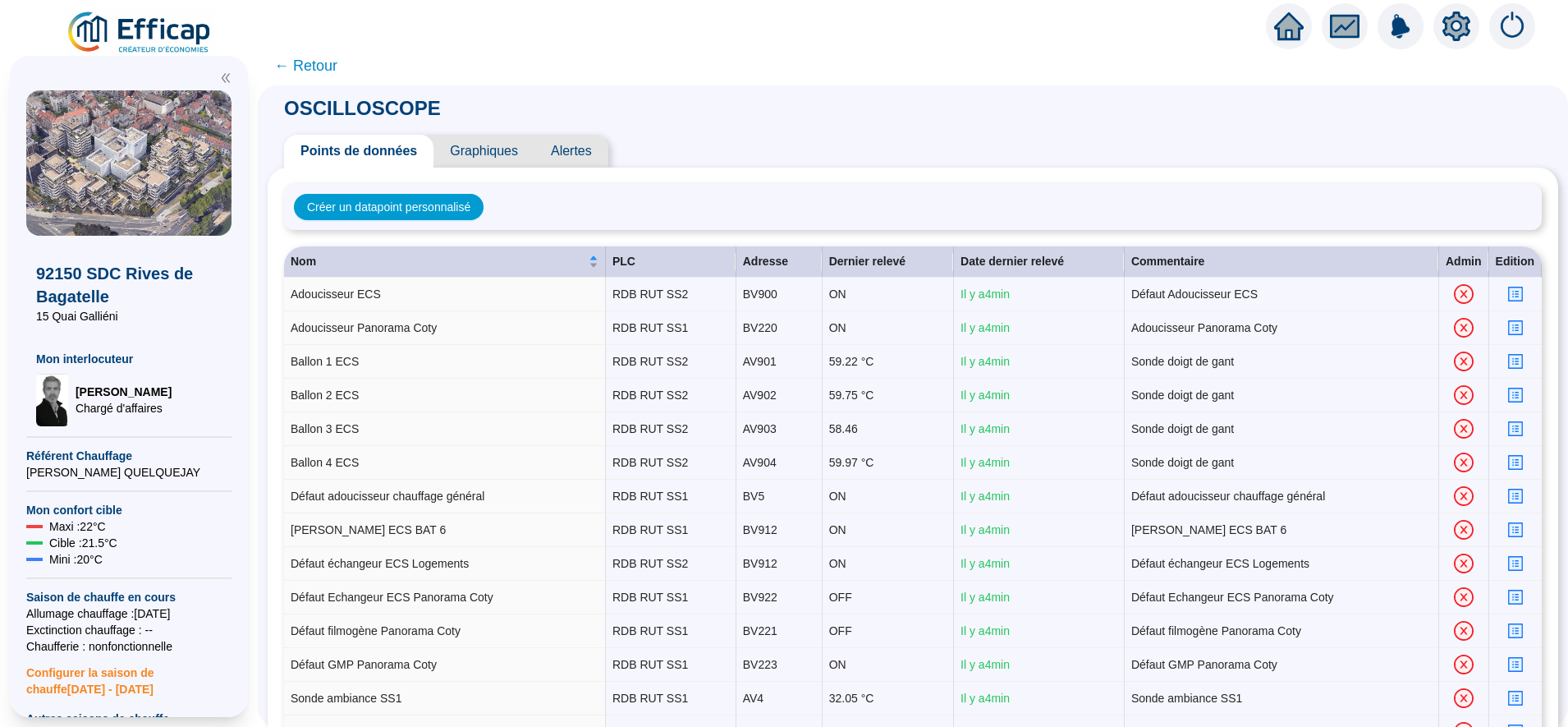
click at [501, 153] on span "Graphiques" at bounding box center [484, 151] width 101 height 33
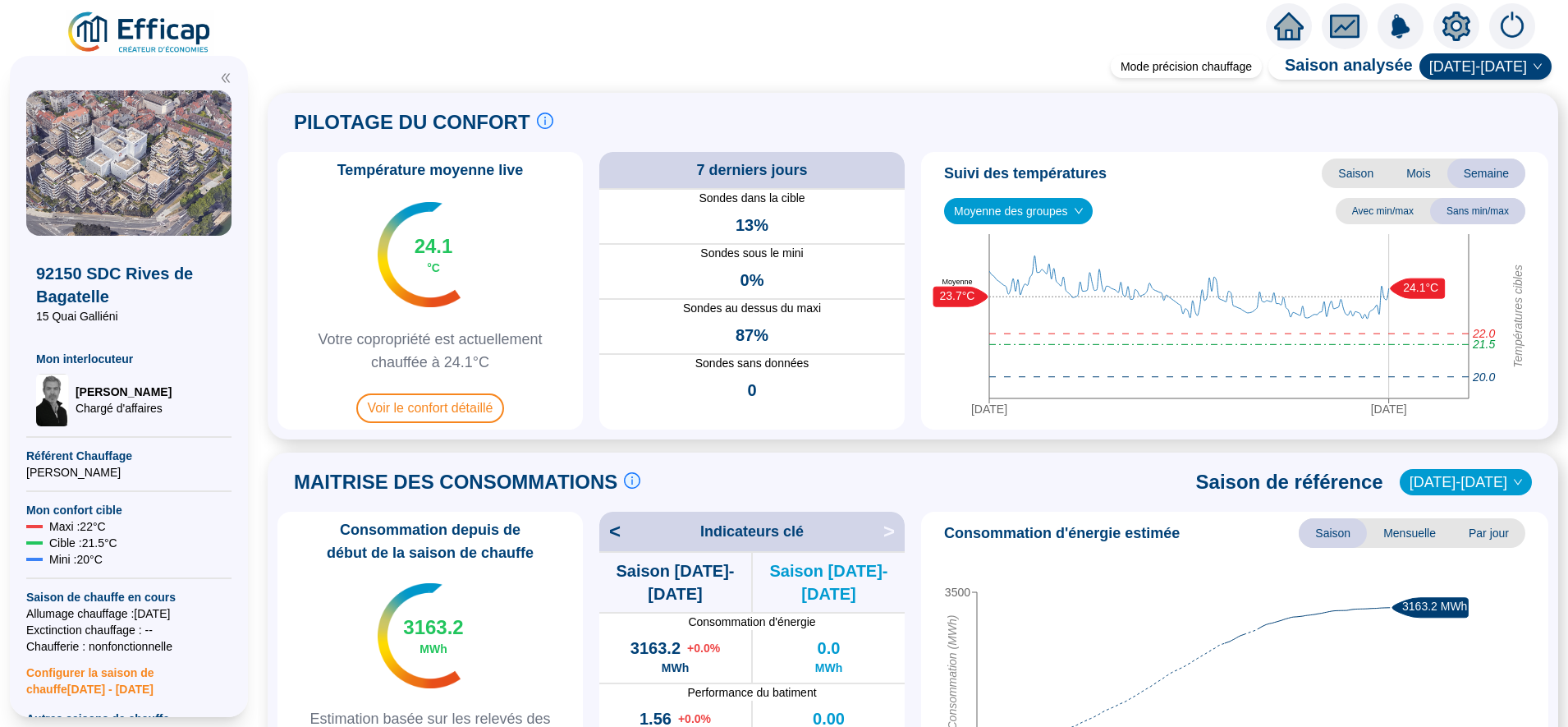
click at [1345, 31] on icon "fund" at bounding box center [1344, 27] width 22 height 13
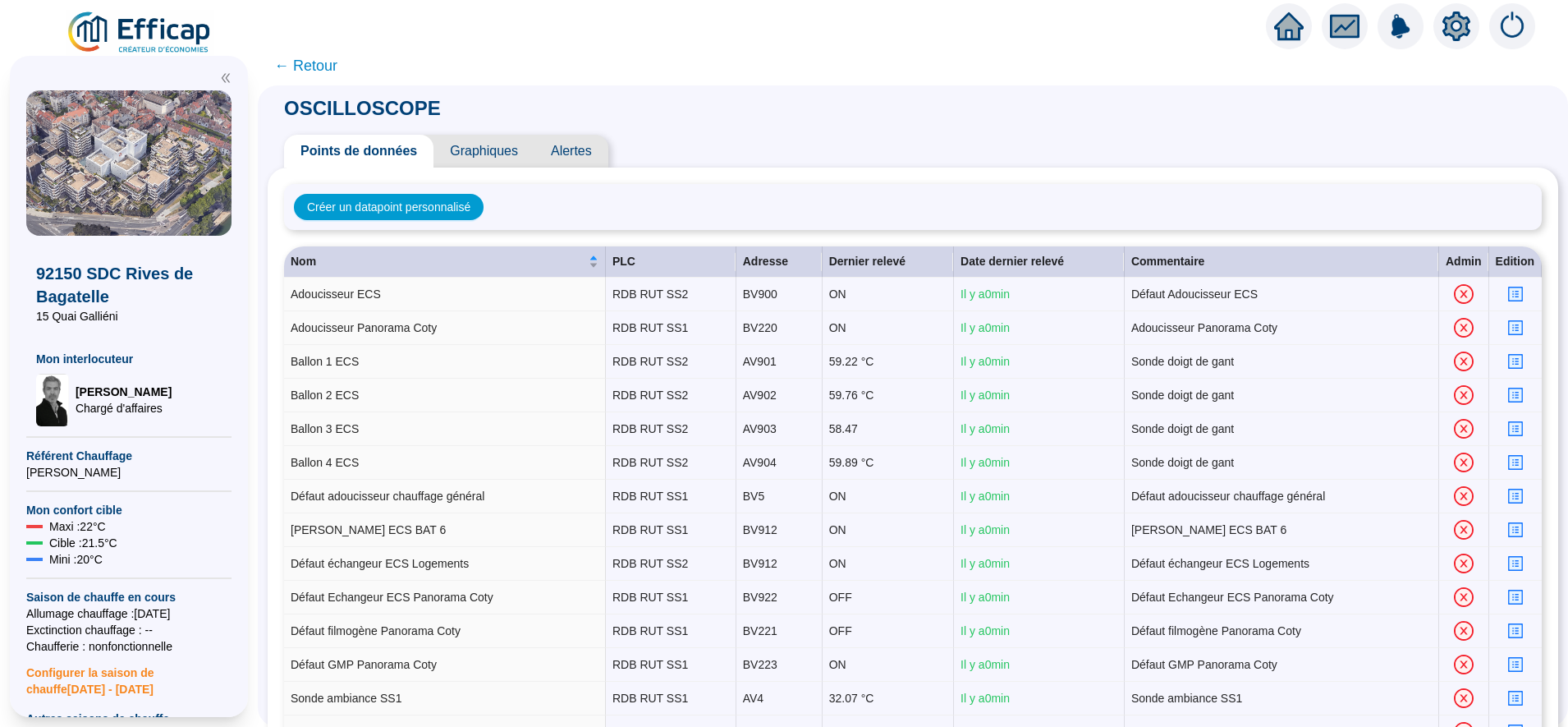
click at [499, 151] on span "Graphiques" at bounding box center [484, 151] width 101 height 33
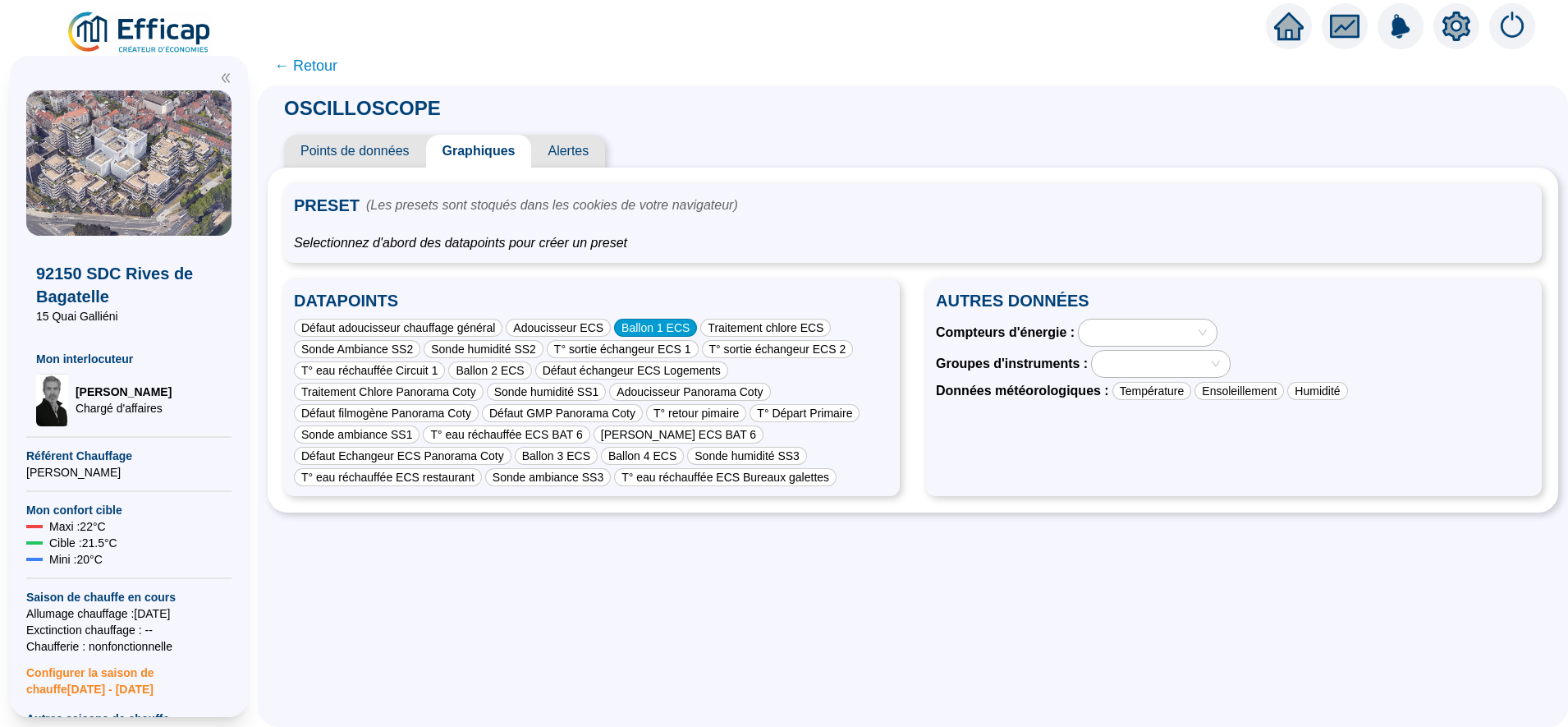
click at [648, 332] on div "Ballon 1 ECS" at bounding box center [656, 327] width 83 height 18
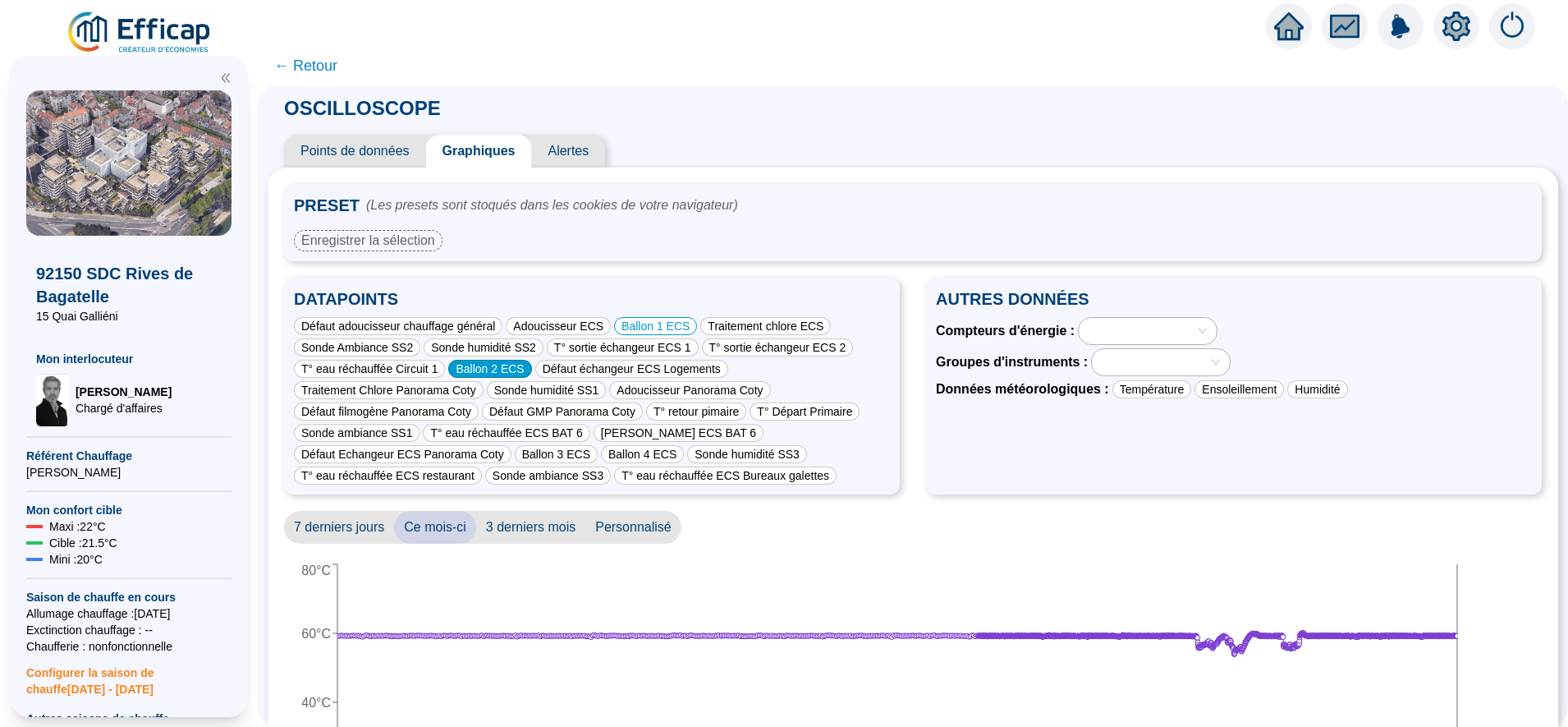
click at [503, 367] on div "Ballon 2 ECS" at bounding box center [490, 369] width 83 height 18
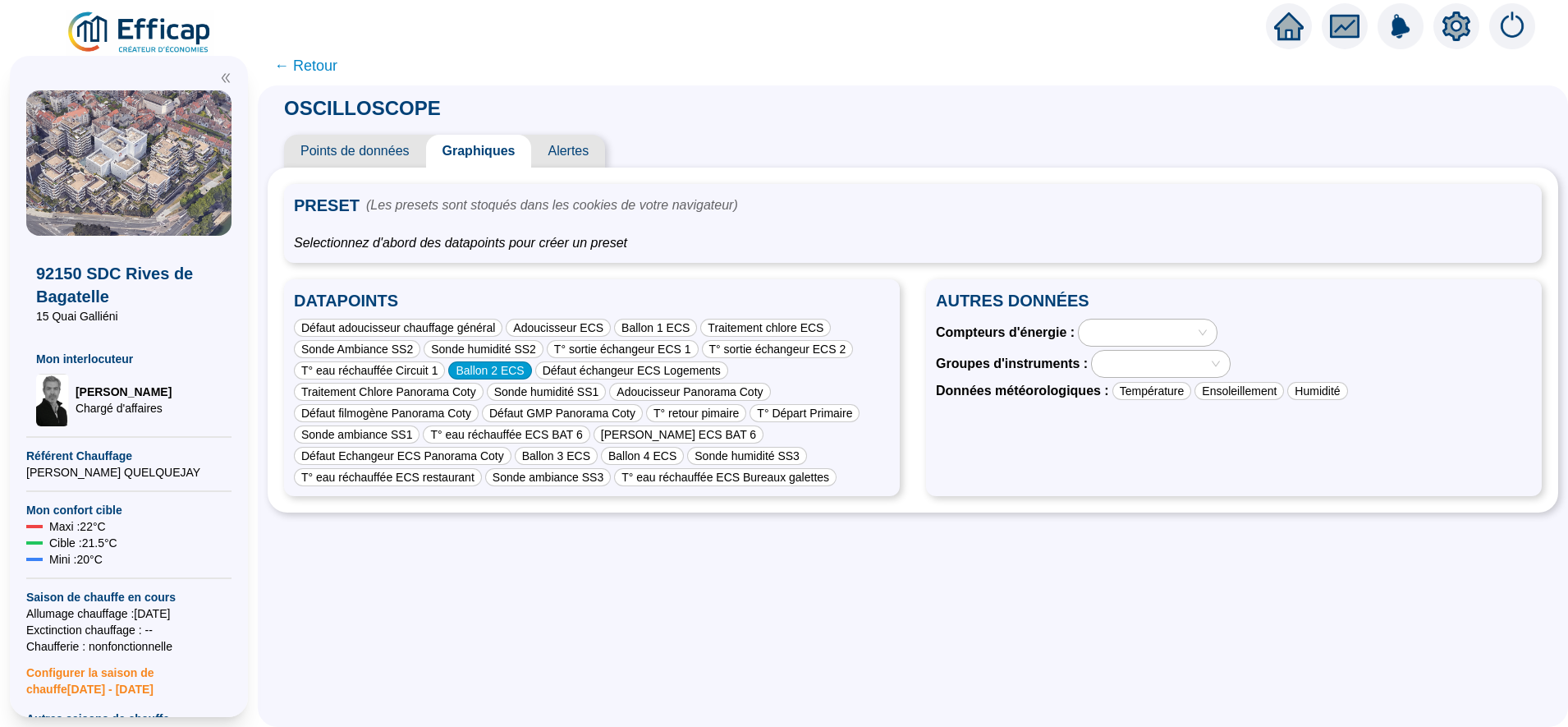
click at [516, 369] on div "Ballon 2 ECS" at bounding box center [490, 371] width 83 height 18
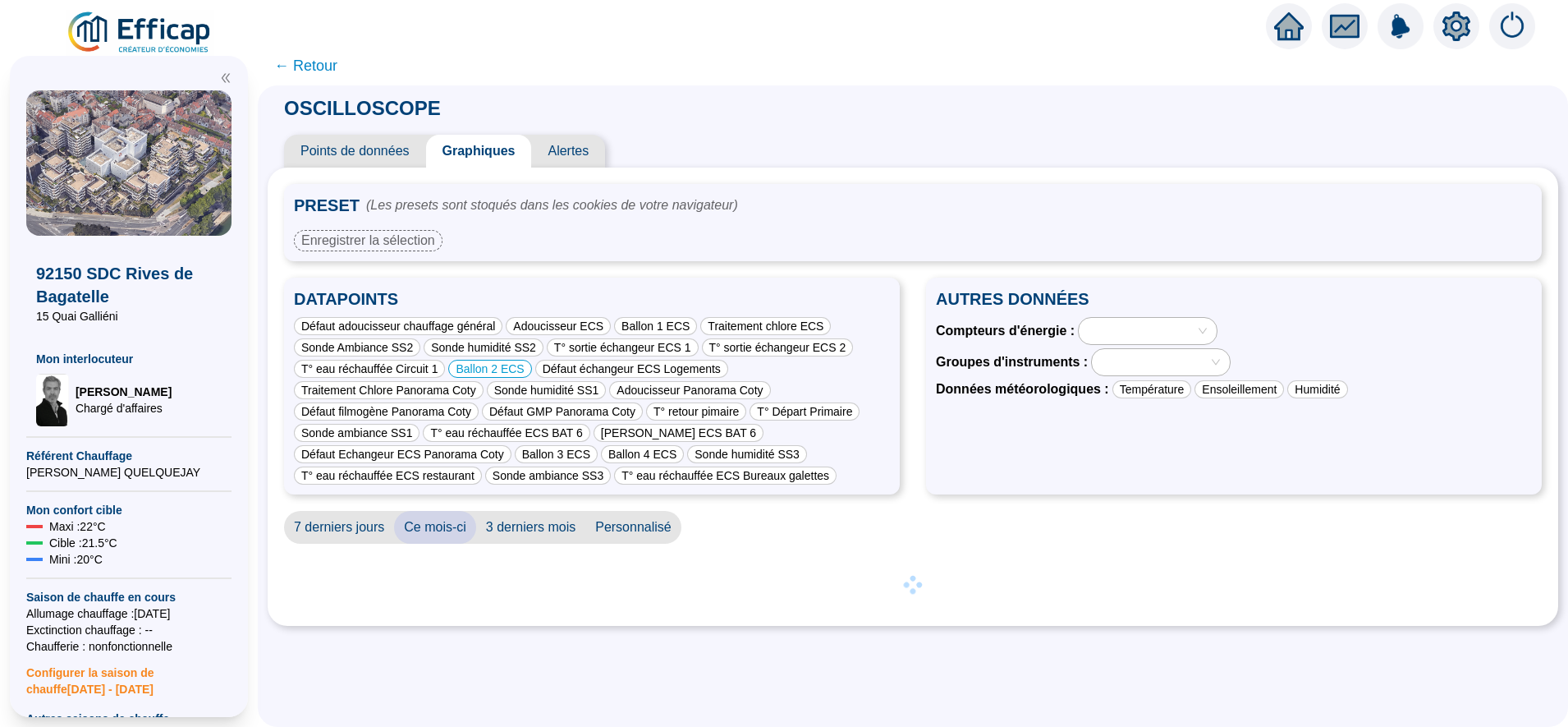
click at [675, 330] on div "Ballon 1 ECS" at bounding box center [656, 326] width 83 height 18
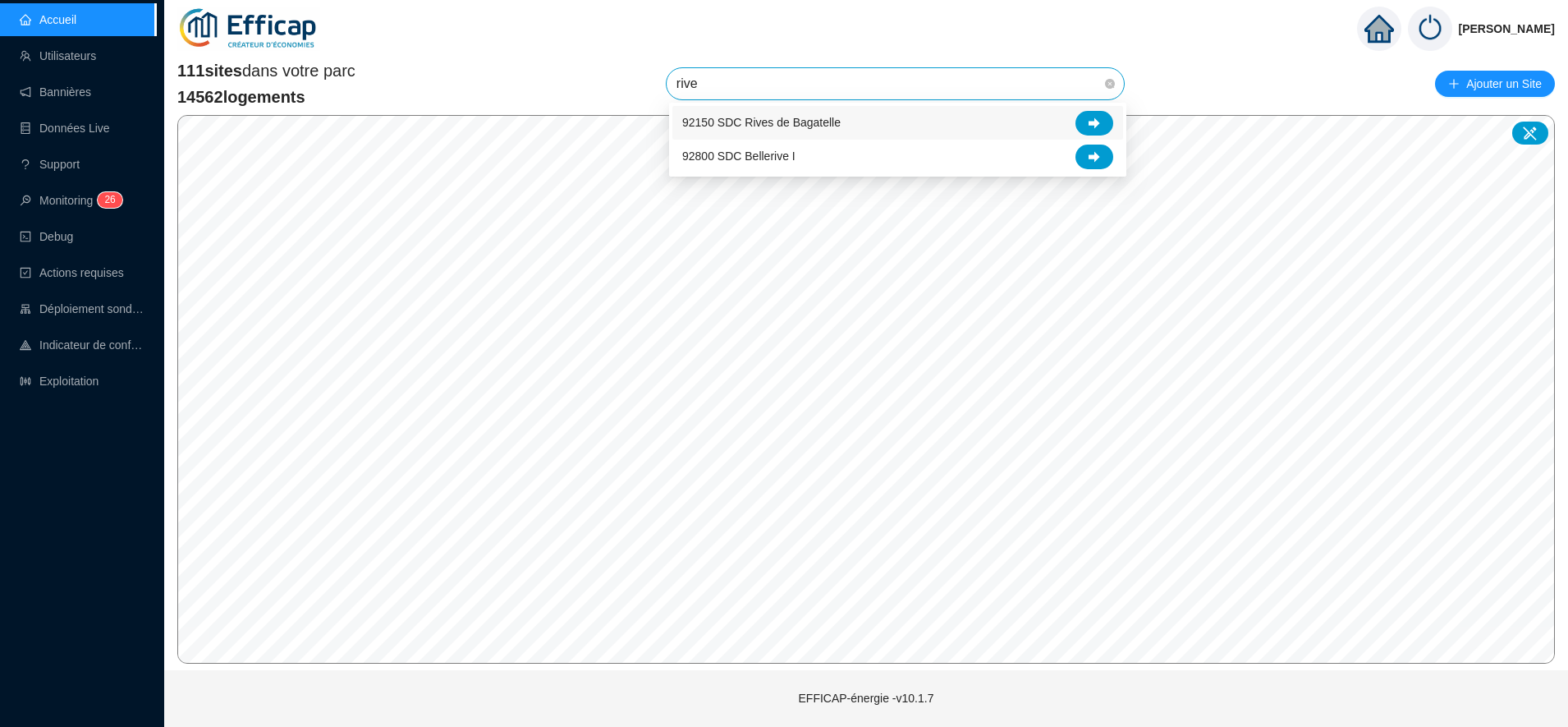
type input "[PERSON_NAME]"
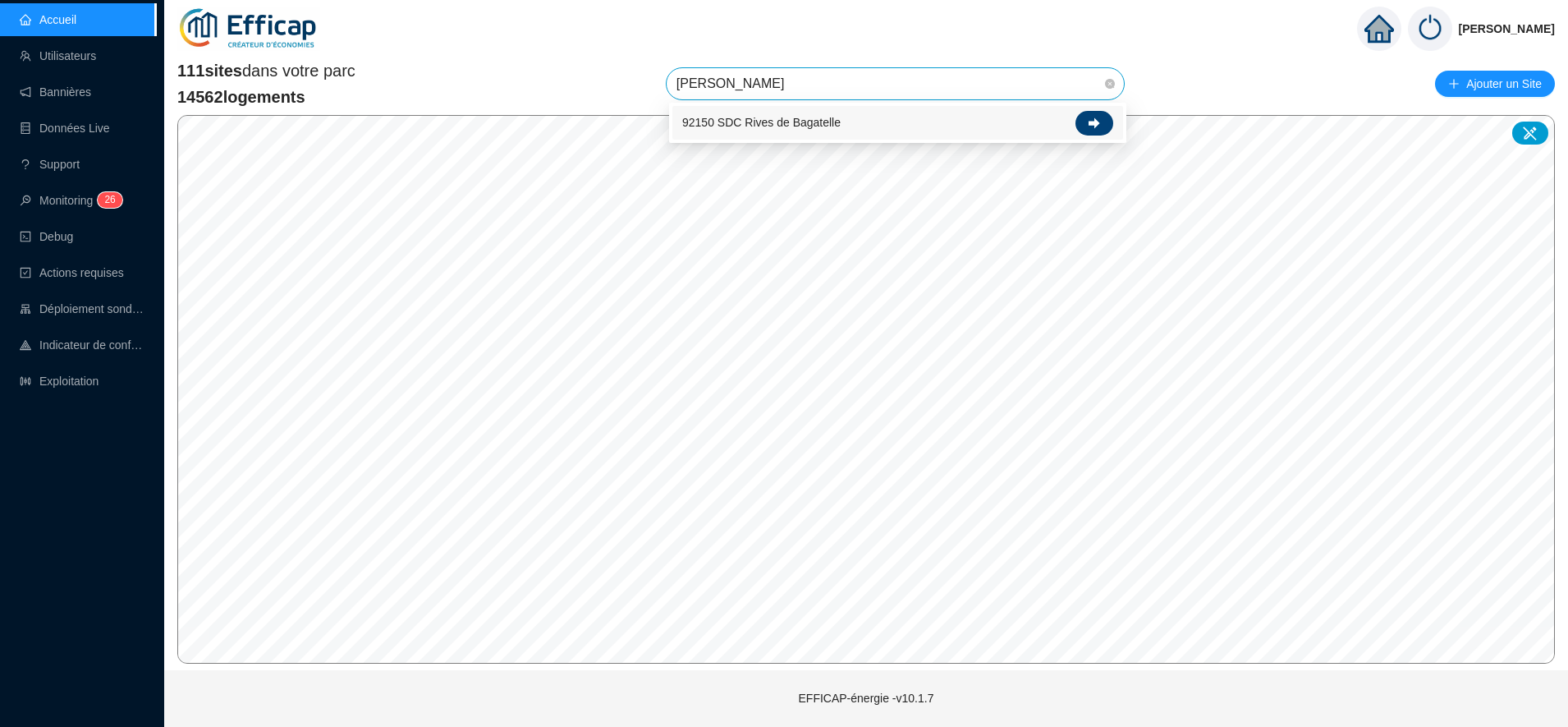
click at [1103, 122] on div at bounding box center [1094, 124] width 38 height 25
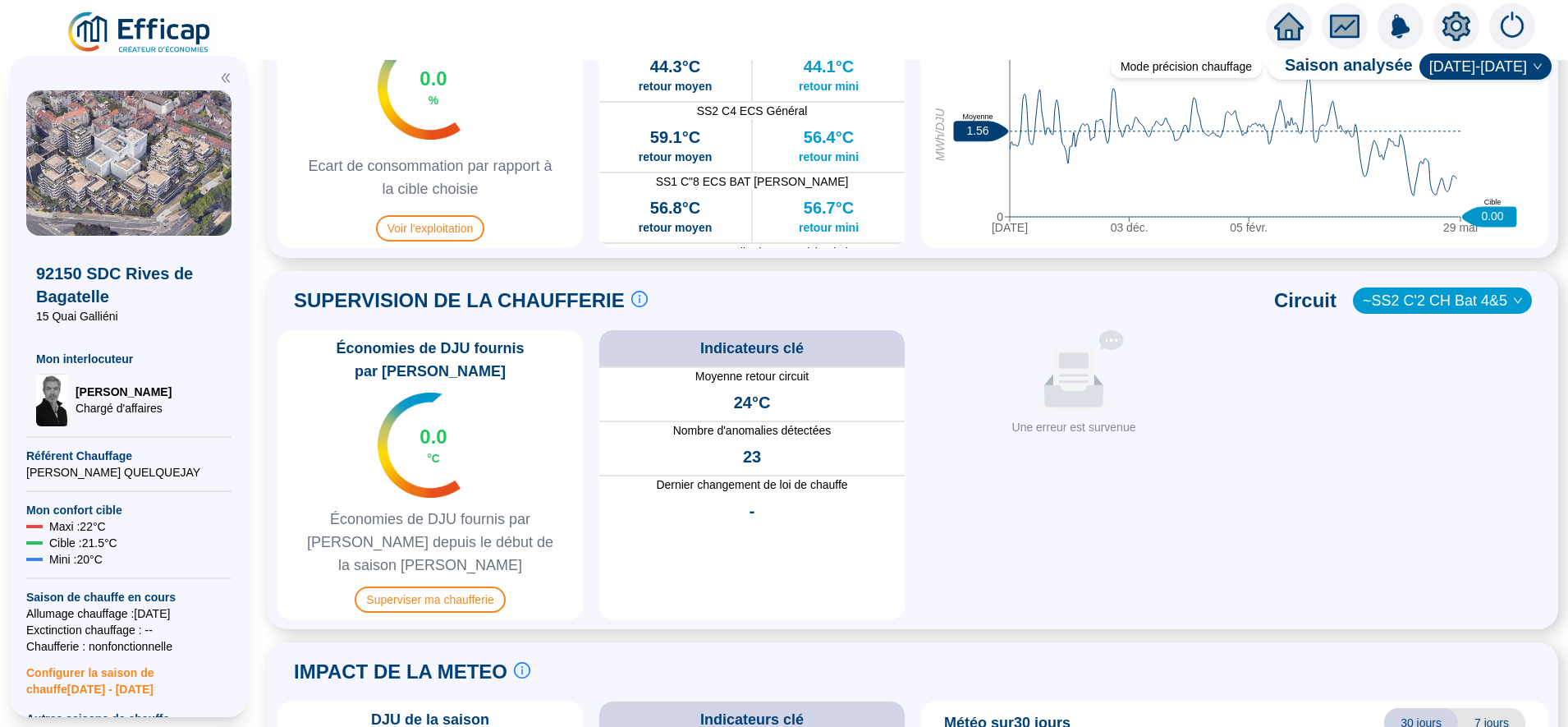
scroll to position [919, 0]
